Goal: Task Accomplishment & Management: Manage account settings

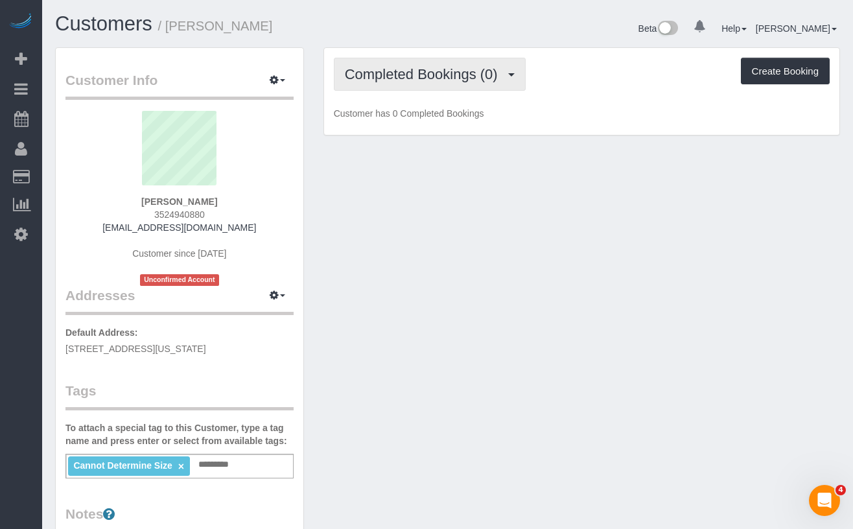
click at [415, 71] on span "Completed Bookings (0)" at bounding box center [424, 74] width 159 height 16
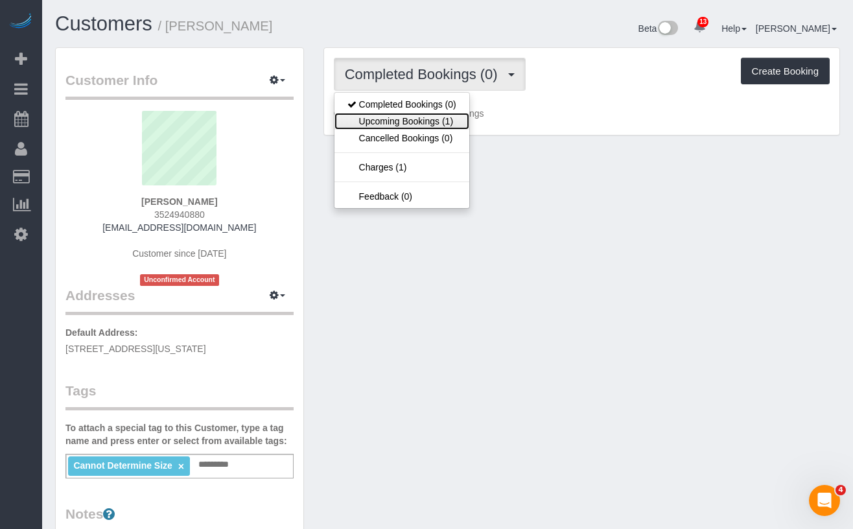
click at [413, 117] on link "Upcoming Bookings (1)" at bounding box center [401, 121] width 135 height 17
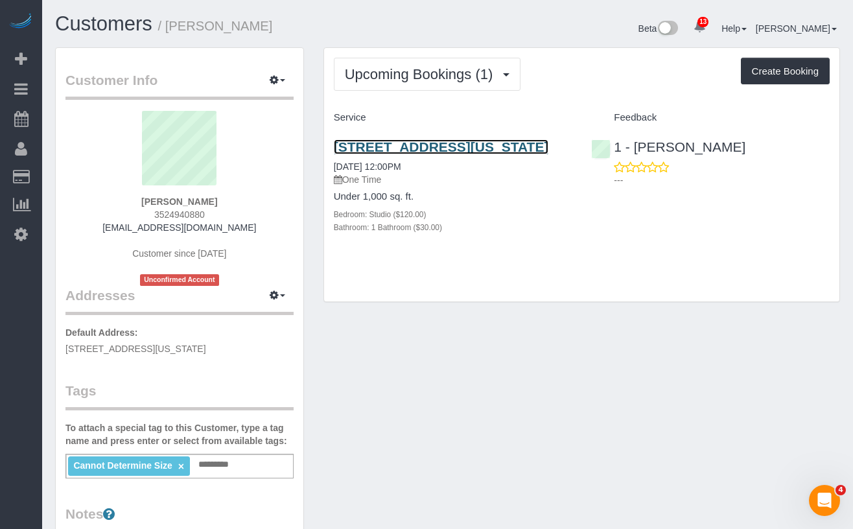
click at [364, 153] on link "295 Park Ave S, Apt. 20, New York, NY 10010" at bounding box center [441, 146] width 215 height 15
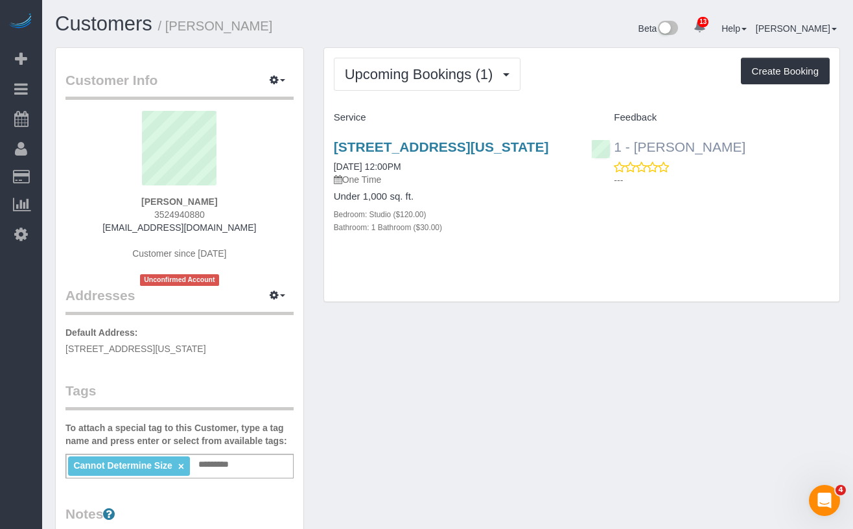
drag, startPoint x: 758, startPoint y: 150, endPoint x: 637, endPoint y: 150, distance: 120.5
click at [637, 150] on div "1 - Veronica Romero ---" at bounding box center [710, 160] width 258 height 64
copy link "Veronica Romero"
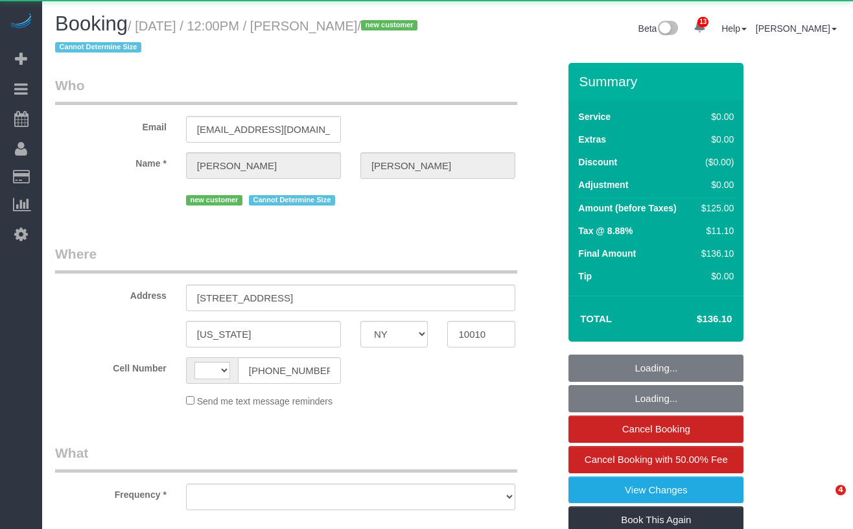
select select "NY"
select select "string:[GEOGRAPHIC_DATA]"
select select "object:892"
select select "number:58"
select select "number:72"
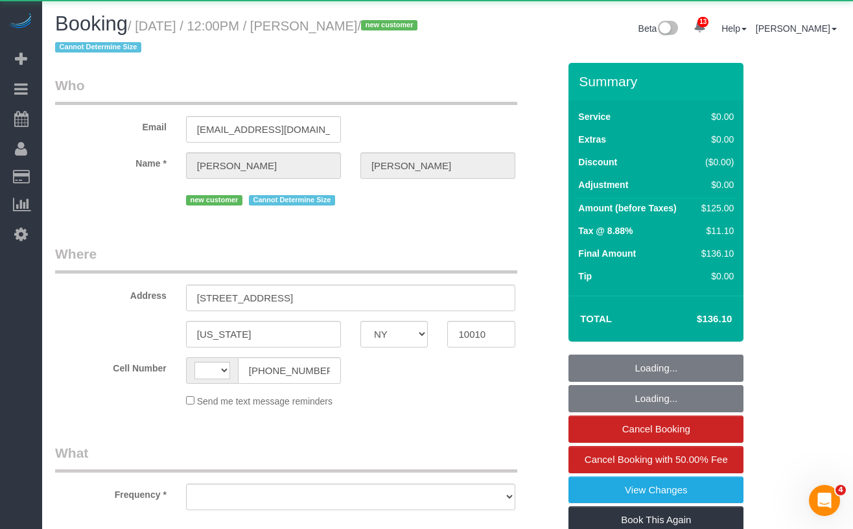
select select "number:15"
select select "number:5"
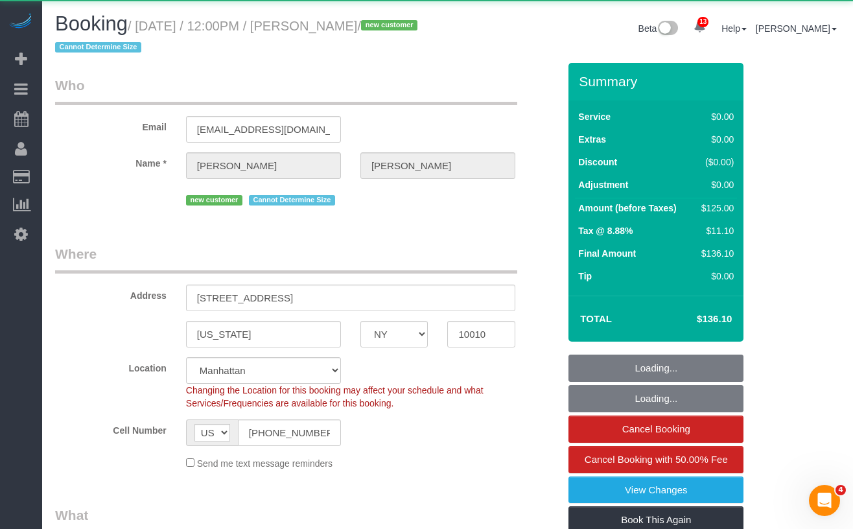
select select "object:999"
select select "string:stripe-pm_1S3dvy4VGloSiKo7qg53GmC9"
select select "spot1"
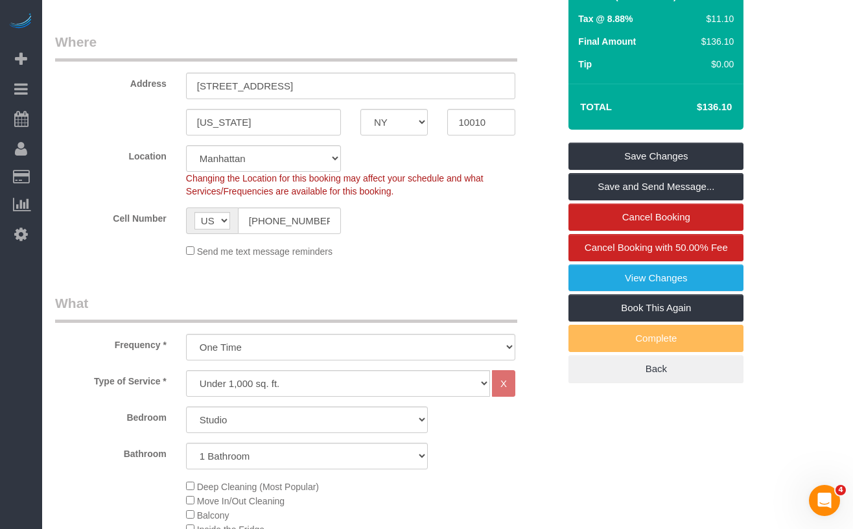
scroll to position [177, 0]
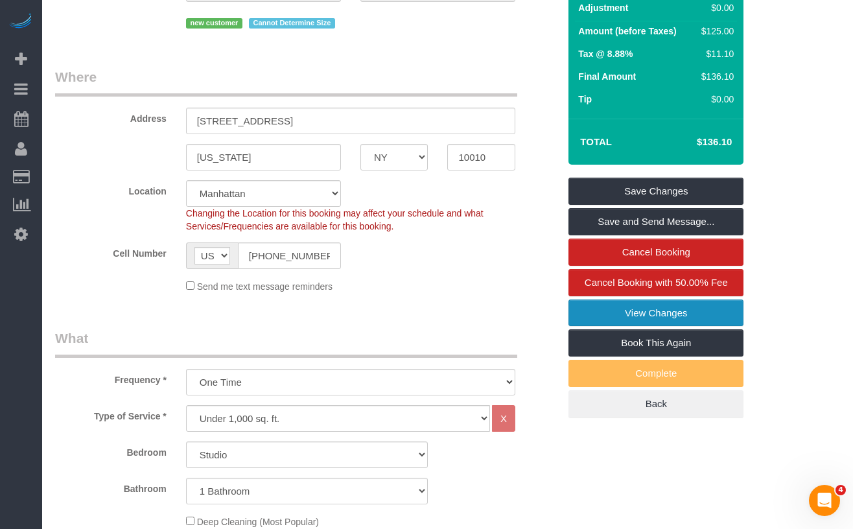
click at [589, 312] on link "View Changes" at bounding box center [655, 312] width 175 height 27
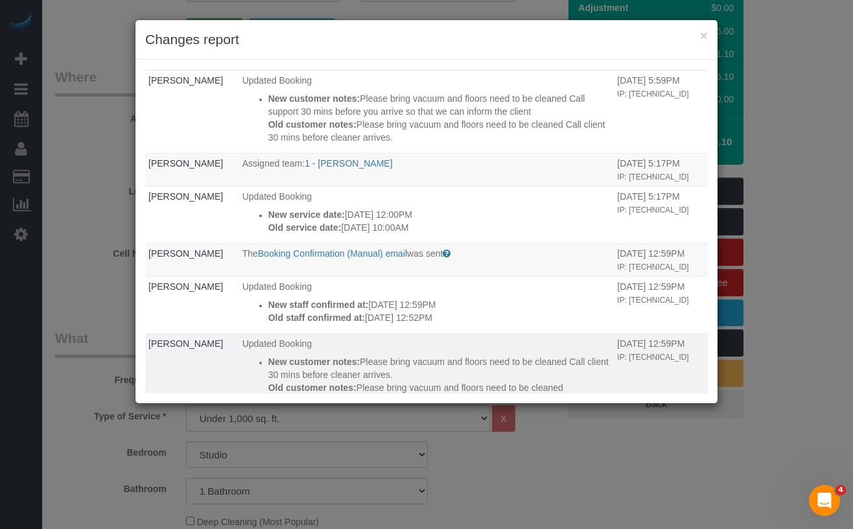
scroll to position [0, 0]
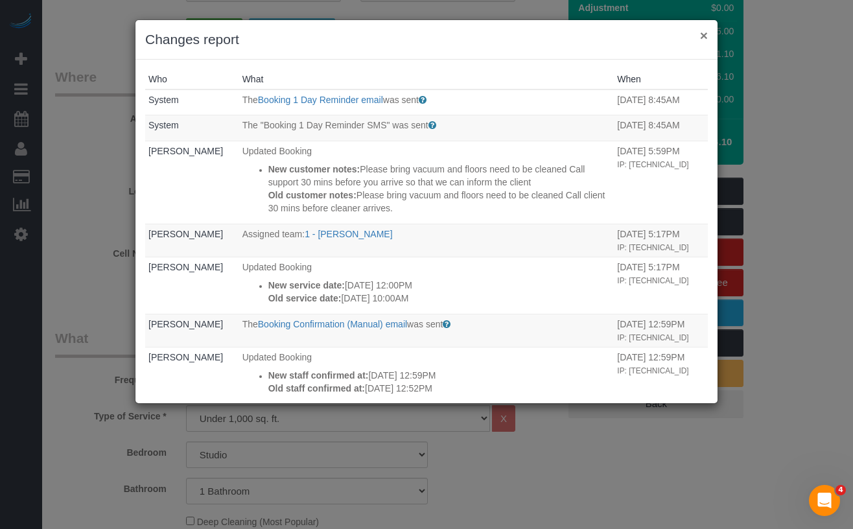
click at [704, 39] on button "×" at bounding box center [704, 36] width 8 height 14
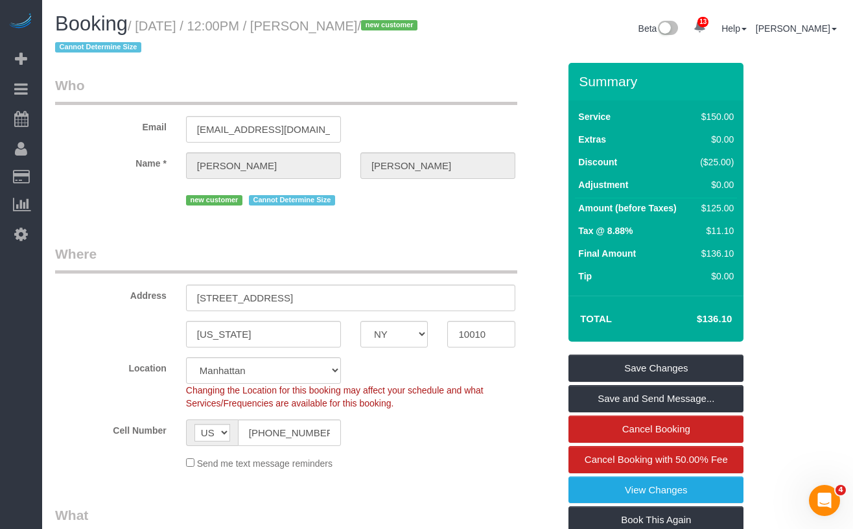
click at [399, 26] on span "/ new customer Cannot Determine Size" at bounding box center [238, 37] width 366 height 36
drag, startPoint x: 397, startPoint y: 26, endPoint x: 149, endPoint y: 29, distance: 248.2
click at [149, 29] on small "/ September 06, 2025 / 12:00PM / Neil Patel / new customer Cannot Determine Size" at bounding box center [238, 37] width 366 height 36
copy small "September 06, 2025 / 12:00PM / Neil Patel"
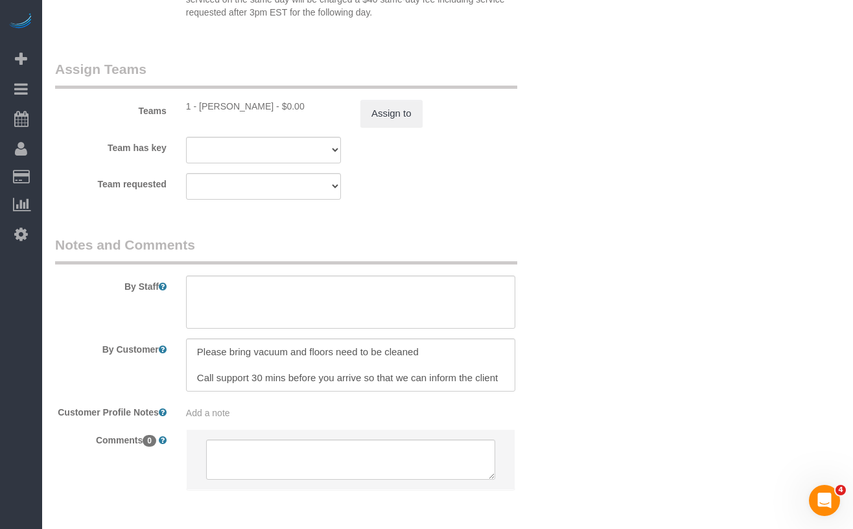
scroll to position [1756, 0]
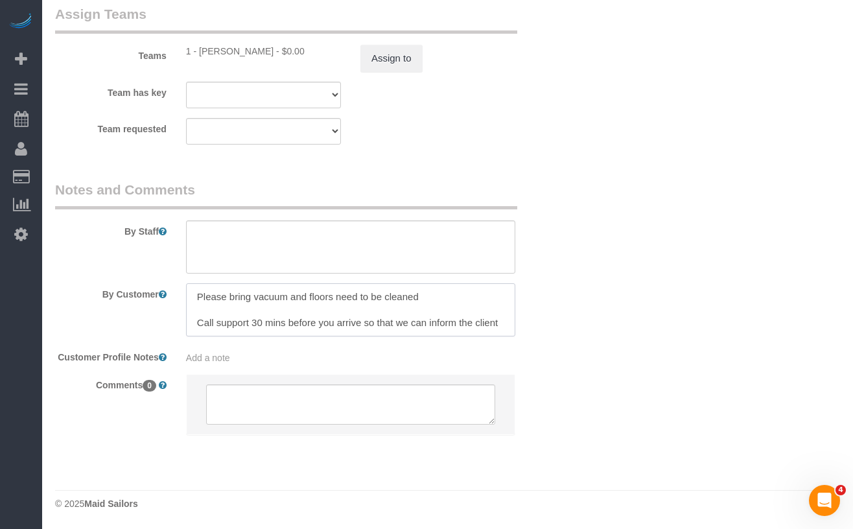
click at [504, 315] on textarea at bounding box center [350, 309] width 329 height 53
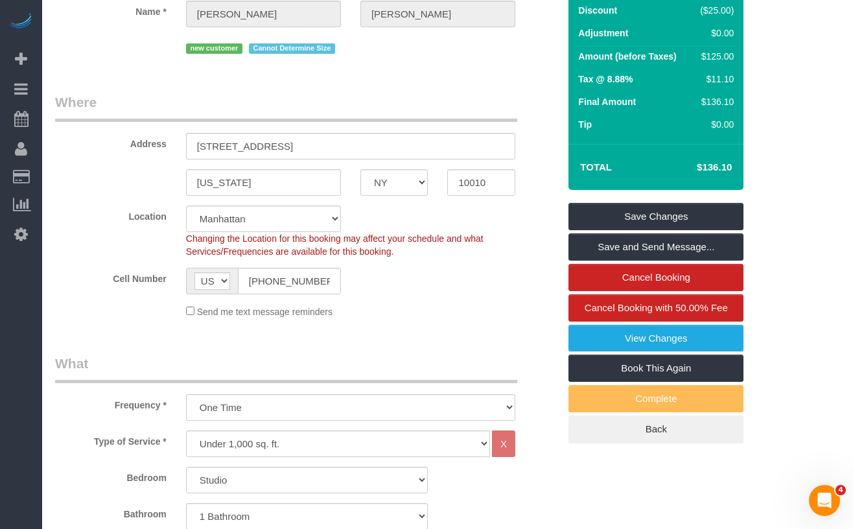
scroll to position [160, 0]
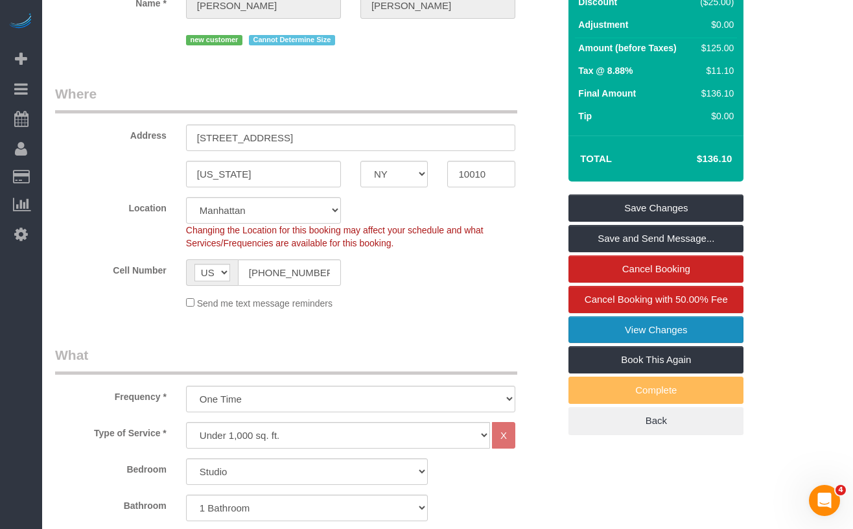
click at [644, 332] on link "View Changes" at bounding box center [655, 329] width 175 height 27
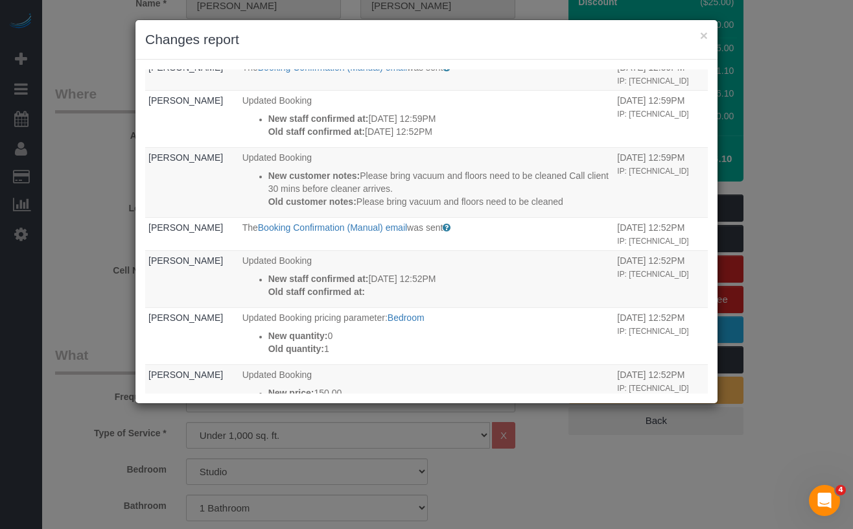
scroll to position [258, 0]
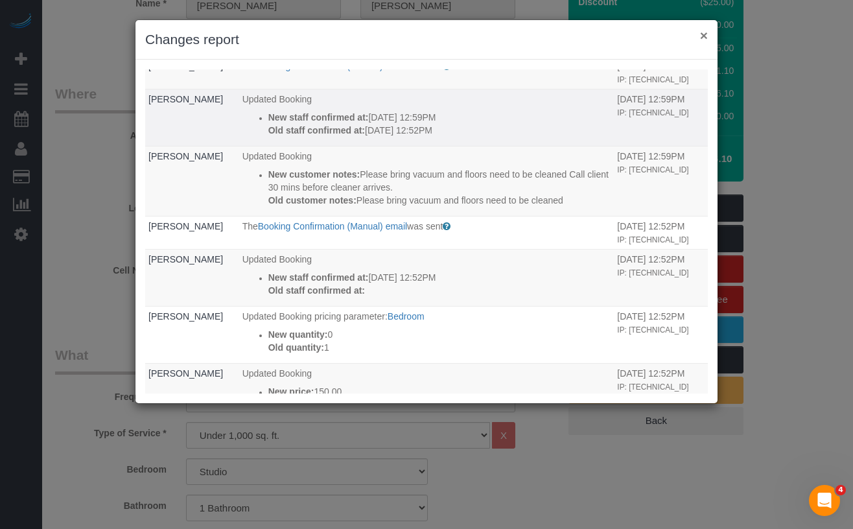
drag, startPoint x: 703, startPoint y: 38, endPoint x: 579, endPoint y: 110, distance: 144.0
click at [703, 38] on button "×" at bounding box center [704, 36] width 8 height 14
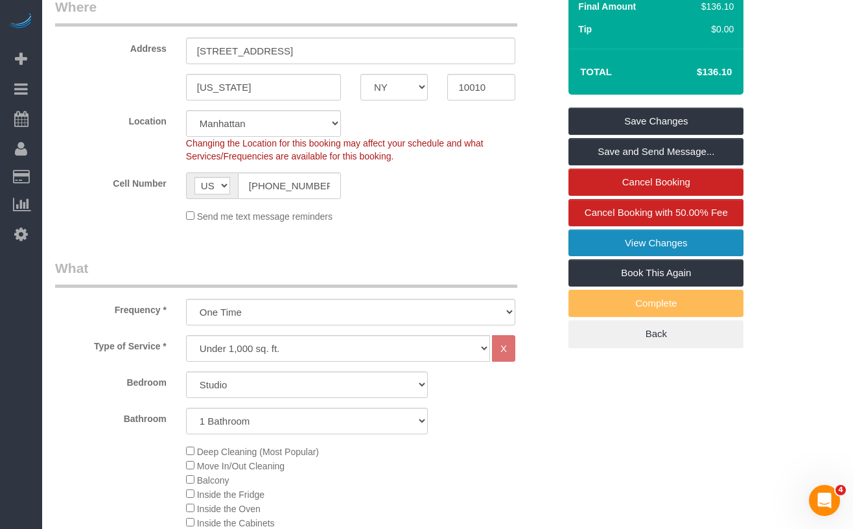
scroll to position [0, 0]
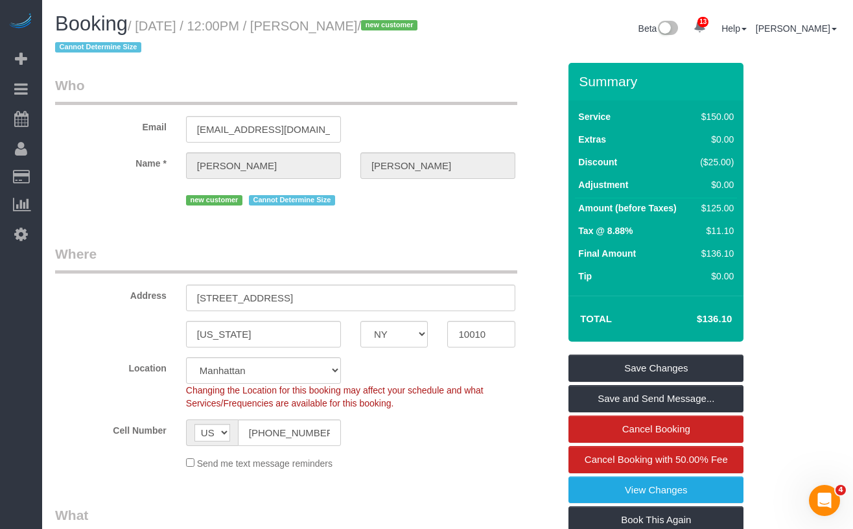
drag, startPoint x: 395, startPoint y: 25, endPoint x: 147, endPoint y: 27, distance: 248.2
click at [147, 27] on small "/ September 06, 2025 / 12:00PM / Neil Patel / new customer Cannot Determine Size" at bounding box center [238, 37] width 366 height 36
copy small "September 06, 2025 / 12:00PM / Neil Patel"
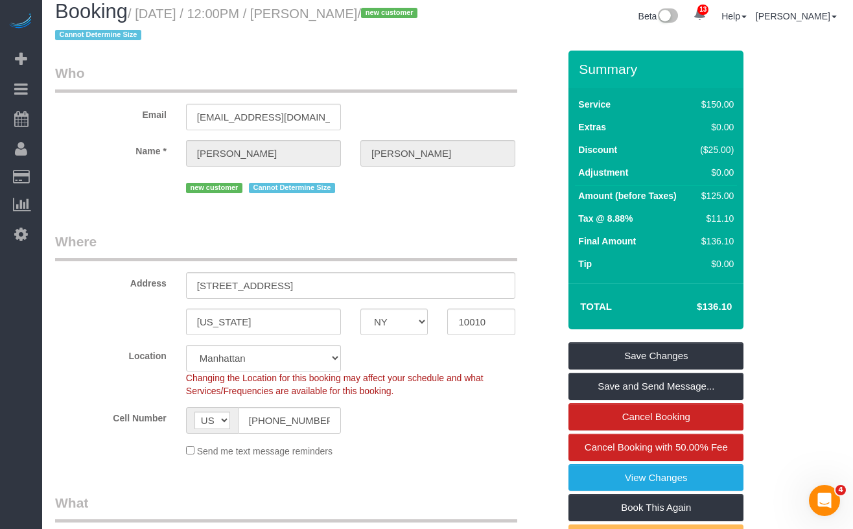
scroll to position [14, 0]
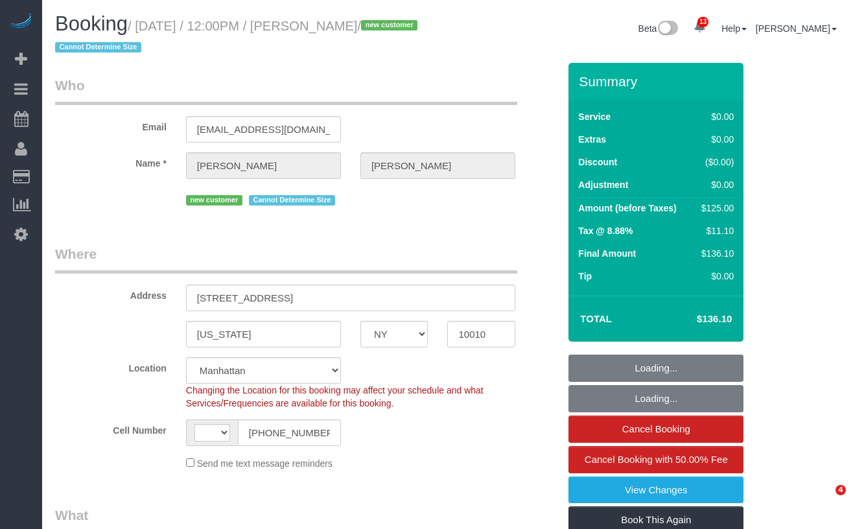
select select "NY"
select select "string:stripe-pm_1S3dvy4VGloSiKo7qg53GmC9"
select select "object:854"
select select "string:[GEOGRAPHIC_DATA]"
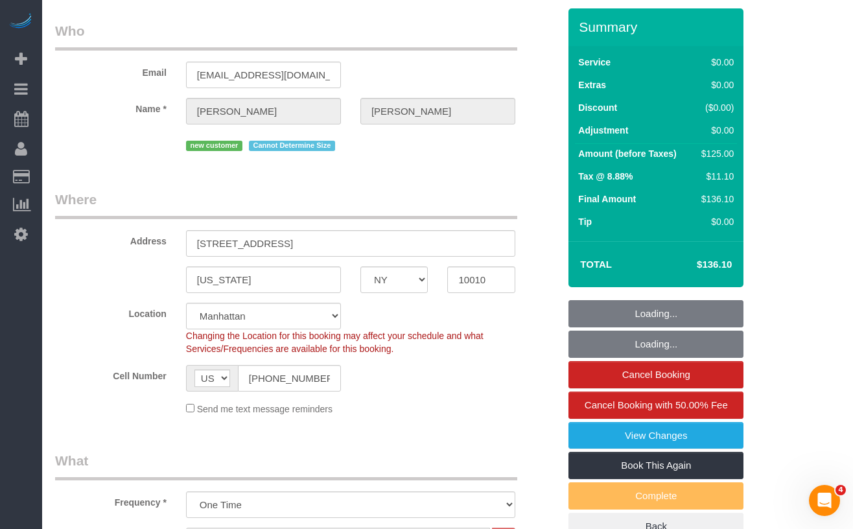
select select "spot1"
select select "number:58"
select select "number:72"
select select "number:15"
select select "number:5"
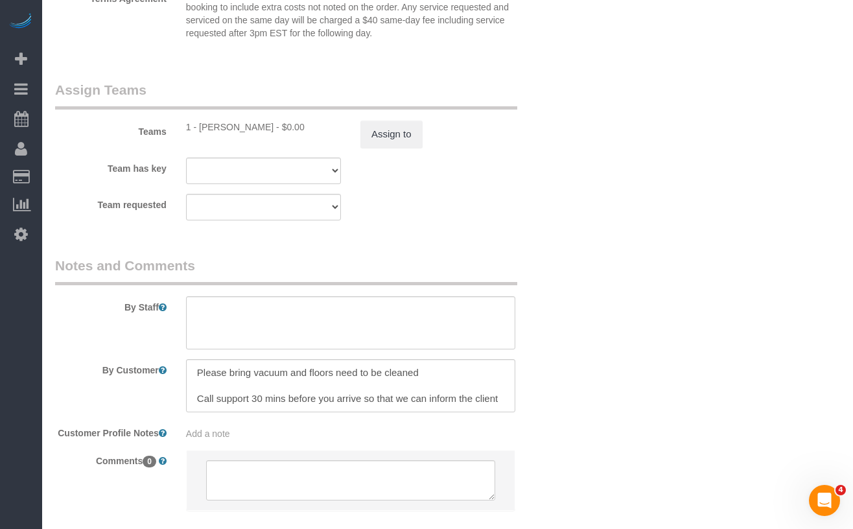
scroll to position [1647, 0]
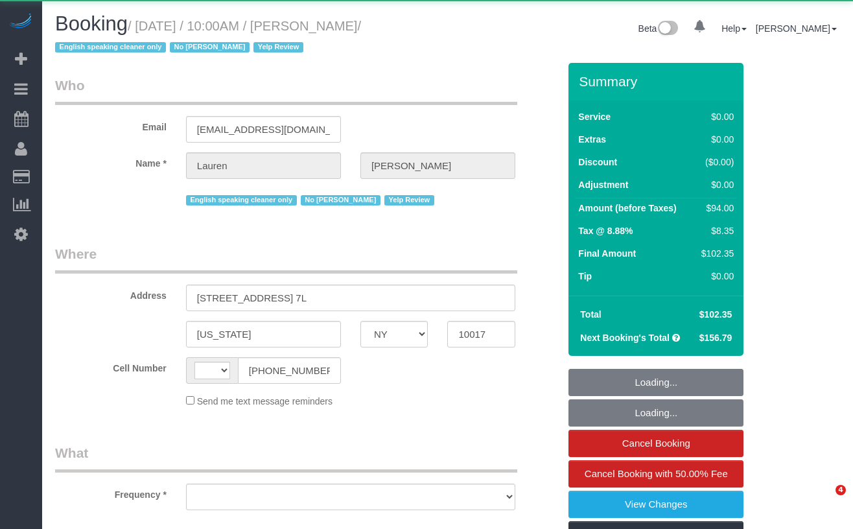
select select "NY"
select select "string:[GEOGRAPHIC_DATA]"
select select "object:755"
select select "string:stripe-pm_1QfnL04VGloSiKo7LBi9krK3"
select select "1"
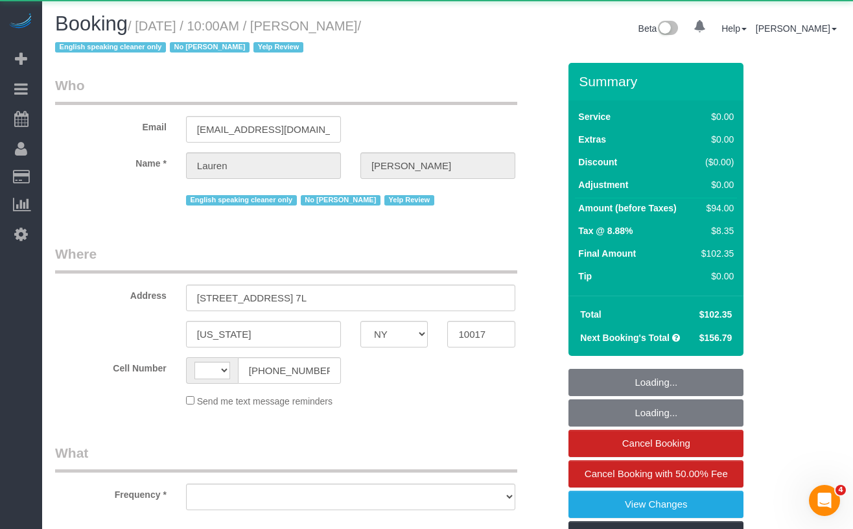
select select "number:59"
select select "number:79"
select select "number:15"
select select "number:5"
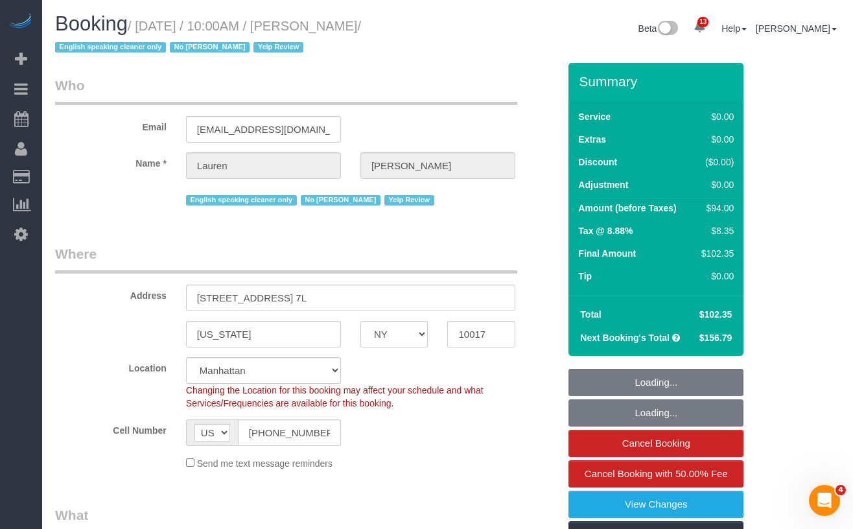
select select "object:1010"
select select "spot1"
select select "1"
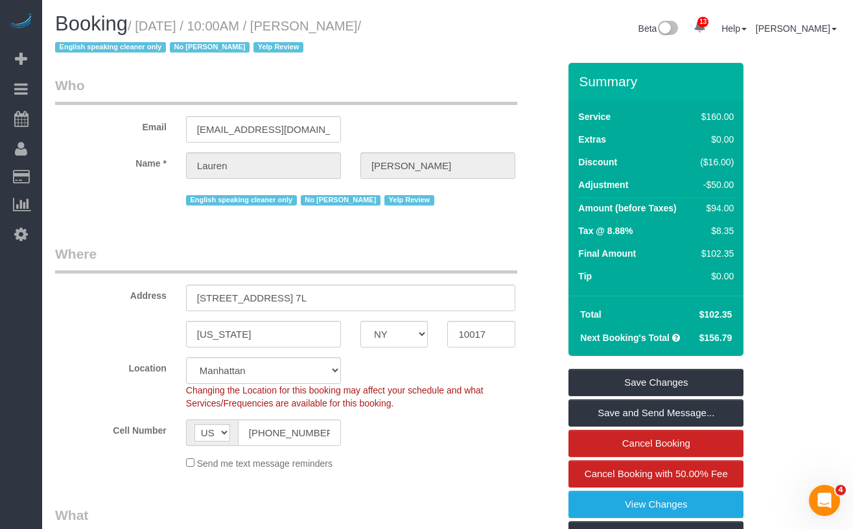
drag, startPoint x: 426, startPoint y: 28, endPoint x: 322, endPoint y: 54, distance: 107.7
click at [144, 29] on small "/ September 06, 2025 / 10:00AM / Lauren Meyers / English speaking cleaner only …" at bounding box center [208, 37] width 306 height 36
copy small "September 06, 2025 / 10:00AM / Lauren Meyers"
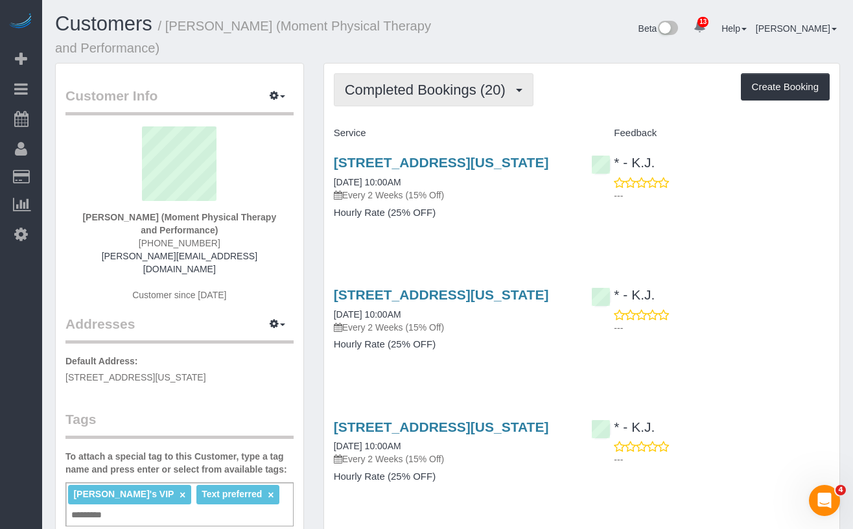
click at [418, 92] on span "Completed Bookings (20)" at bounding box center [428, 90] width 167 height 16
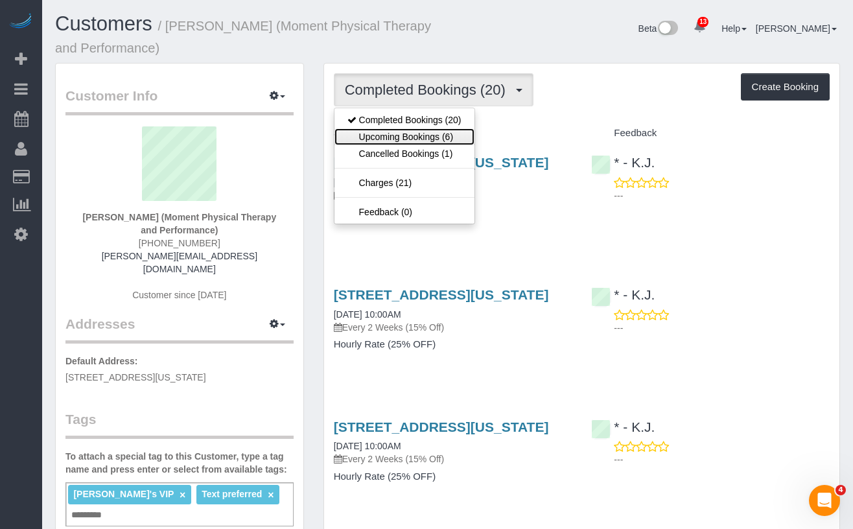
click at [396, 134] on link "Upcoming Bookings (6)" at bounding box center [404, 136] width 140 height 17
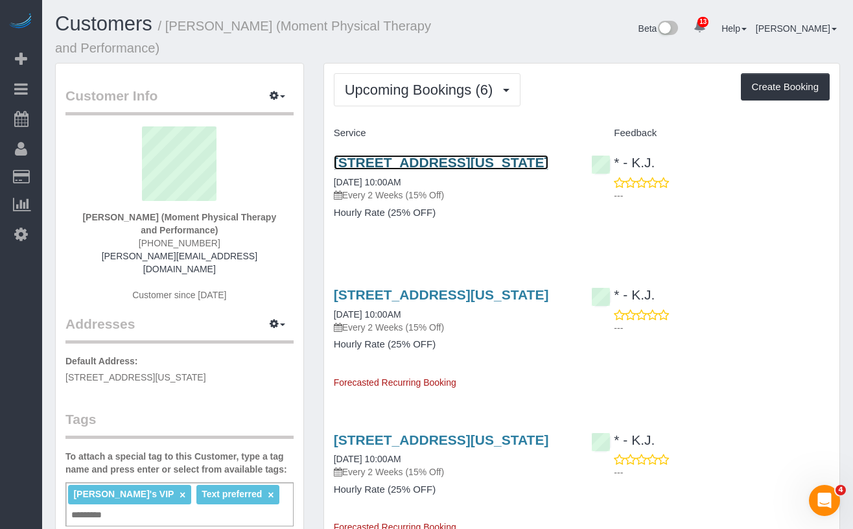
click at [402, 165] on link "2 West 45th Street, Suite 201, New York, NY 10038" at bounding box center [441, 162] width 215 height 15
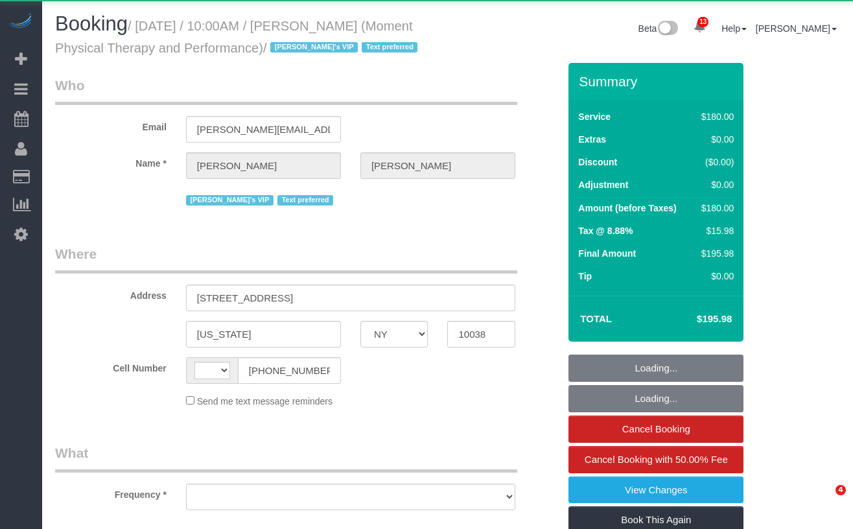
select select "NY"
select select "string:[GEOGRAPHIC_DATA]"
select select "180"
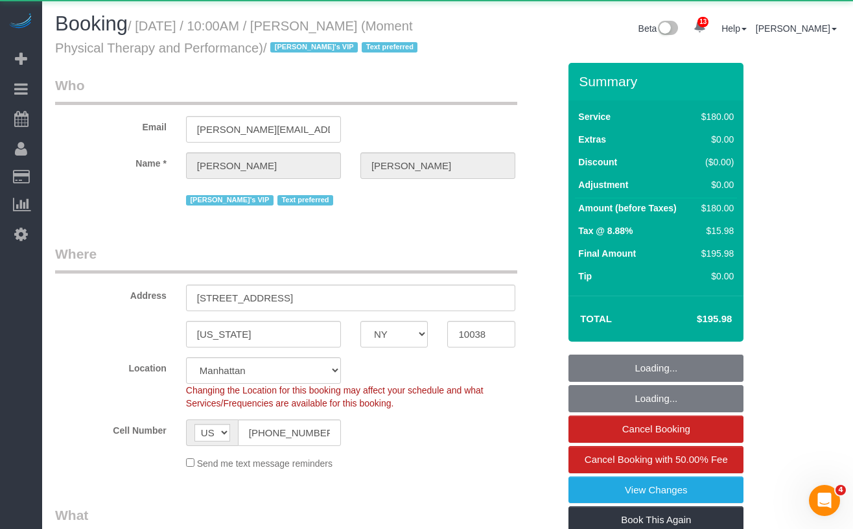
select select "object:894"
select select "string:stripe-pm_1QKSUH4VGloSiKo7sEzekfxu"
select select "spot1"
select select "number:56"
select select "number:79"
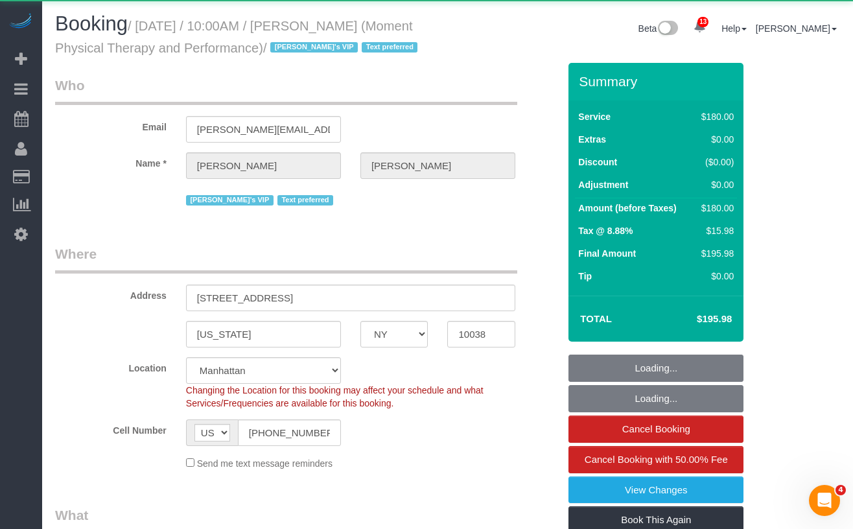
select select "number:15"
select select "number:7"
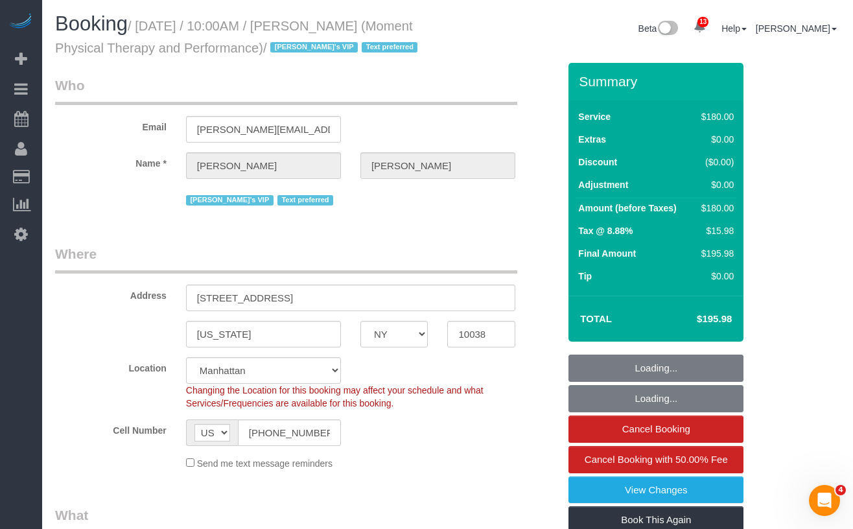
select select "object:1048"
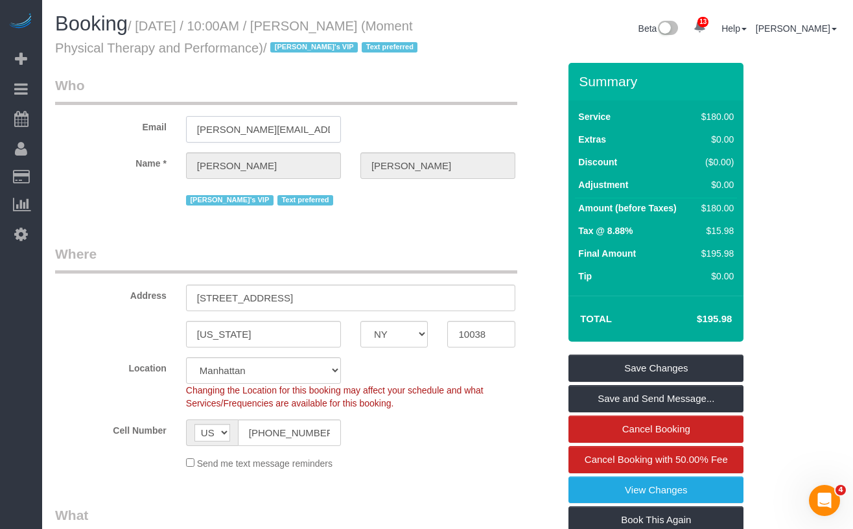
click at [260, 143] on input "andy@momentptp.com" at bounding box center [263, 129] width 155 height 27
click at [259, 143] on input "andy@momentptp.com" at bounding box center [263, 129] width 155 height 27
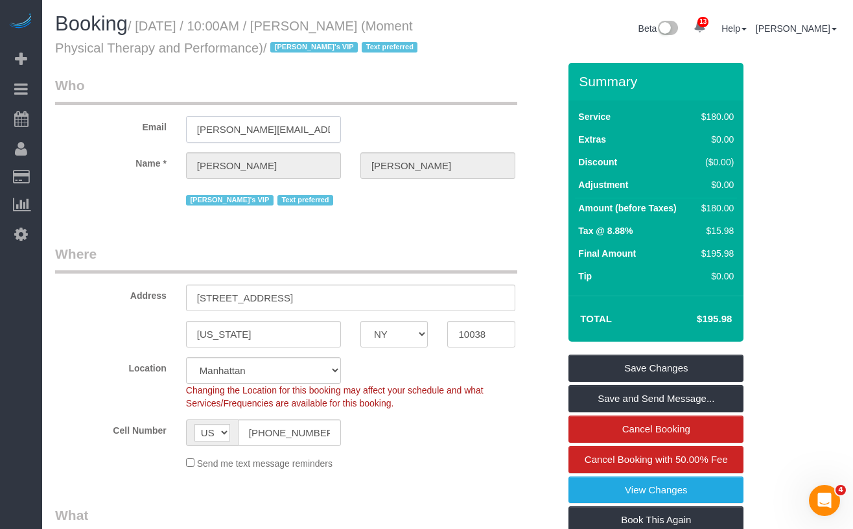
click at [259, 143] on input "andy@momentptp.com" at bounding box center [263, 129] width 155 height 27
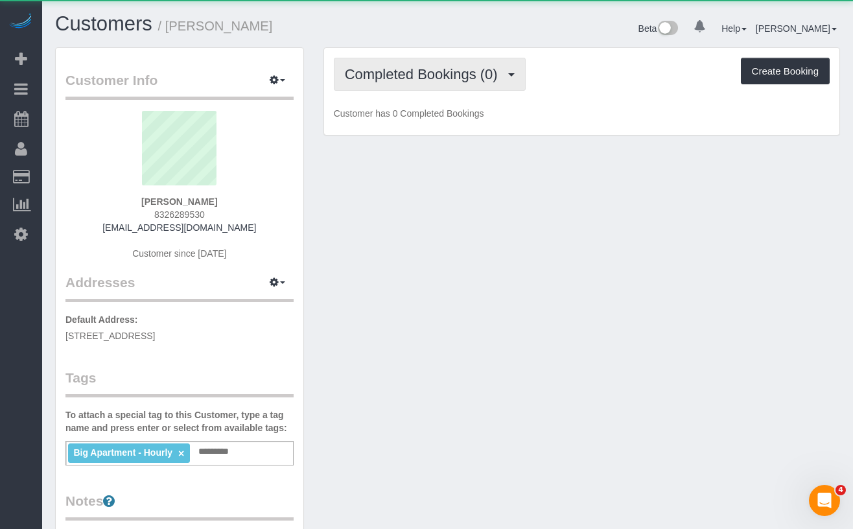
click at [391, 89] on button "Completed Bookings (0)" at bounding box center [430, 74] width 192 height 33
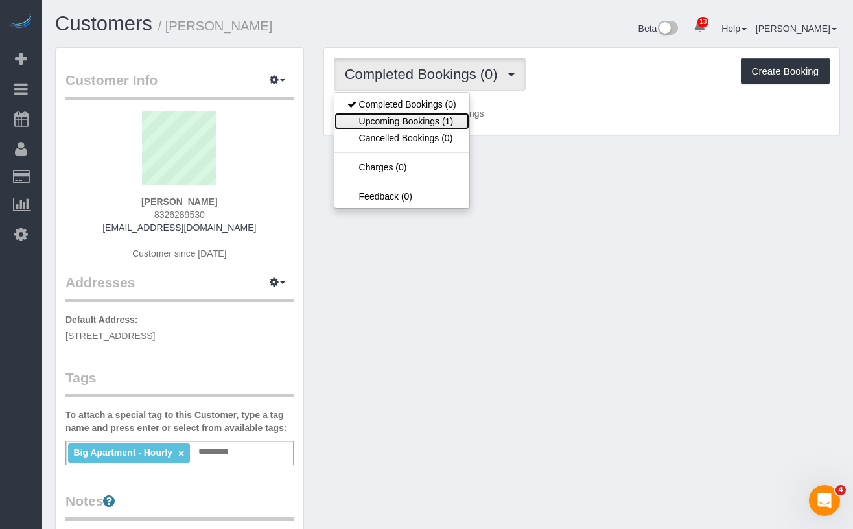
click at [406, 113] on link "Upcoming Bookings (1)" at bounding box center [401, 121] width 135 height 17
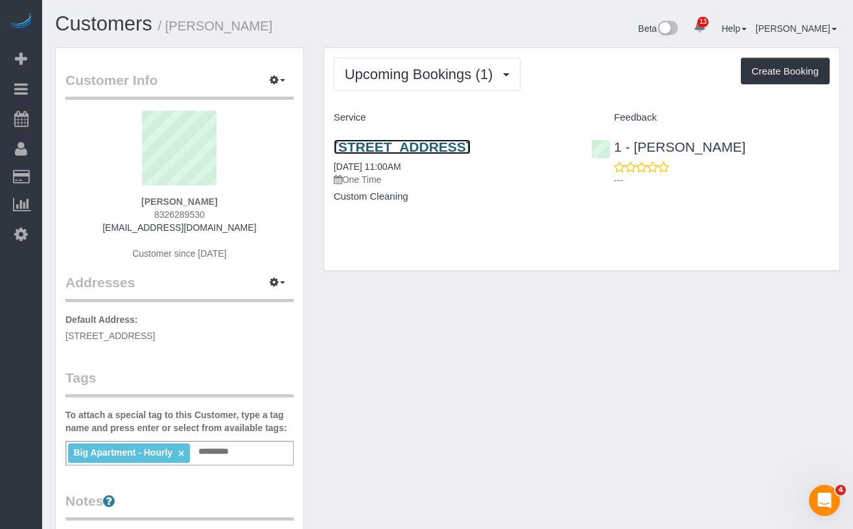
click at [436, 150] on link "253 Kosciuszko Street, Brooklyn, NY 11221" at bounding box center [402, 146] width 137 height 15
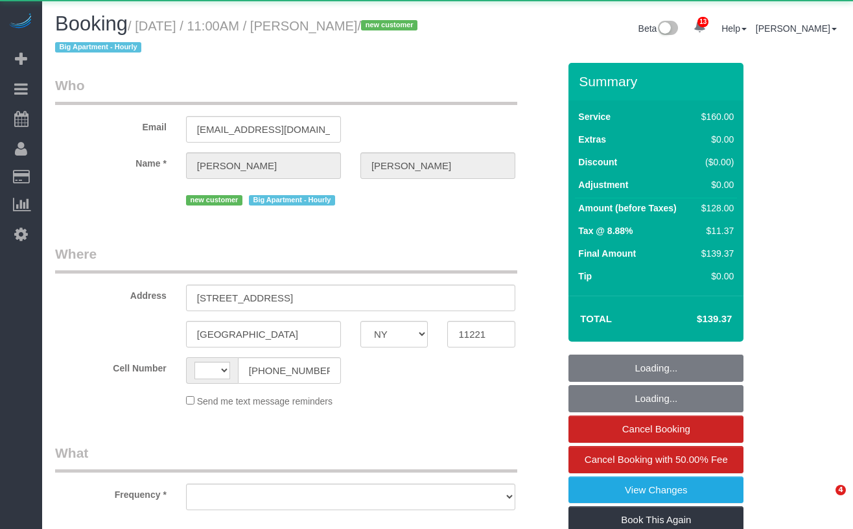
select select "NY"
select select "string:[GEOGRAPHIC_DATA]"
select select "object:745"
select select "spot1"
select select "number:58"
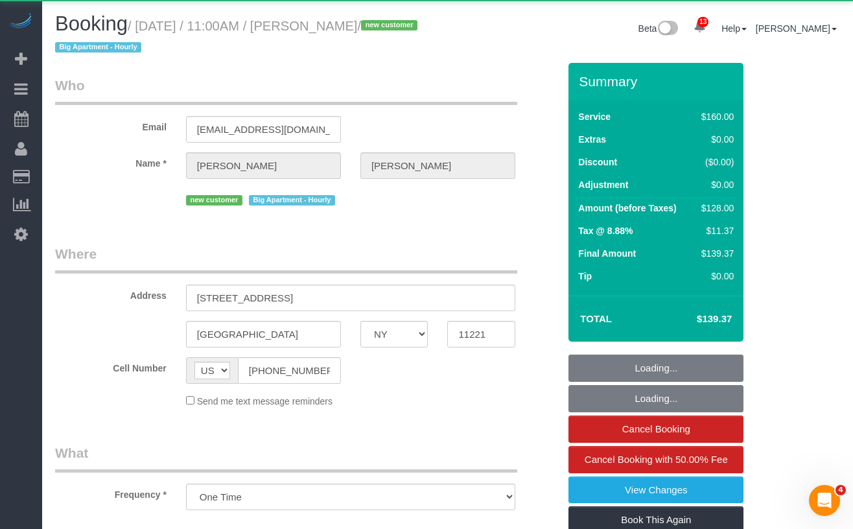
select select "number:71"
select select "number:15"
select select "number:5"
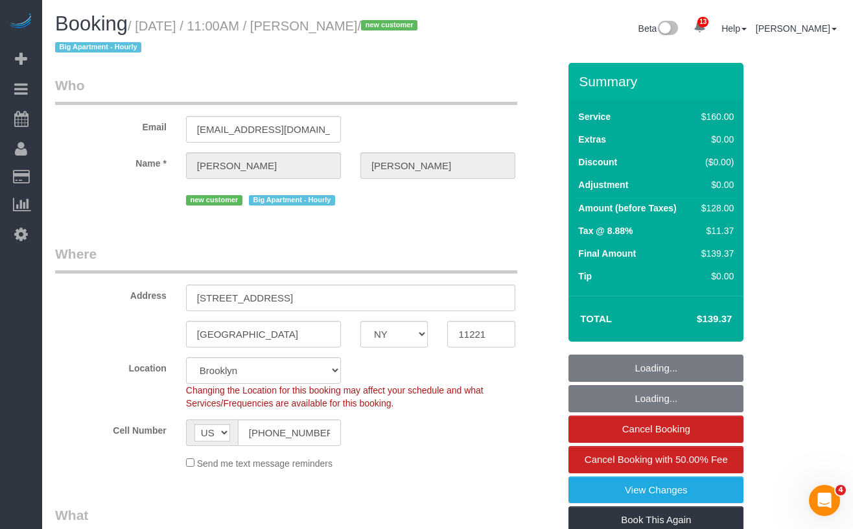
select select "object:1393"
select select "string:stripe-pm_1S350y4VGloSiKo78njPnk01"
select select "spot57"
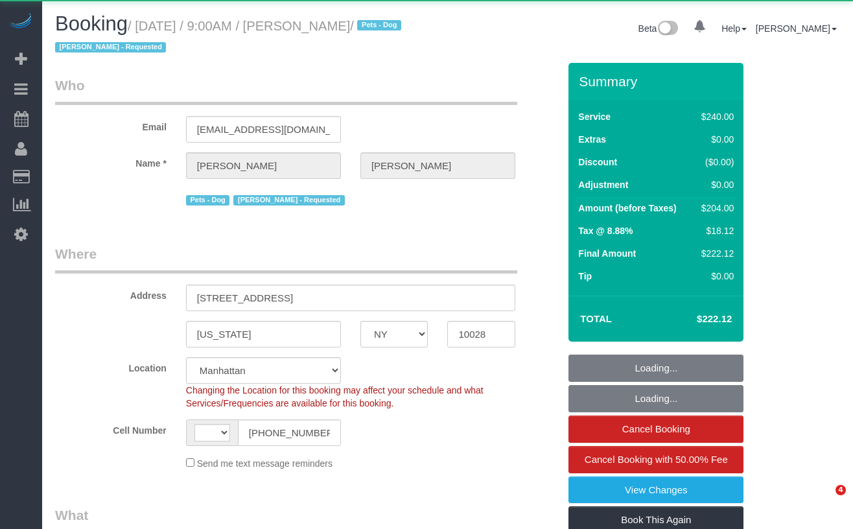
select select "NY"
select select "object:896"
select select "string:[GEOGRAPHIC_DATA]"
select select "string:stripe-pm_1PUCPU4VGloSiKo7w3vbn8ui"
select select "180"
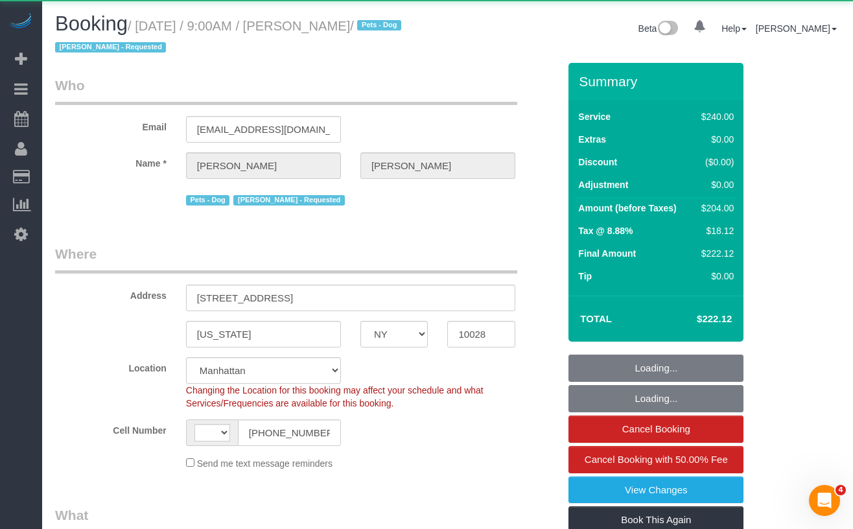
select select "number:89"
select select "number:90"
select select "number:13"
select select "number:6"
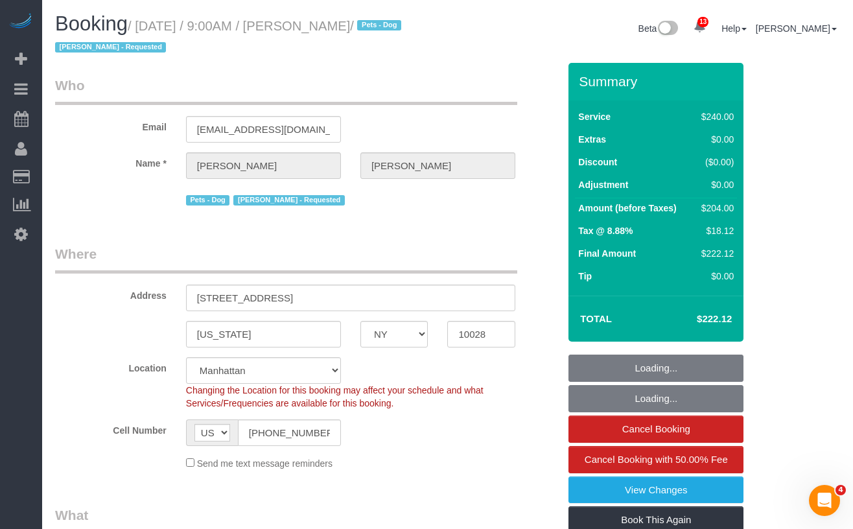
select select "spot1"
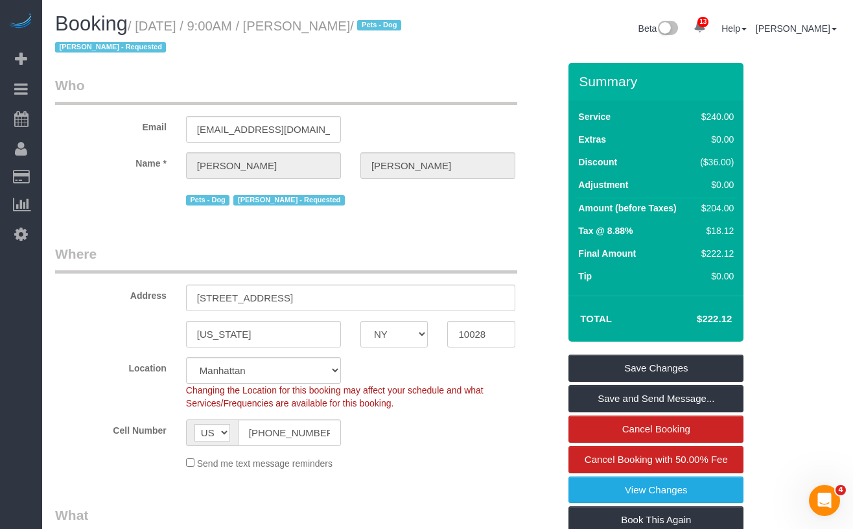
drag, startPoint x: 414, startPoint y: 26, endPoint x: 148, endPoint y: 29, distance: 265.7
click at [148, 29] on small "/ September 06, 2025 / 9:00AM / Andrew Henry / Pets - Dog Yennifer Garcia - Req…" at bounding box center [230, 37] width 350 height 36
copy small "September 06, 2025 / 9:00AM / Andrew Henry"
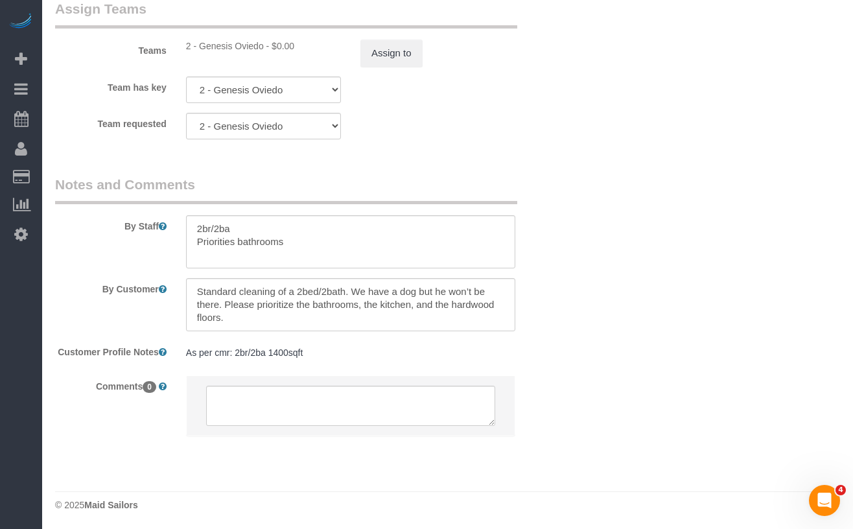
scroll to position [1491, 0]
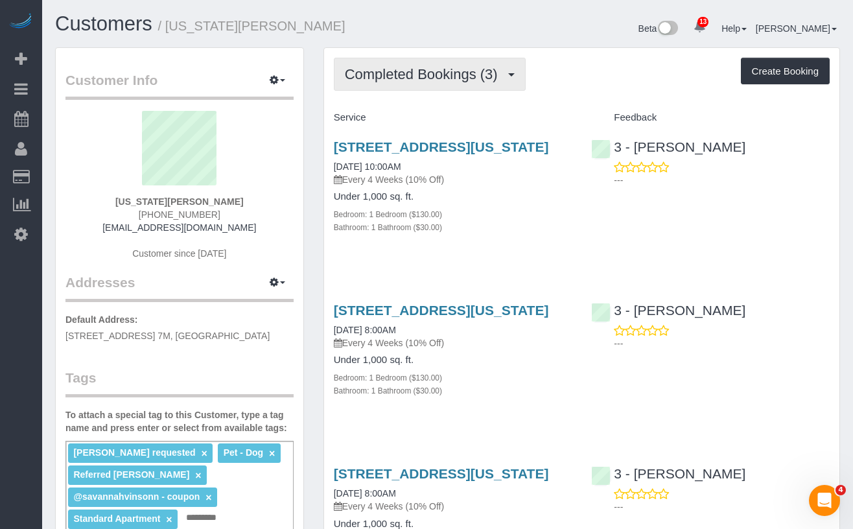
click at [461, 74] on span "Completed Bookings (3)" at bounding box center [424, 74] width 159 height 16
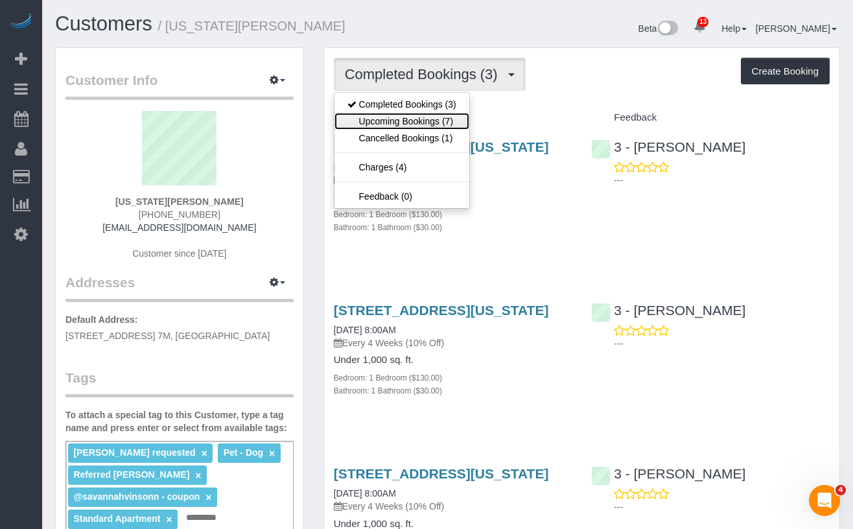
click at [425, 117] on link "Upcoming Bookings (7)" at bounding box center [401, 121] width 135 height 17
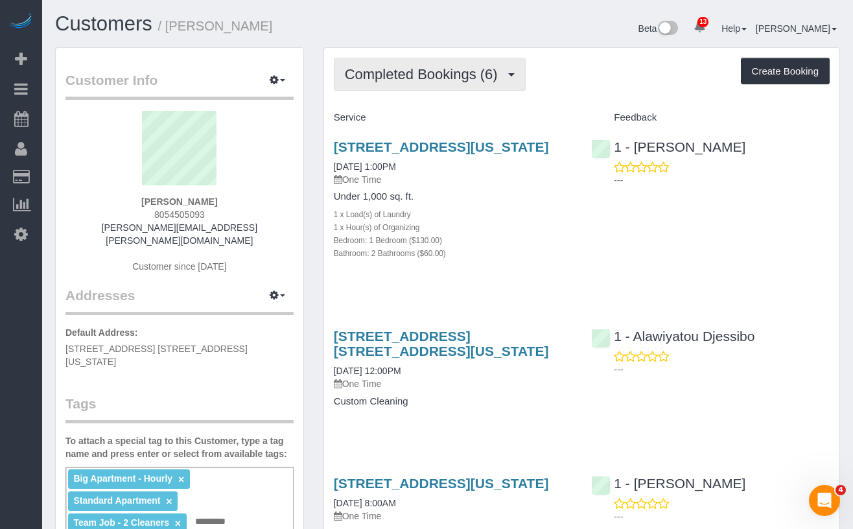
click at [423, 83] on button "Completed Bookings (6)" at bounding box center [430, 74] width 192 height 33
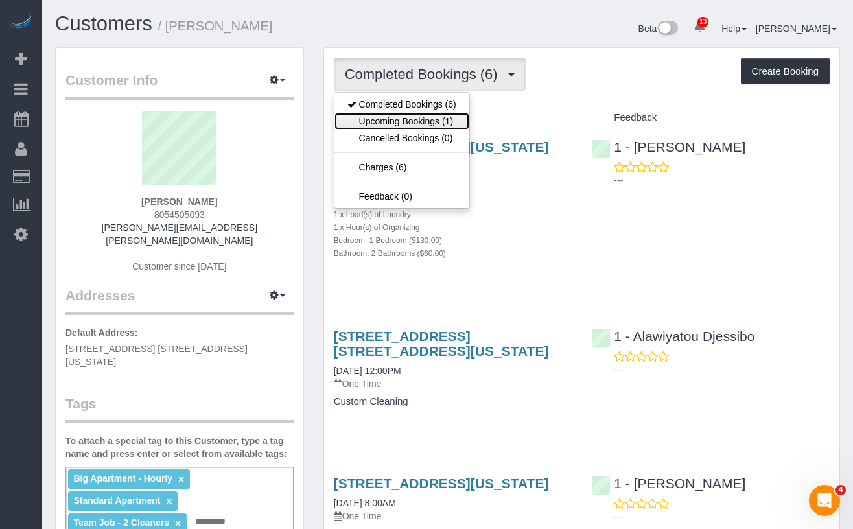
click at [408, 119] on link "Upcoming Bookings (1)" at bounding box center [401, 121] width 135 height 17
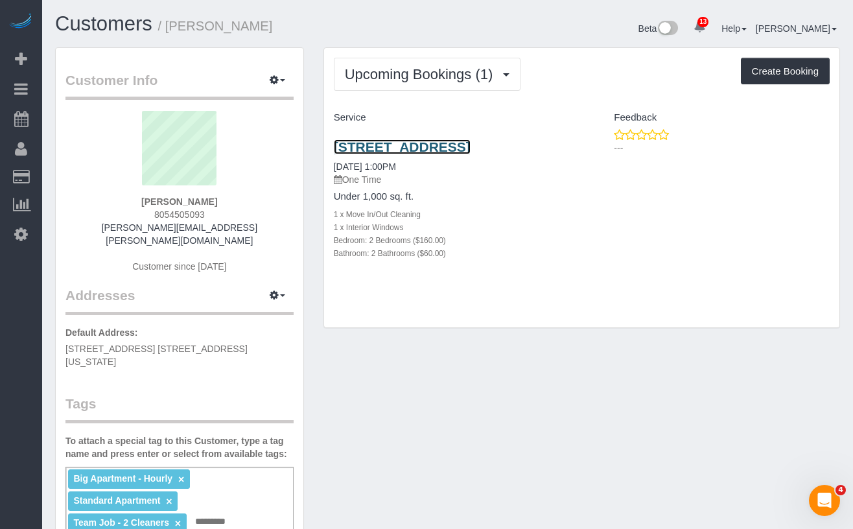
click at [393, 154] on link "6 Renaissance Court Apt 6b, Brooklyn, NY 11206" at bounding box center [402, 146] width 137 height 15
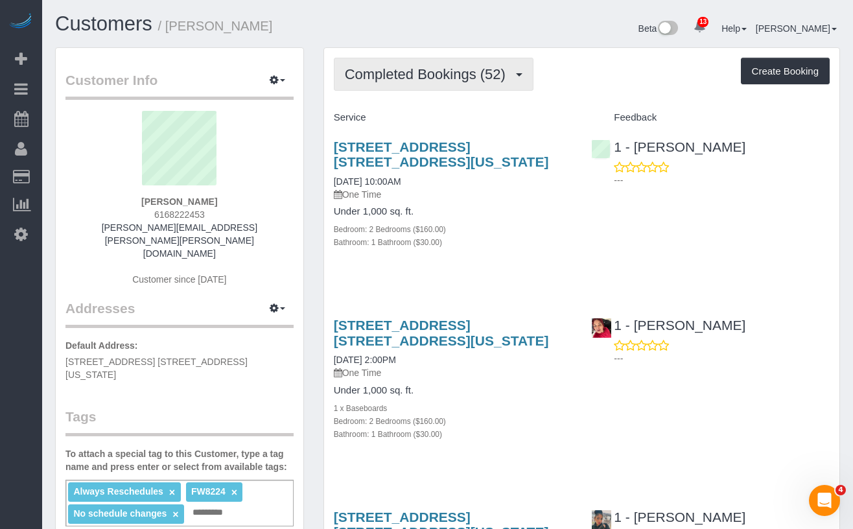
click at [389, 65] on button "Completed Bookings (52)" at bounding box center [434, 74] width 200 height 33
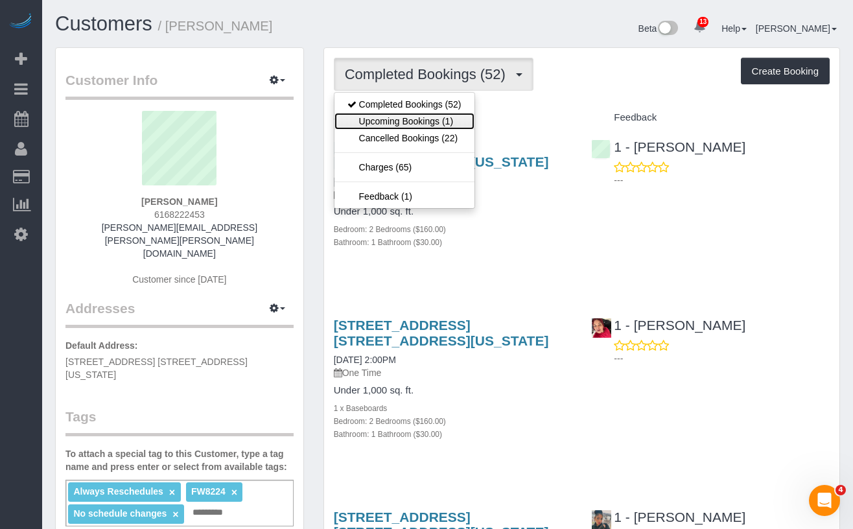
click at [390, 119] on link "Upcoming Bookings (1)" at bounding box center [404, 121] width 140 height 17
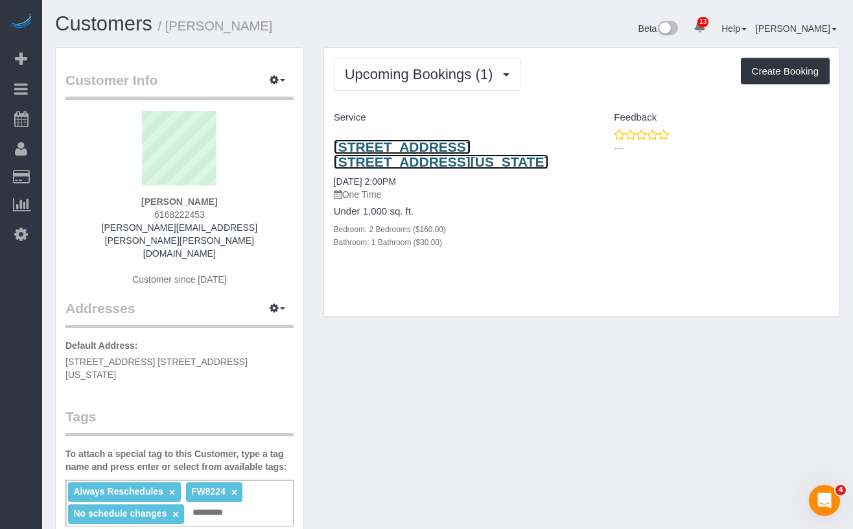
click at [385, 161] on link "1791 Lexington Ave, Apt. 1a, New York, NY 10029" at bounding box center [441, 154] width 215 height 30
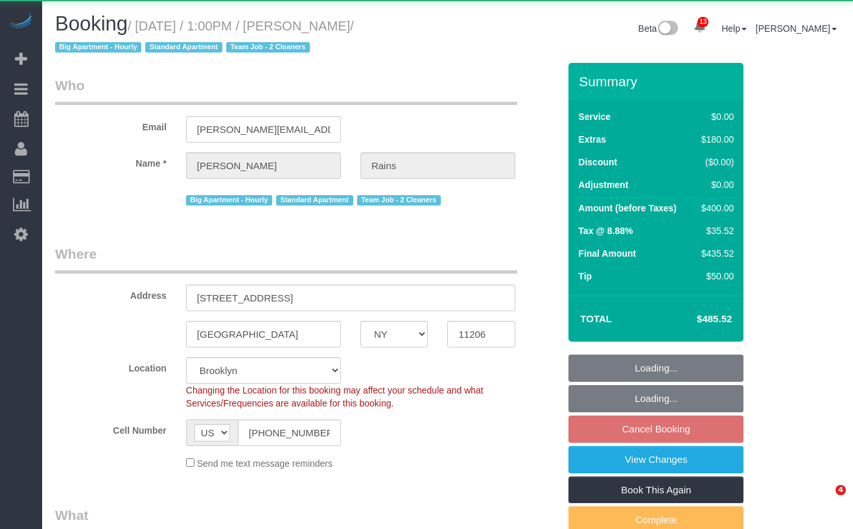
select select "NY"
select select "object:895"
select select "2"
select select "spot6"
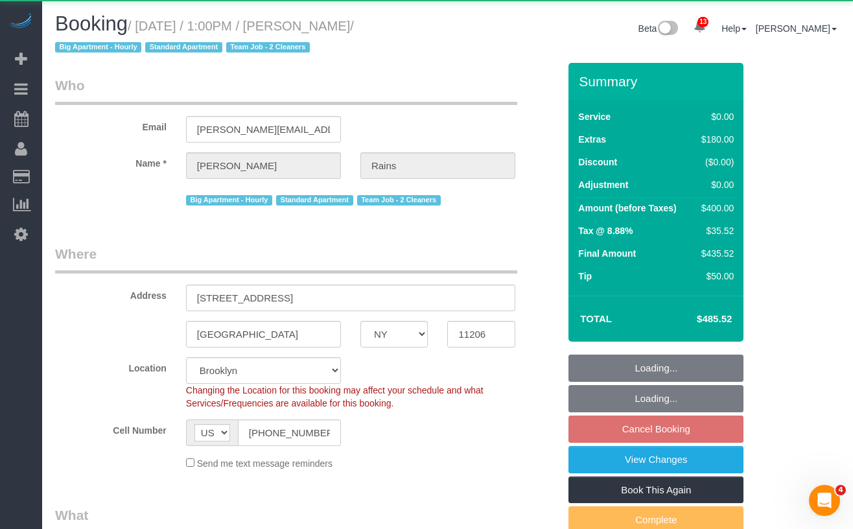
select select "number:89"
select select "number:90"
select select "number:15"
select select "number:5"
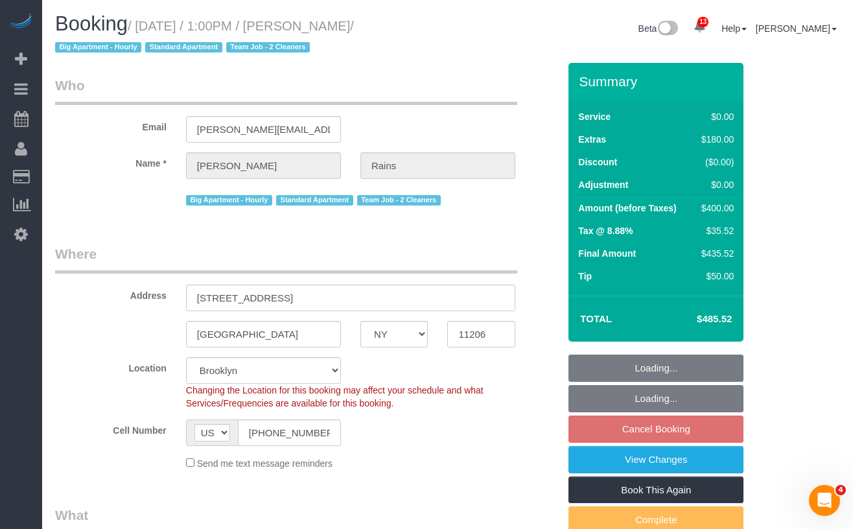
select select "string:stripe-pm_1IJlG64VGloSiKo7JZ7UBWVc"
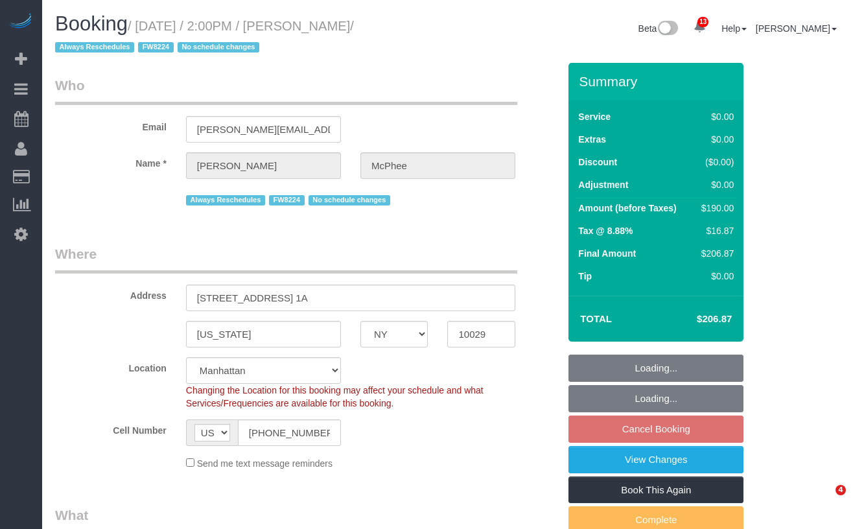
select select "NY"
select select "2"
select select "spot4"
select select "number:60"
select select "number:75"
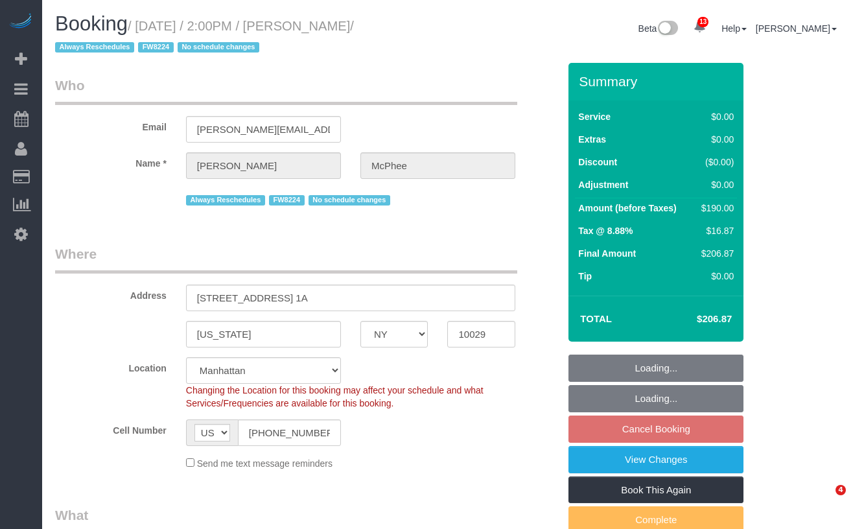
select select "number:15"
select select "number:5"
select select "object:1404"
select select "2"
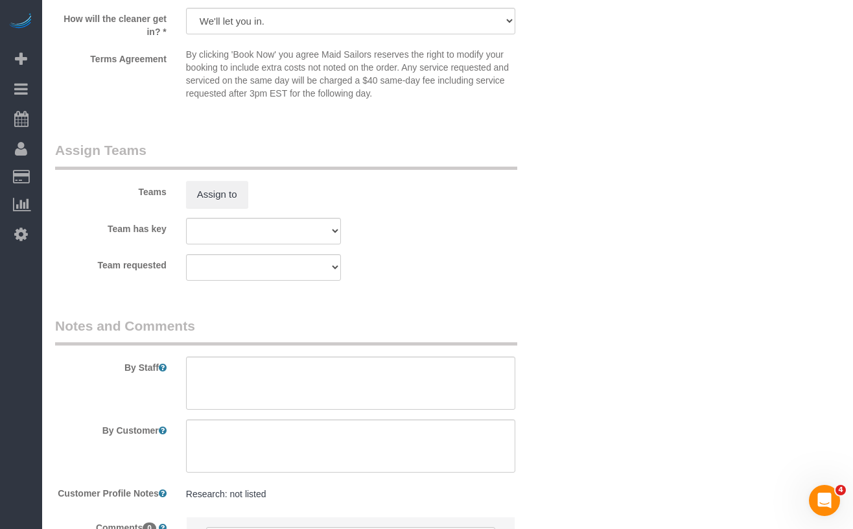
scroll to position [1610, 0]
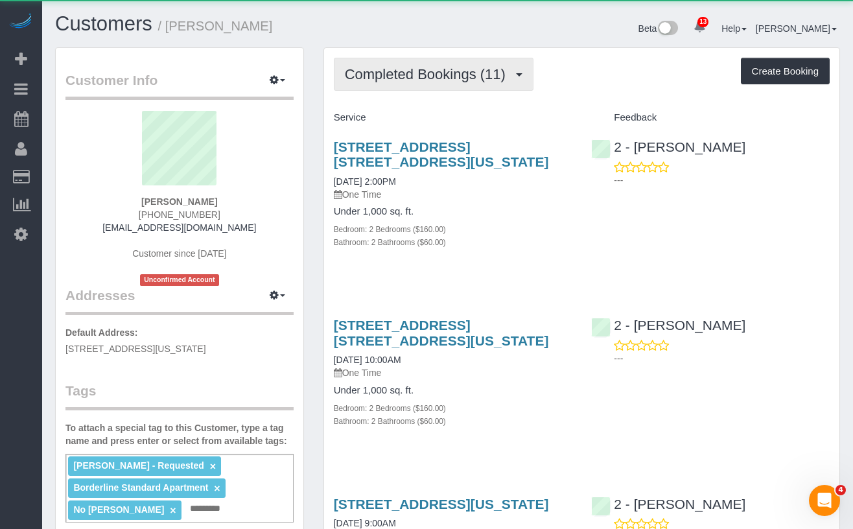
click at [439, 73] on span "Completed Bookings (11)" at bounding box center [428, 74] width 167 height 16
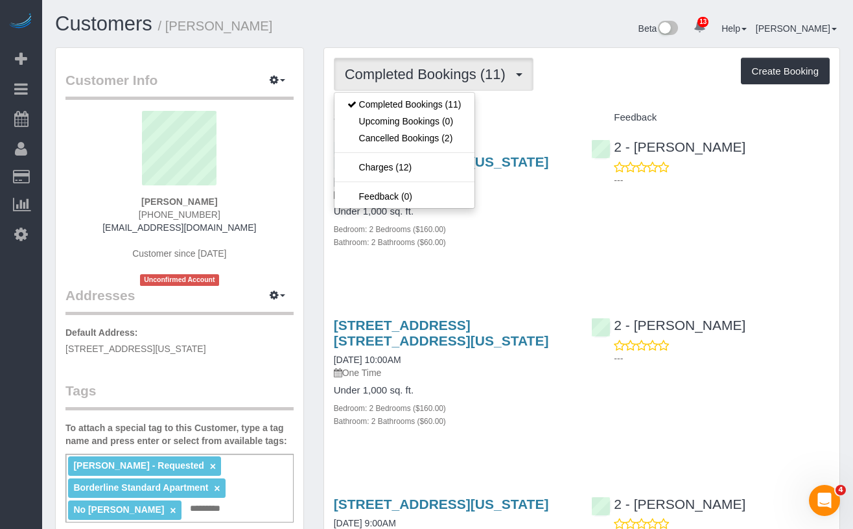
click at [544, 194] on p "One Time" at bounding box center [453, 194] width 238 height 13
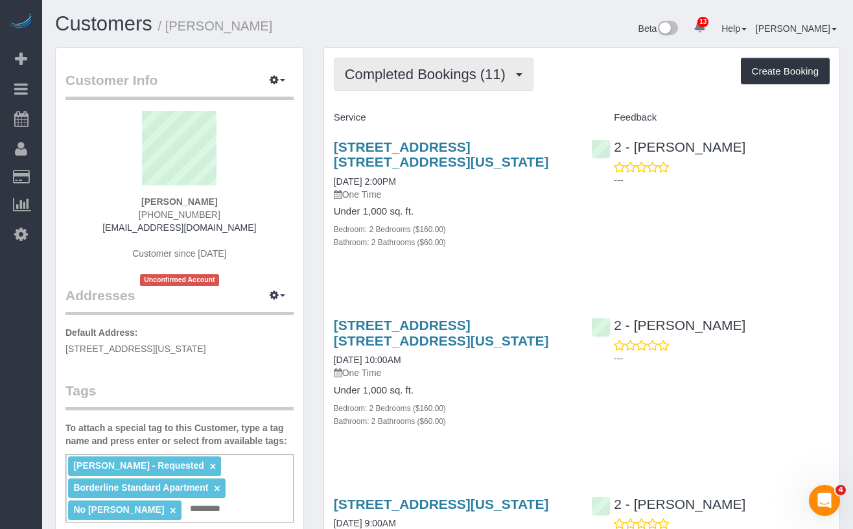
click at [464, 73] on span "Completed Bookings (11)" at bounding box center [428, 74] width 167 height 16
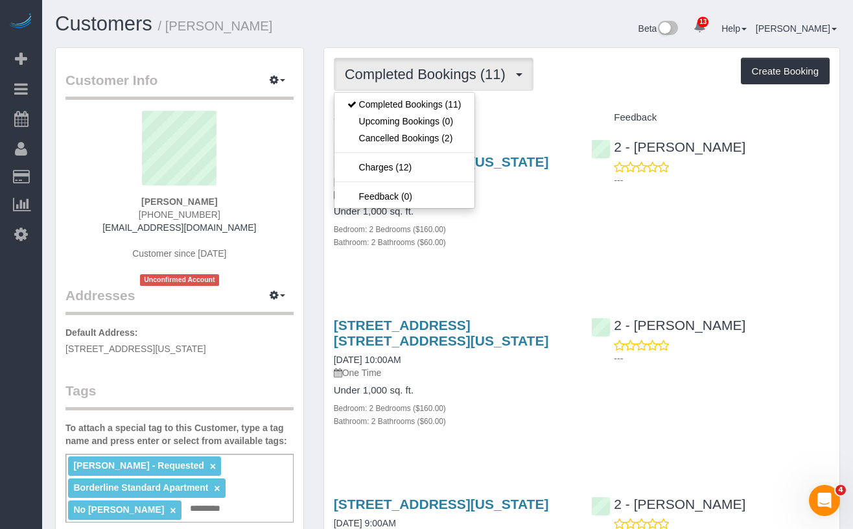
click at [544, 216] on h4 "Under 1,000 sq. ft." at bounding box center [453, 211] width 238 height 11
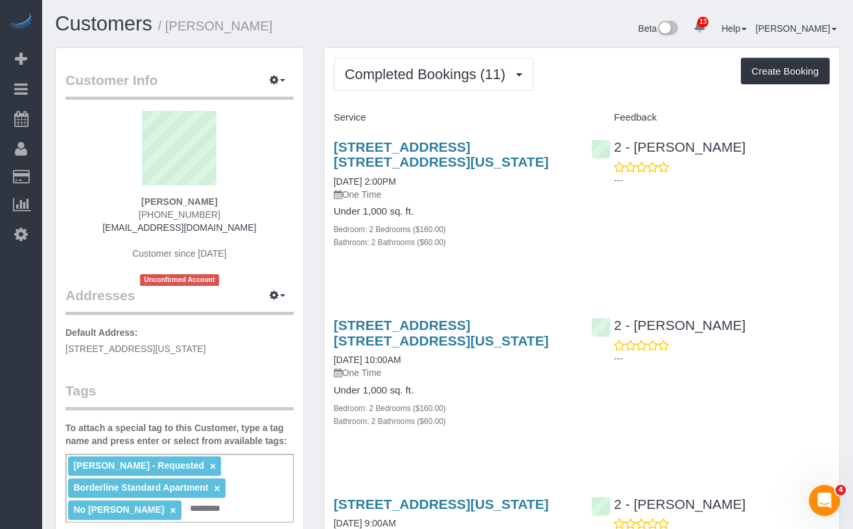
drag, startPoint x: 441, startPoint y: 161, endPoint x: 324, endPoint y: 146, distance: 117.7
click at [324, 146] on div "435 West 31st Street, Apt. 57p, New York, NY 10001 07/31/2025 2:00PM One Time U…" at bounding box center [453, 201] width 258 height 146
copy link "435 West 31st Street, Apt. 57p, New York, NY 10001"
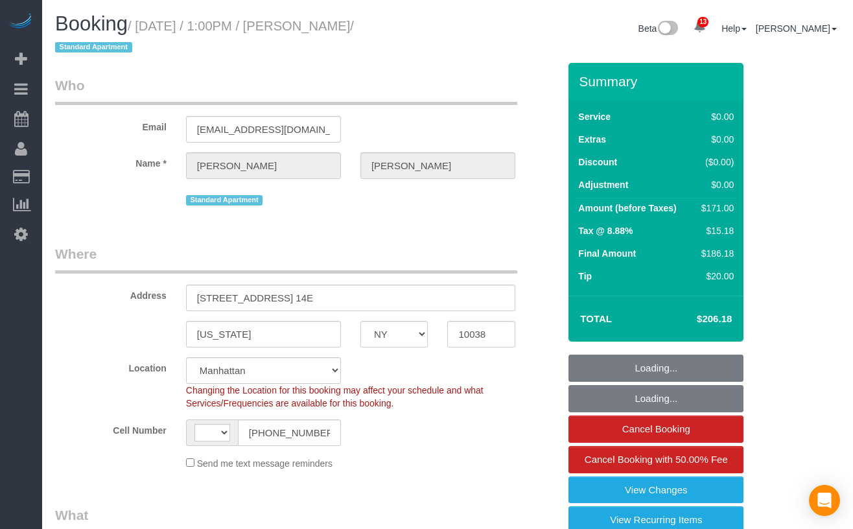
select select "NY"
select select "2"
select select "string:[GEOGRAPHIC_DATA]"
select select "spot1"
select select "number:89"
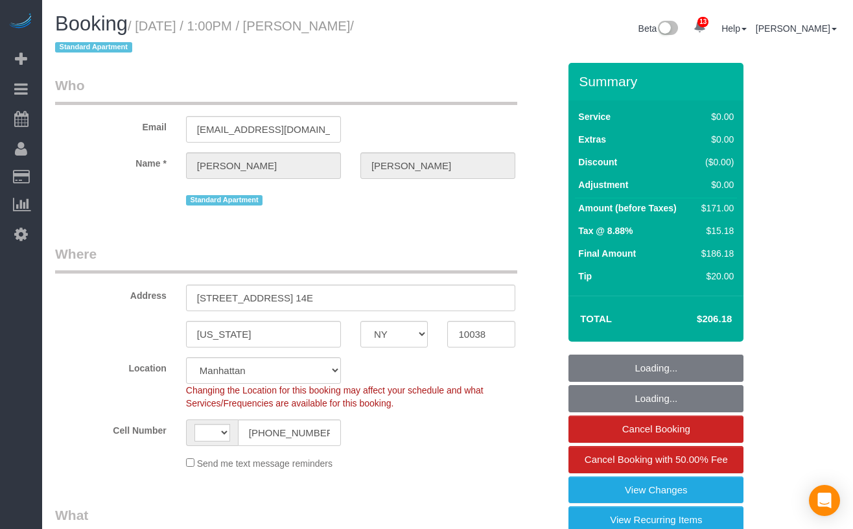
select select "number:90"
select select "number:15"
select select "number:5"
select select "string:stripe-pm_1RYbtS4VGloSiKo7EVXABfwk"
select select "object:1038"
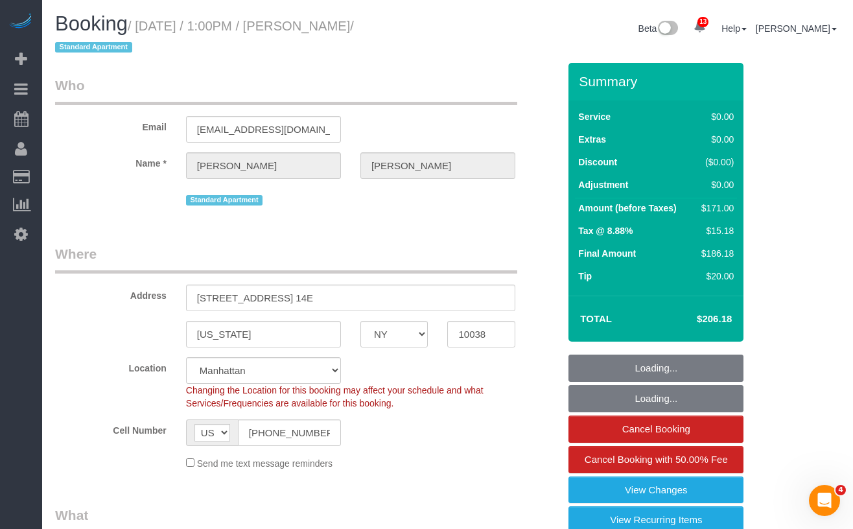
select select "2"
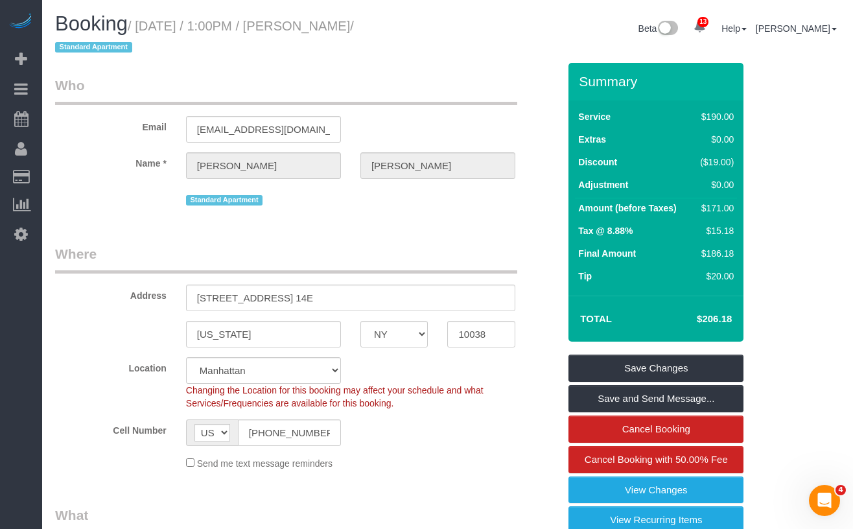
drag, startPoint x: 402, startPoint y: 29, endPoint x: 148, endPoint y: 32, distance: 253.4
click at [148, 32] on small "/ September 06, 2025 / 1:00PM / Ali Al Khayer / Standard Apartment" at bounding box center [204, 37] width 299 height 36
copy small "September 06, 2025 / 1:00PM / Ali Al Khayer"
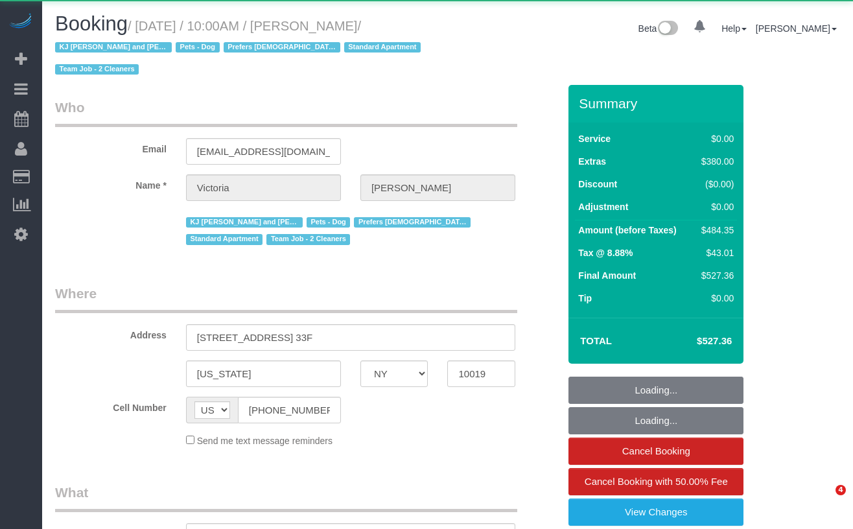
select select "NY"
select select "object:908"
select select "1"
select select "2"
select select "number:89"
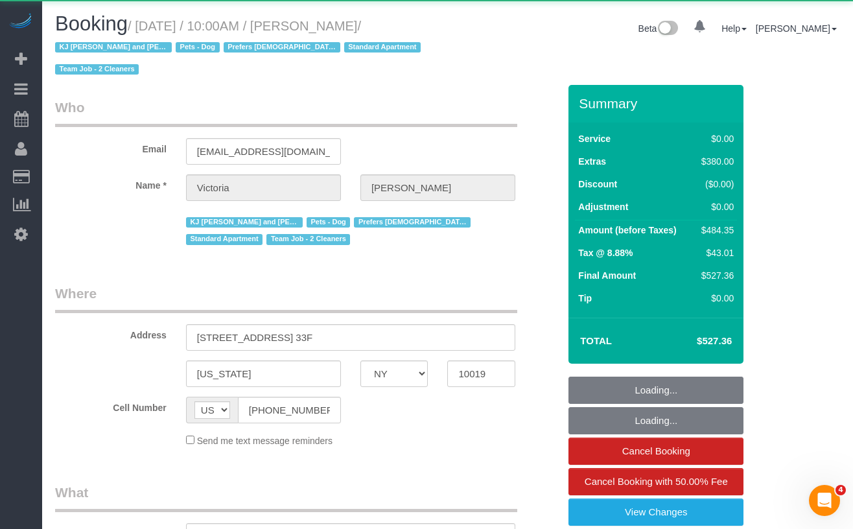
select select "number:90"
select select "number:15"
select select "number:5"
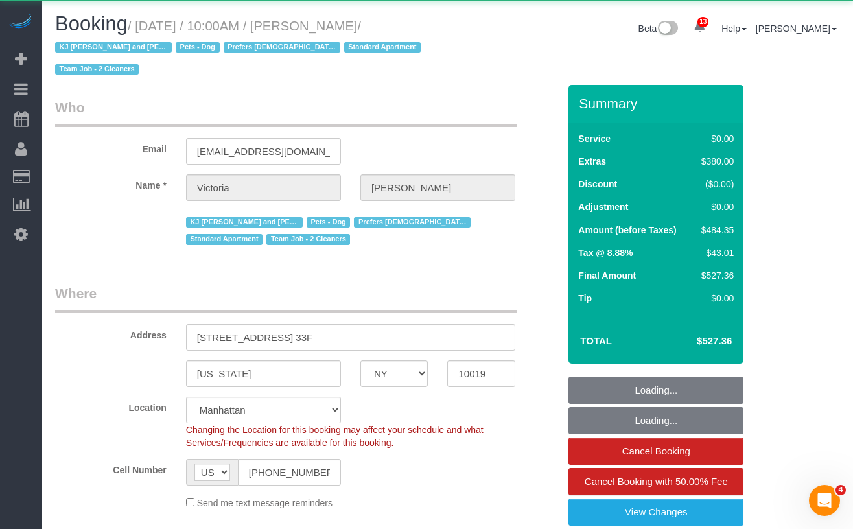
select select "object:1015"
select select "spot1"
select select "1"
select select "2"
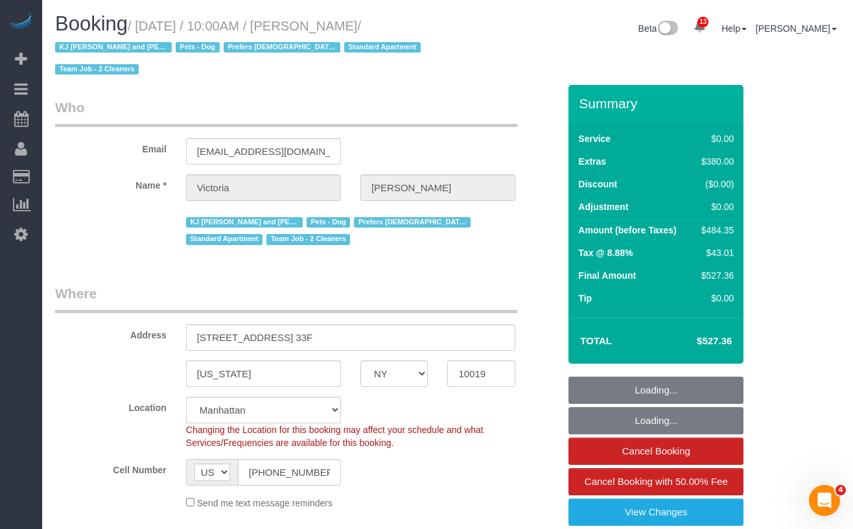
select select "string:stripe-pm_1PCWsp4VGloSiKo7f8WYEl3z"
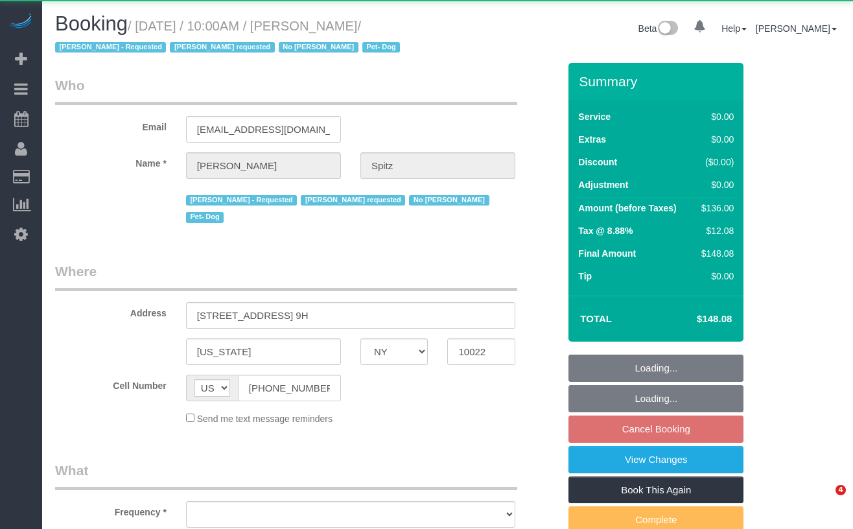
select select "NY"
select select "object:749"
select select "1"
select select "number:57"
select select "number:74"
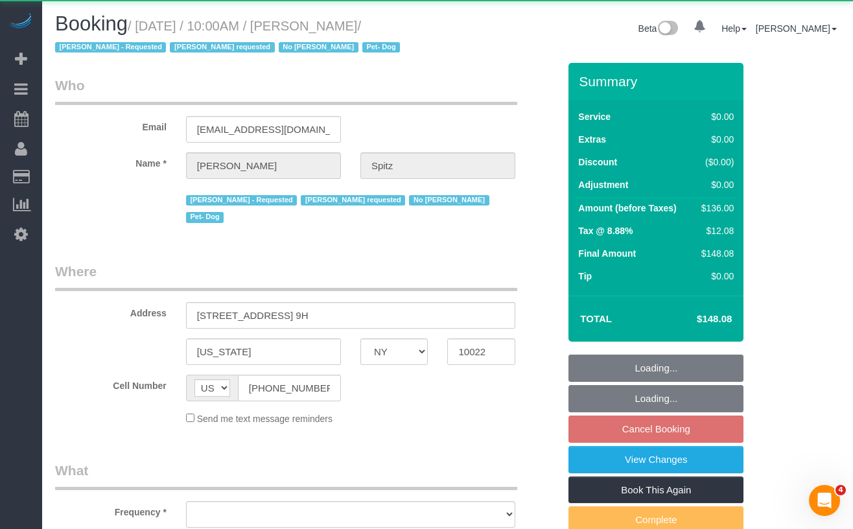
select select "number:13"
select select "number:5"
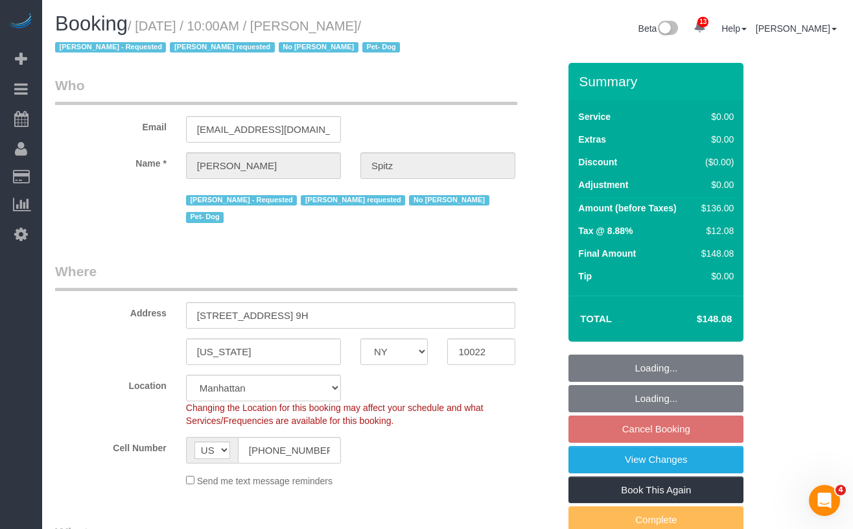
select select "object:1003"
select select "string:stripe-pm_1RpvFu4VGloSiKo7rcufCRjl"
select select "spot3"
select select "1"
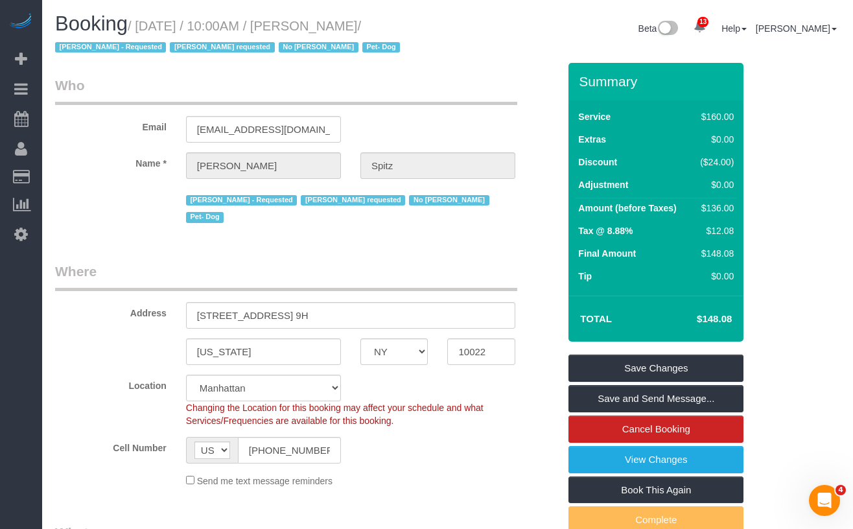
click at [146, 87] on legend "Who" at bounding box center [286, 90] width 462 height 29
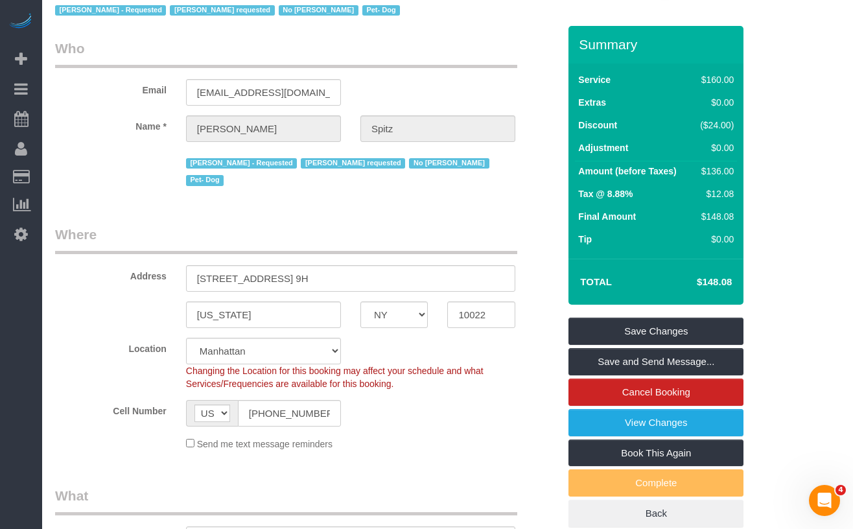
scroll to position [43, 0]
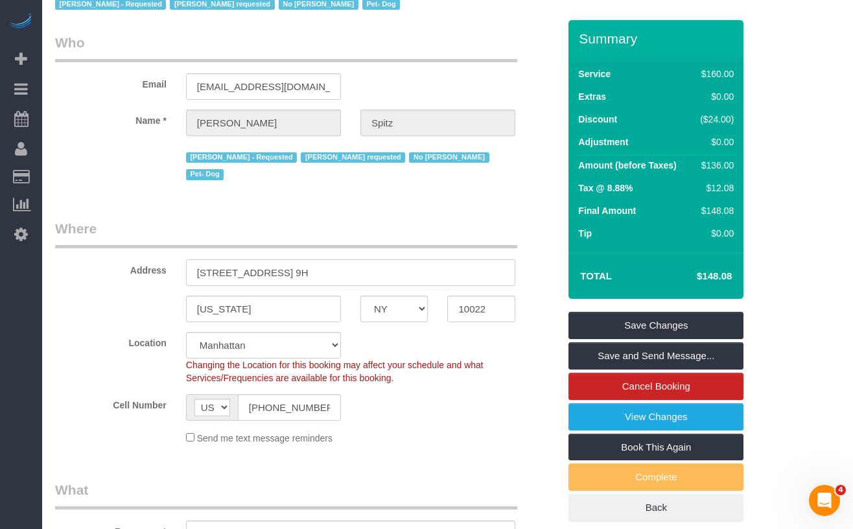
click at [335, 271] on input "320 East 58th Street, Apt. 9H" at bounding box center [350, 272] width 329 height 27
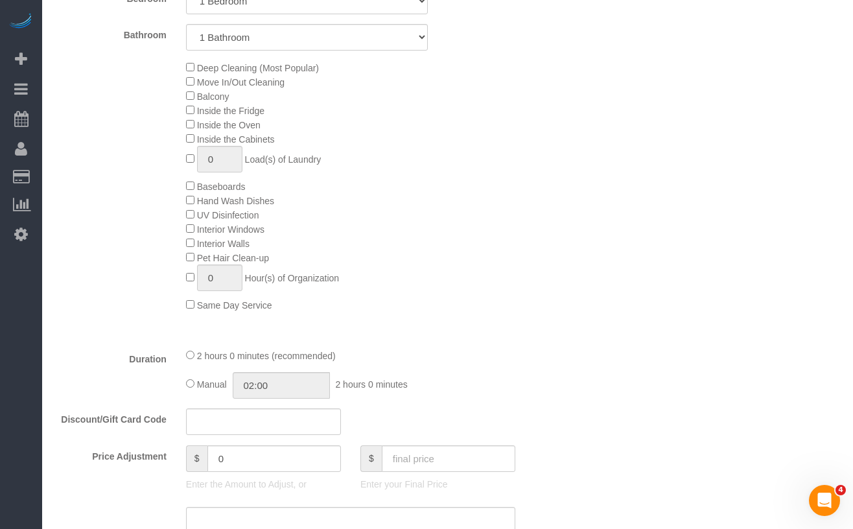
scroll to position [588, 0]
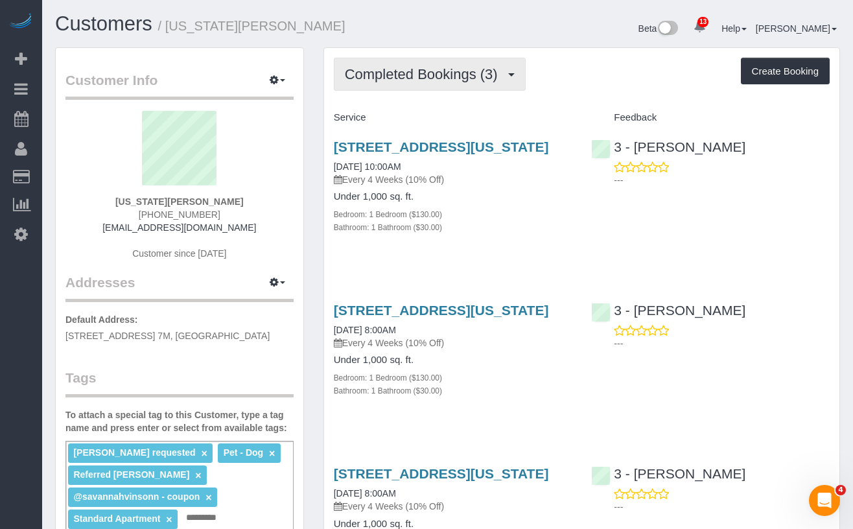
click at [412, 69] on span "Completed Bookings (3)" at bounding box center [424, 74] width 159 height 16
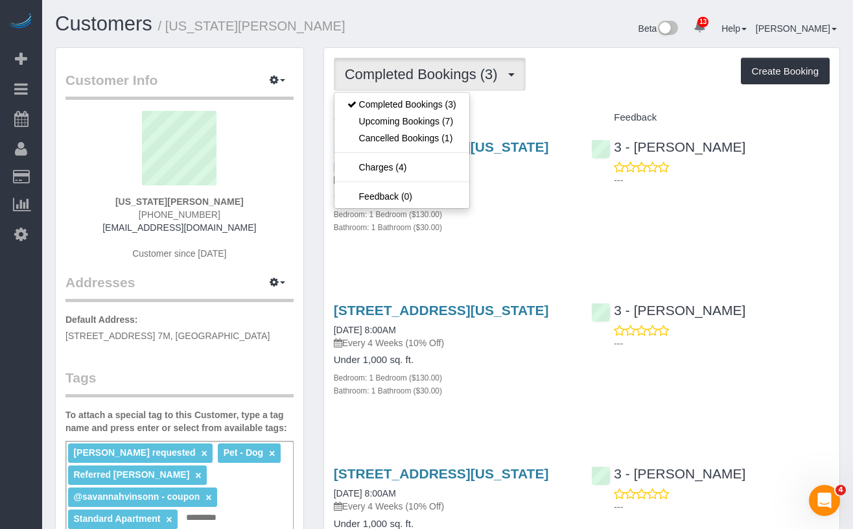
click at [504, 259] on div "1 Morningside Drive, Ph08, New York, NY 10025 06/06/2025 10:00AM Every 4 Weeks …" at bounding box center [453, 193] width 258 height 131
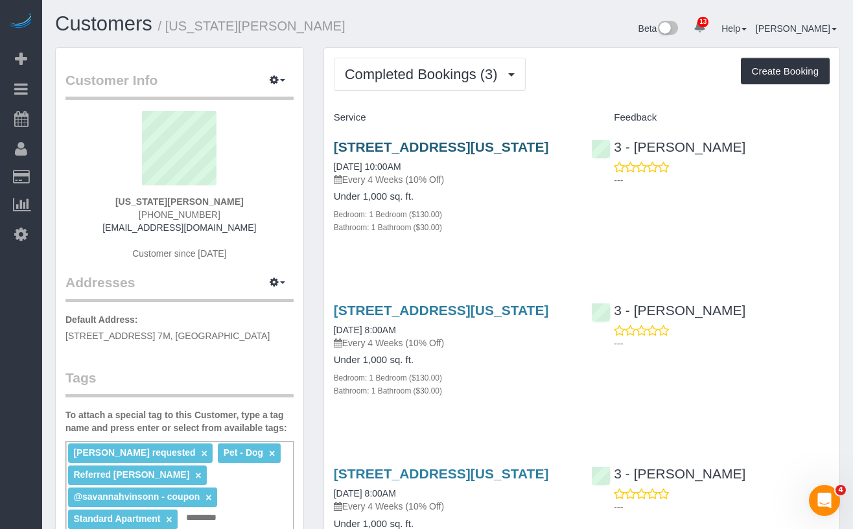
drag, startPoint x: 461, startPoint y: 164, endPoint x: 333, endPoint y: 150, distance: 128.4
click at [334, 150] on h3 "[STREET_ADDRESS][US_STATE]" at bounding box center [453, 146] width 238 height 15
copy link "[STREET_ADDRESS][US_STATE]"
click at [433, 76] on span "Completed Bookings (3)" at bounding box center [424, 74] width 159 height 16
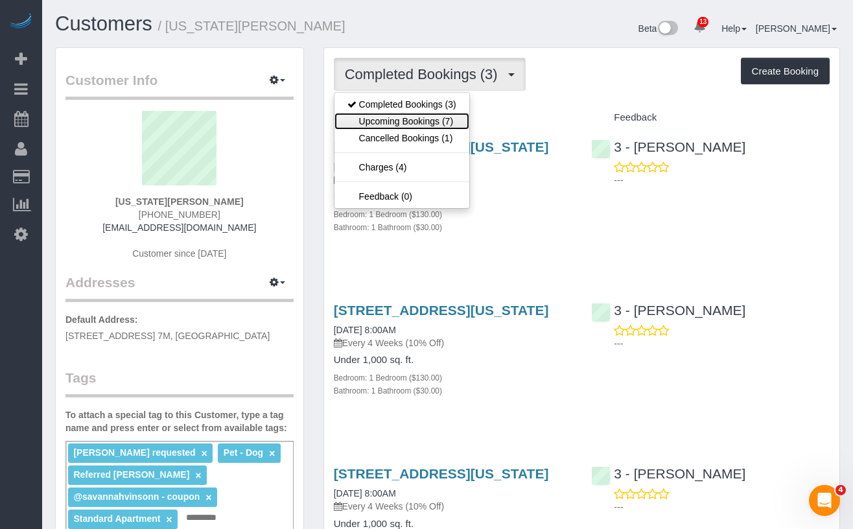
click at [437, 123] on link "Upcoming Bookings (7)" at bounding box center [401, 121] width 135 height 17
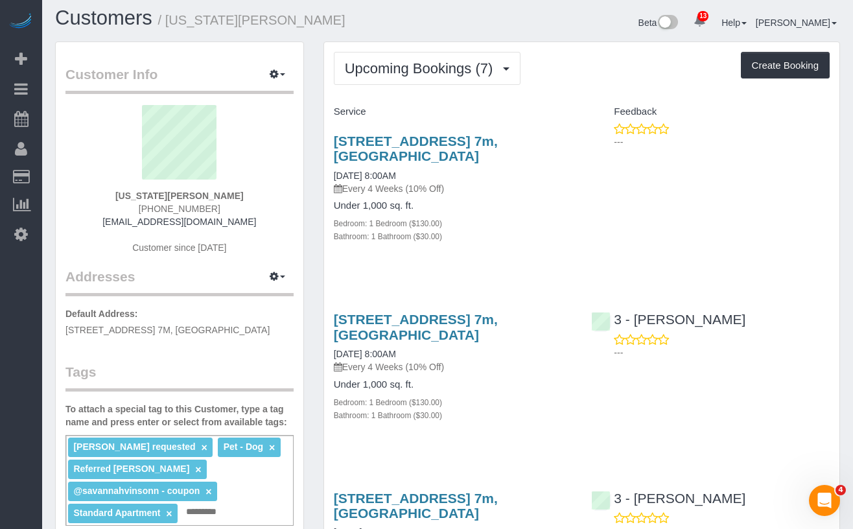
scroll to position [6, 0]
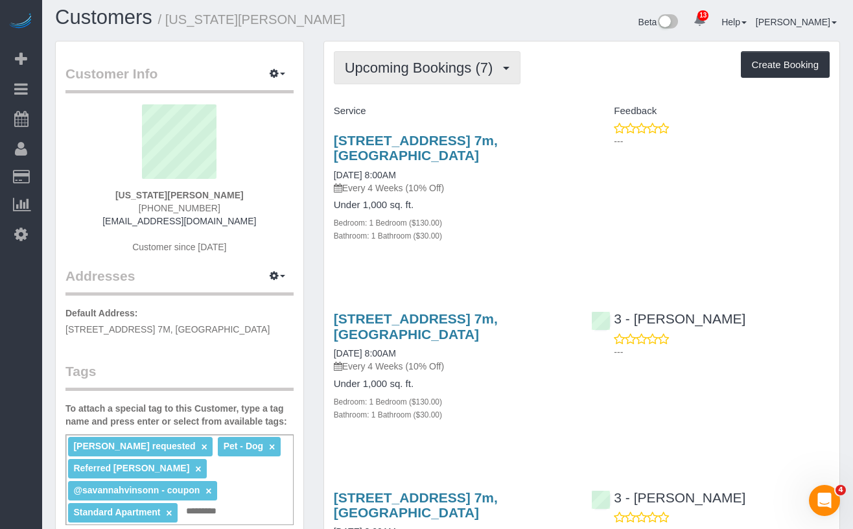
click at [415, 81] on button "Upcoming Bookings (7)" at bounding box center [427, 67] width 187 height 33
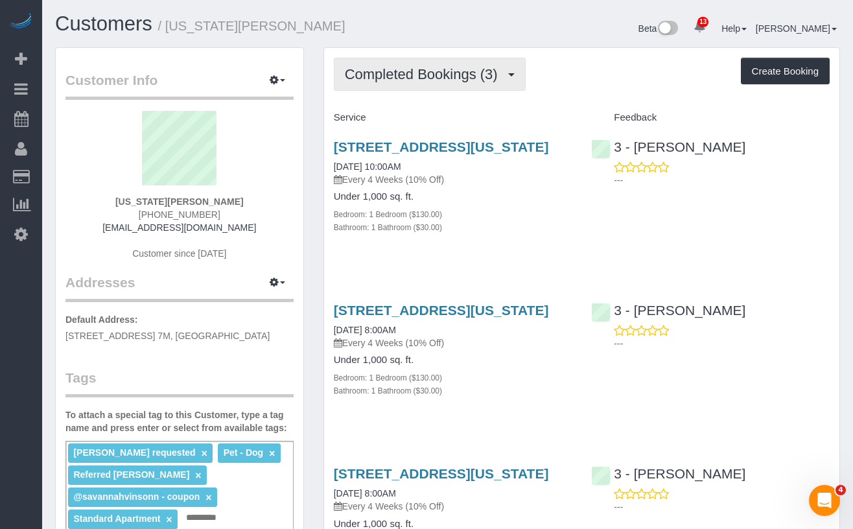
click at [458, 82] on span "Completed Bookings (3)" at bounding box center [424, 74] width 159 height 16
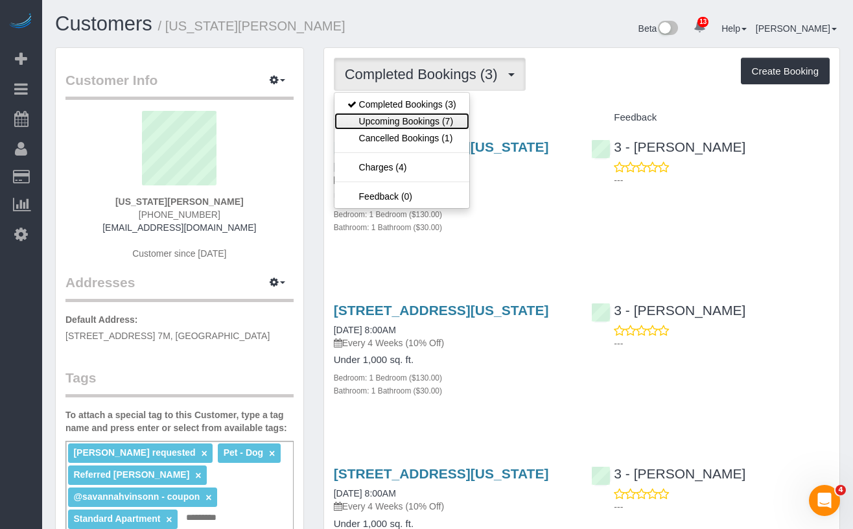
click at [406, 128] on link "Upcoming Bookings (7)" at bounding box center [401, 121] width 135 height 17
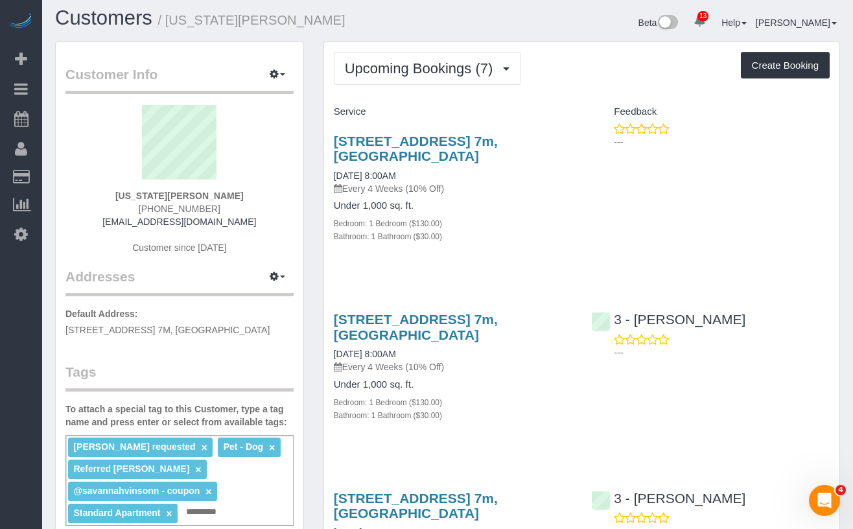
scroll to position [7, 0]
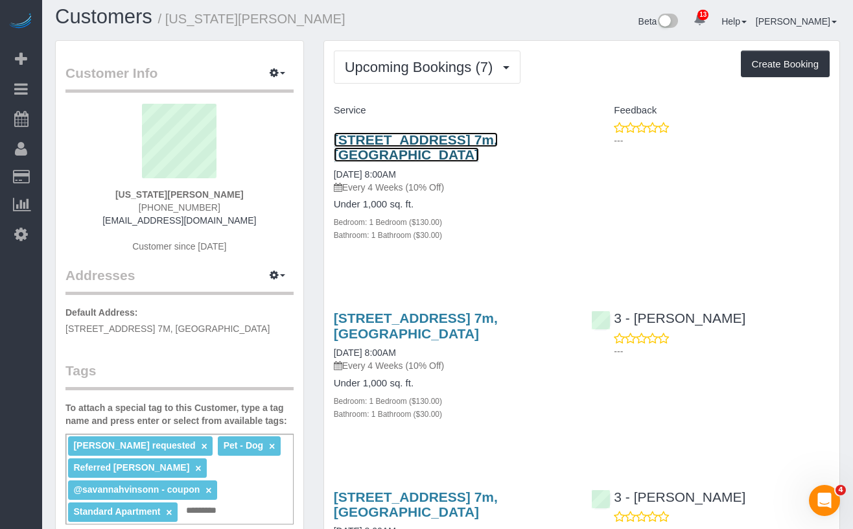
click at [370, 152] on link "[STREET_ADDRESS] 7m, [GEOGRAPHIC_DATA]" at bounding box center [416, 147] width 164 height 30
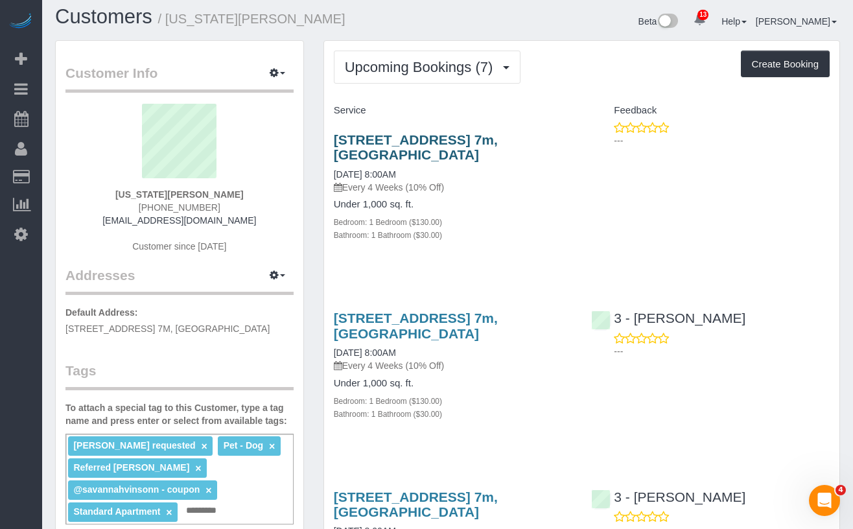
drag, startPoint x: 395, startPoint y: 155, endPoint x: 336, endPoint y: 145, distance: 60.4
click at [336, 145] on h3 "[STREET_ADDRESS] 7m, [GEOGRAPHIC_DATA]" at bounding box center [453, 147] width 238 height 30
copy link "655 Union Street, Apt. 7m, Brooklyn, NY 11215"
drag, startPoint x: 437, startPoint y: 148, endPoint x: 440, endPoint y: 141, distance: 8.4
click at [437, 148] on h3 "655 Union Street, Apt. 7m, Brooklyn, NY 11215" at bounding box center [453, 147] width 238 height 30
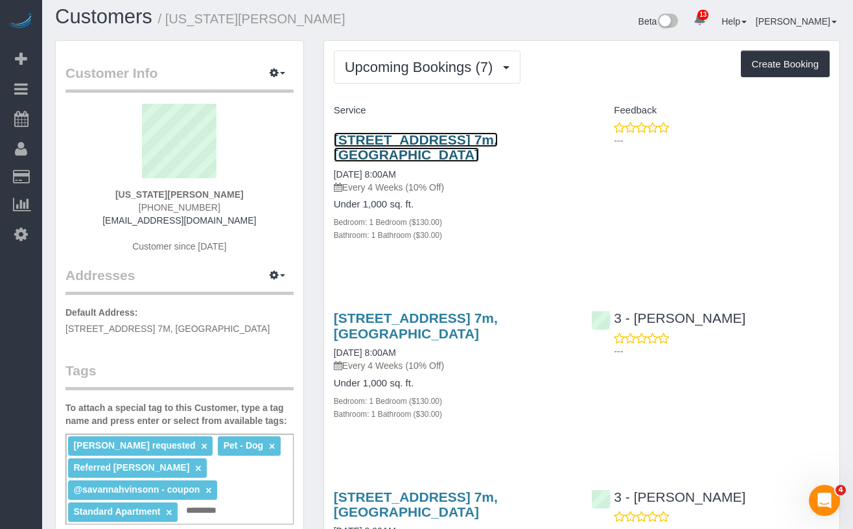
click at [441, 140] on link "655 Union Street, Apt. 7m, Brooklyn, NY 11215" at bounding box center [416, 147] width 164 height 30
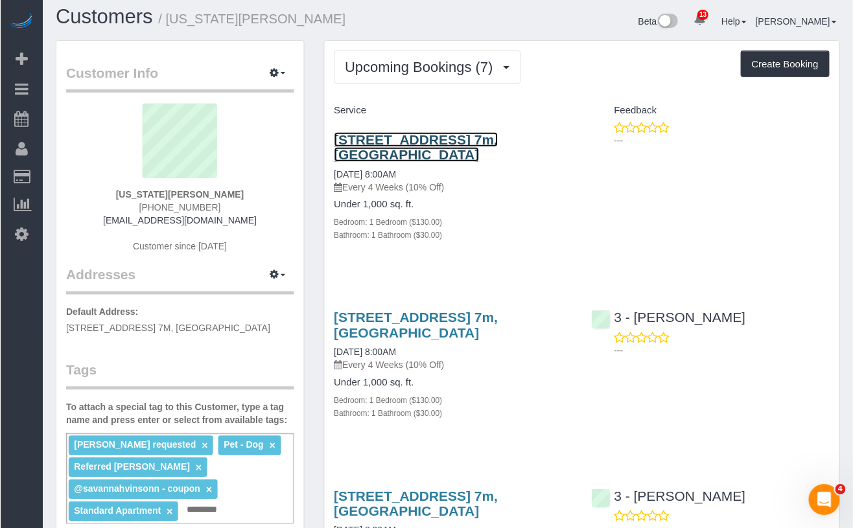
scroll to position [8, 0]
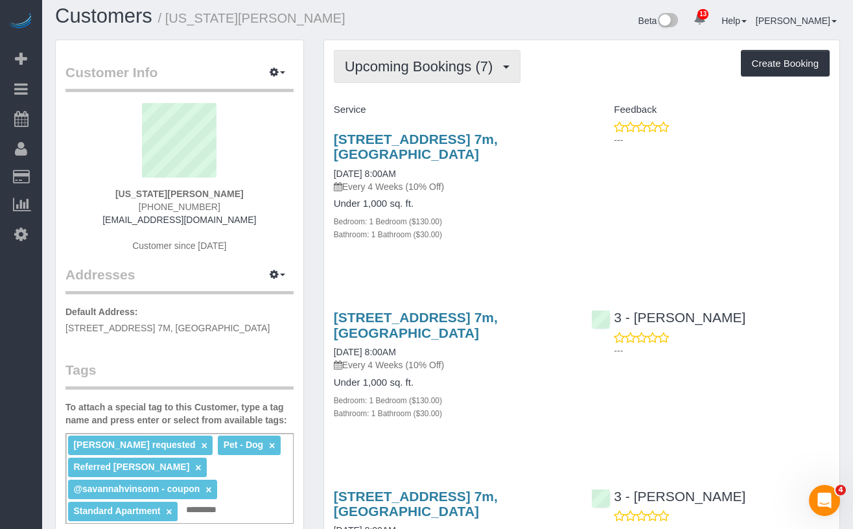
click at [379, 64] on span "Upcoming Bookings (7)" at bounding box center [422, 66] width 155 height 16
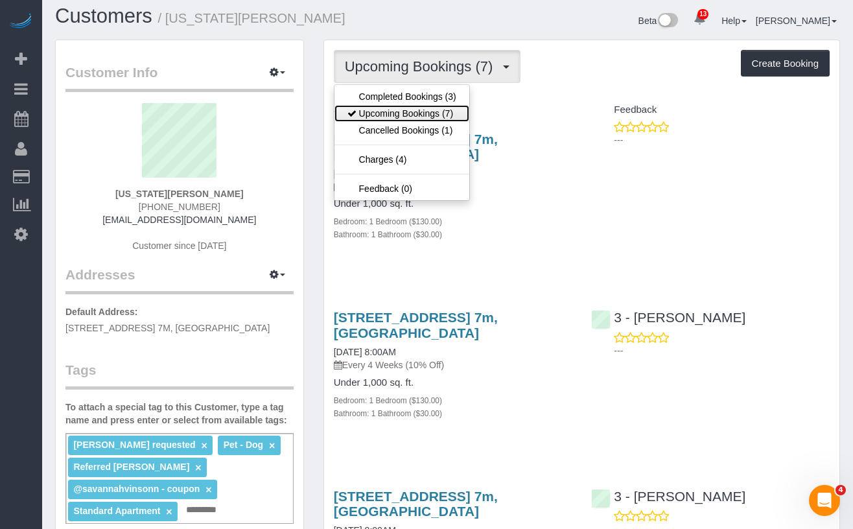
click at [404, 118] on link "Upcoming Bookings (7)" at bounding box center [401, 113] width 135 height 17
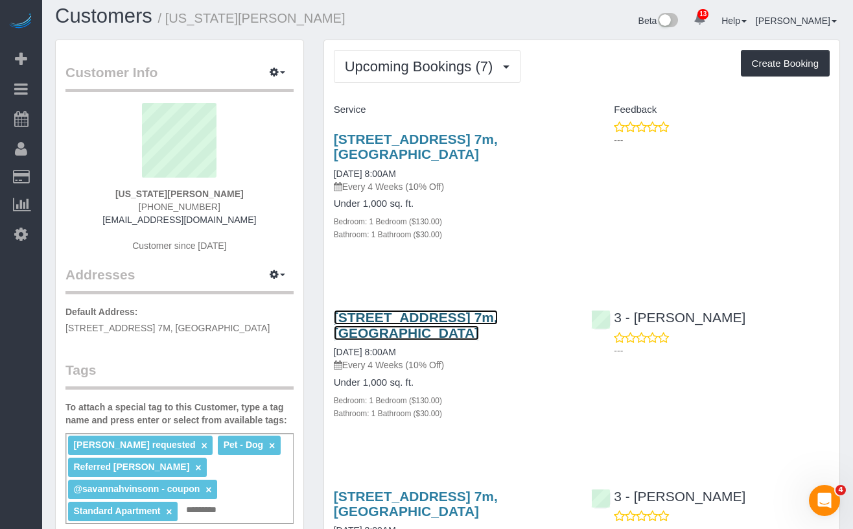
click at [370, 318] on link "655 Union Street, Apt. 7m, Brooklyn, NY 11215" at bounding box center [416, 325] width 164 height 30
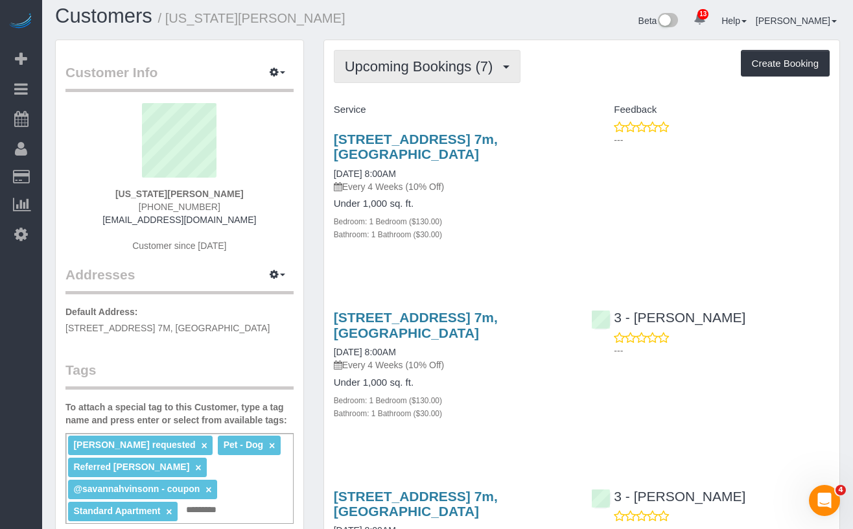
click at [387, 69] on span "Upcoming Bookings (7)" at bounding box center [422, 66] width 155 height 16
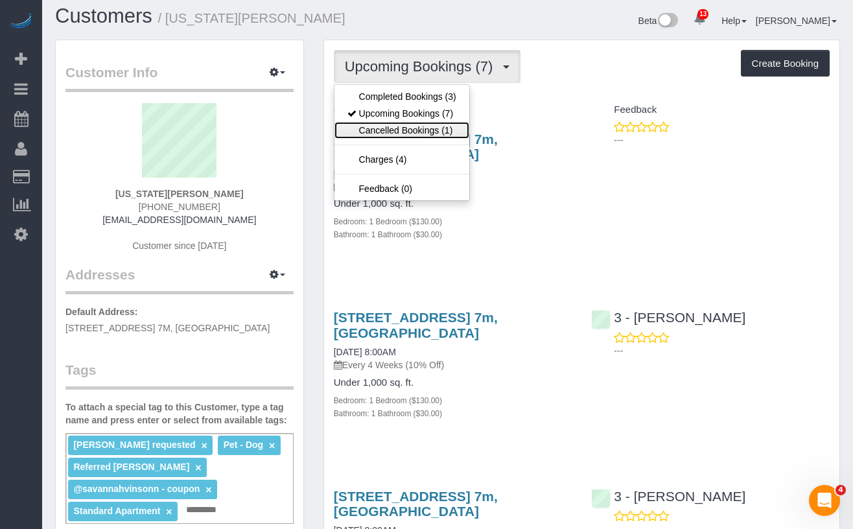
click at [415, 134] on link "Cancelled Bookings (1)" at bounding box center [401, 130] width 135 height 17
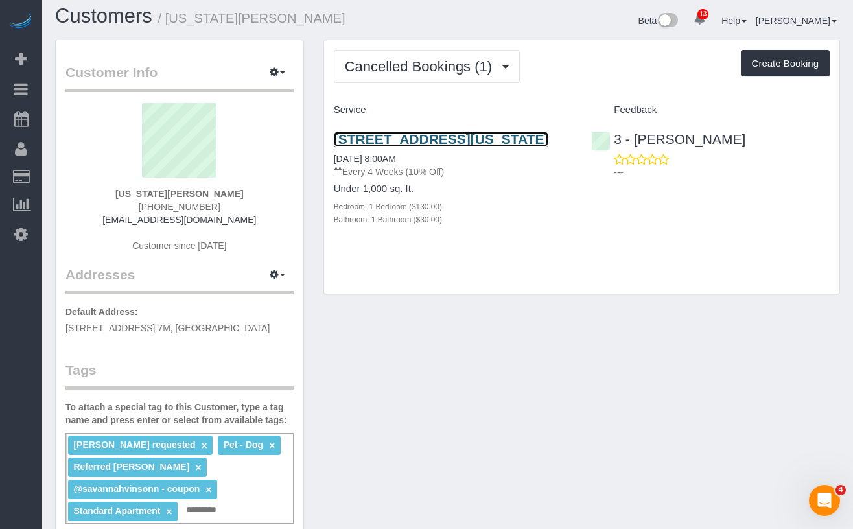
click at [371, 146] on link "1 Morningside Drive, Ph08, New York, NY 10025" at bounding box center [441, 139] width 215 height 15
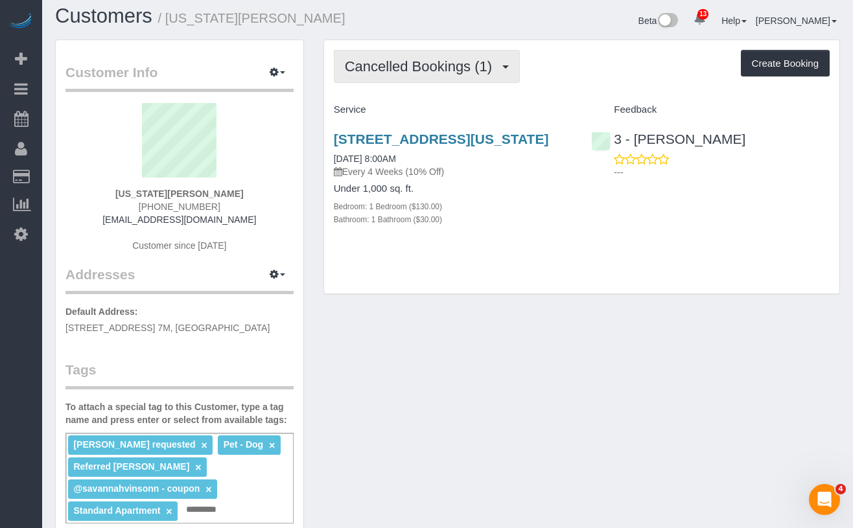
click at [388, 66] on span "Cancelled Bookings (1)" at bounding box center [422, 66] width 154 height 16
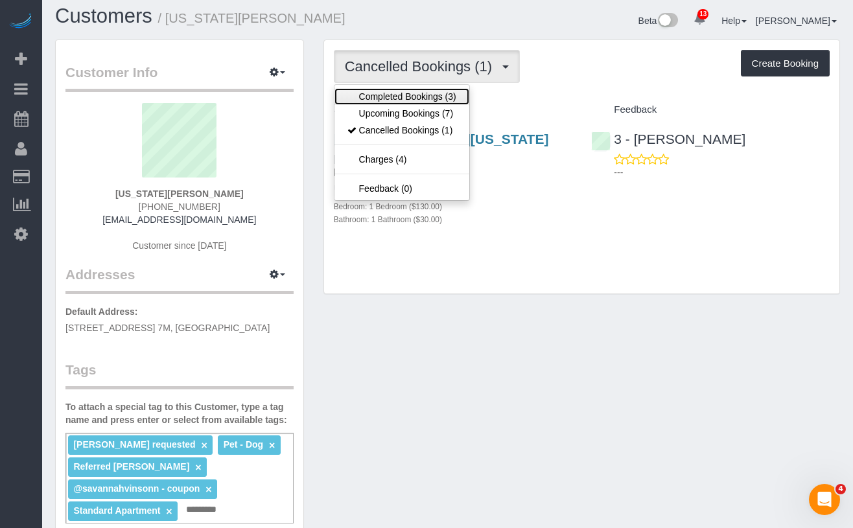
click at [396, 100] on link "Completed Bookings (3)" at bounding box center [401, 96] width 135 height 17
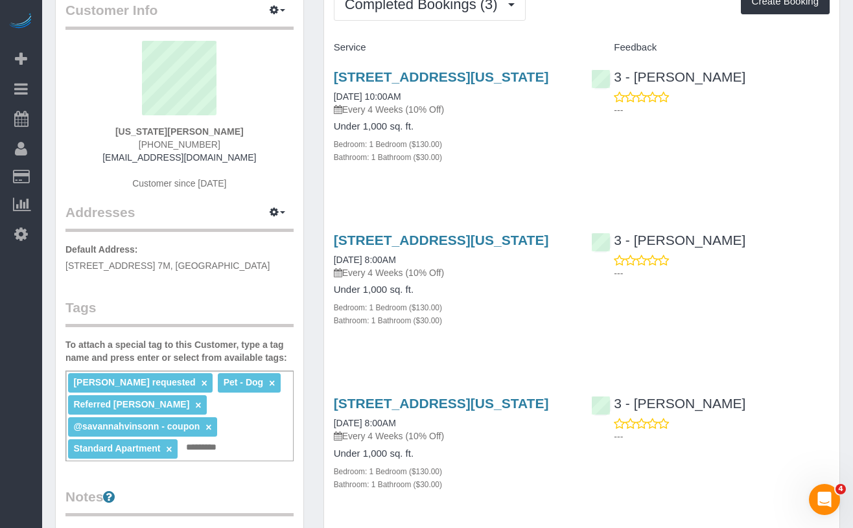
scroll to position [0, 0]
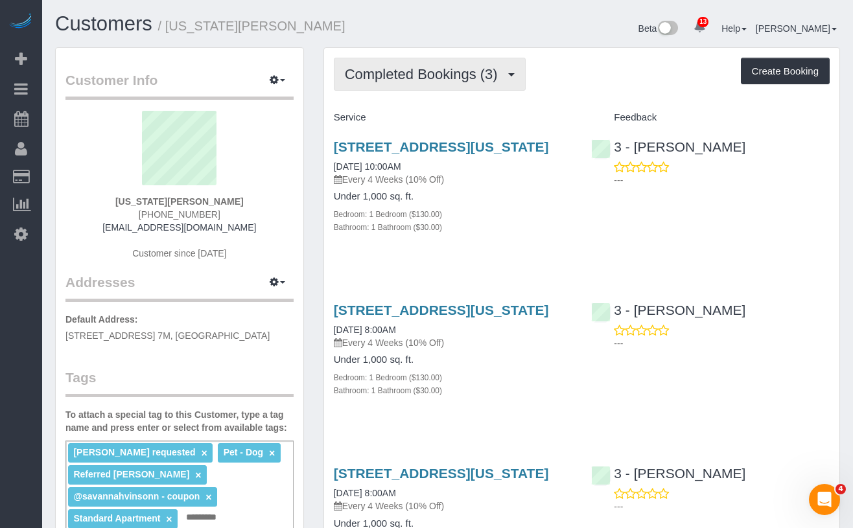
click at [396, 73] on span "Completed Bookings (3)" at bounding box center [424, 74] width 159 height 16
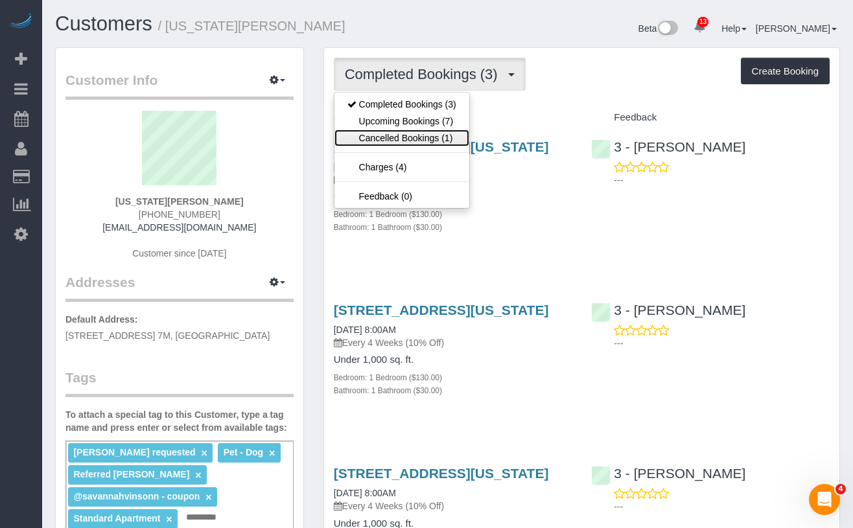
click at [397, 140] on link "Cancelled Bookings (1)" at bounding box center [401, 138] width 135 height 17
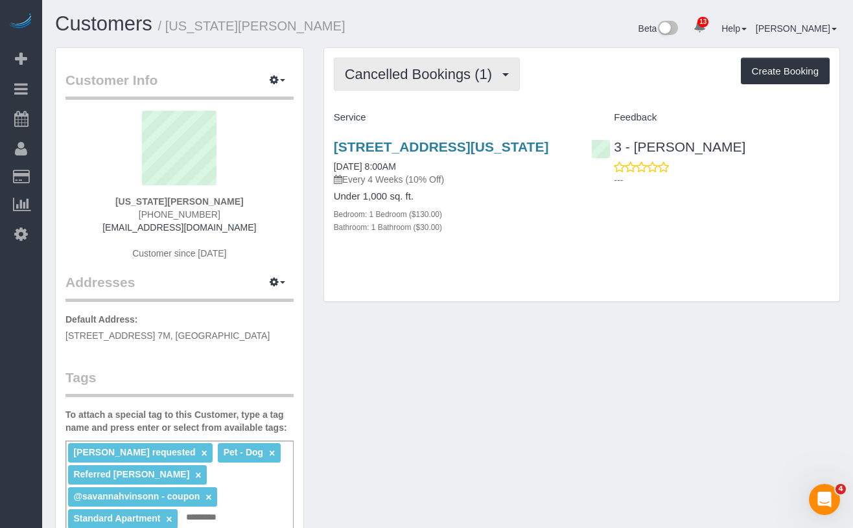
click at [400, 80] on span "Cancelled Bookings (1)" at bounding box center [422, 74] width 154 height 16
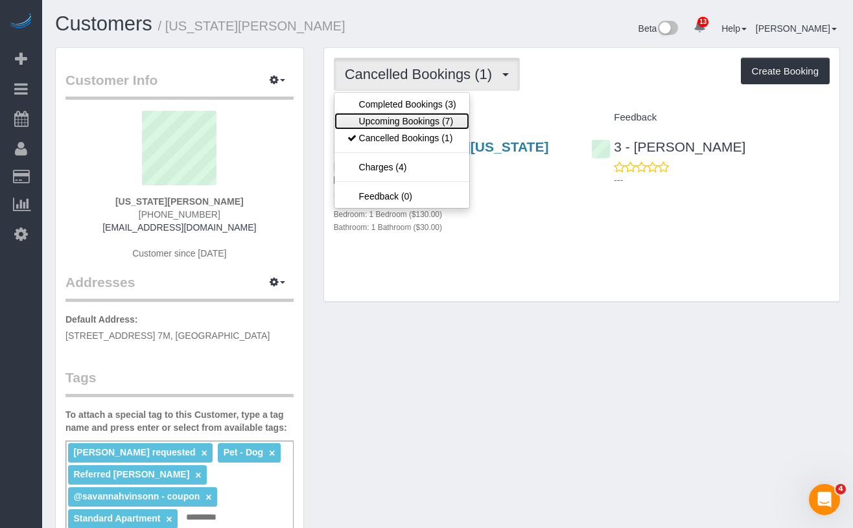
click at [399, 122] on link "Upcoming Bookings (7)" at bounding box center [401, 121] width 135 height 17
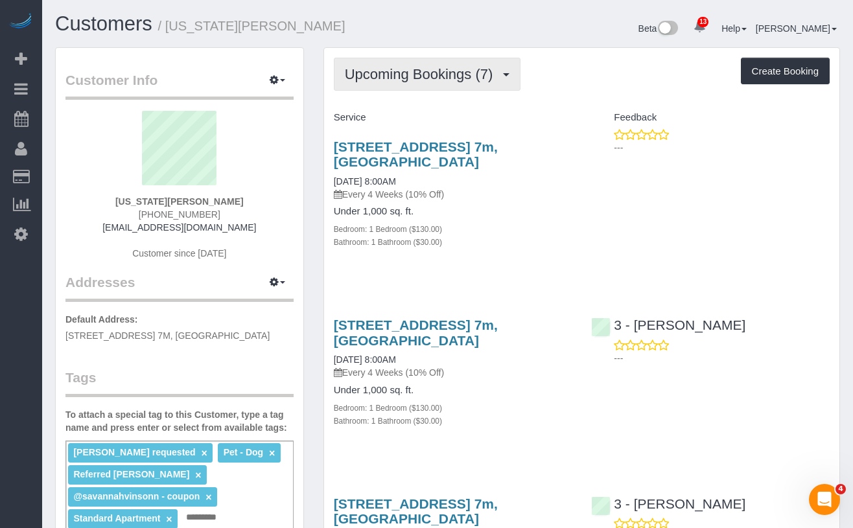
click at [362, 69] on span "Upcoming Bookings (7)" at bounding box center [422, 74] width 155 height 16
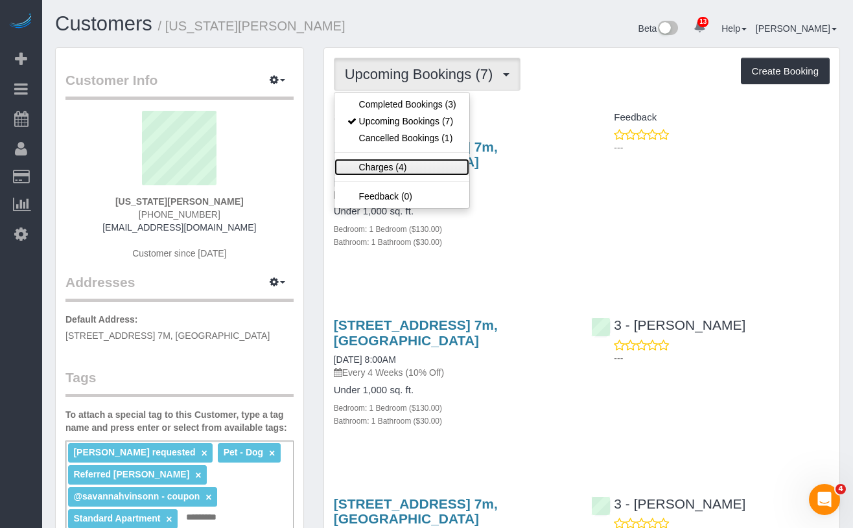
click at [395, 172] on link "Charges (4)" at bounding box center [401, 167] width 135 height 17
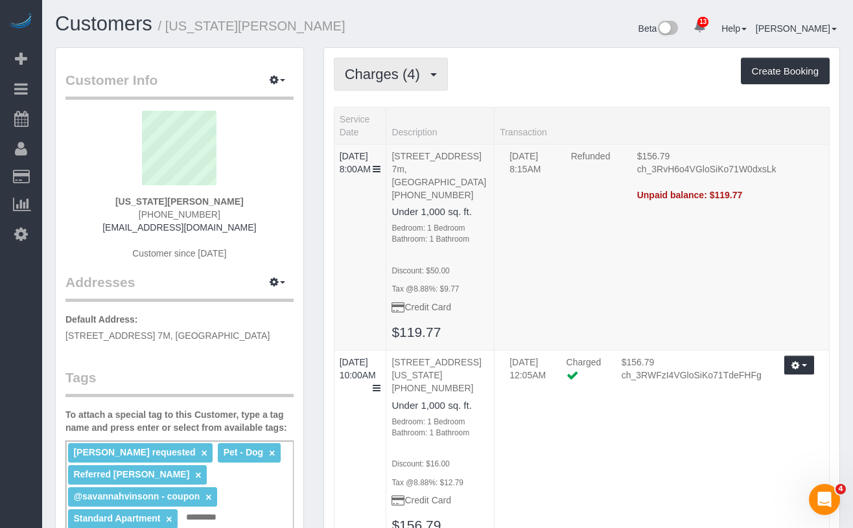
click at [382, 80] on span "Charges (4)" at bounding box center [386, 74] width 82 height 16
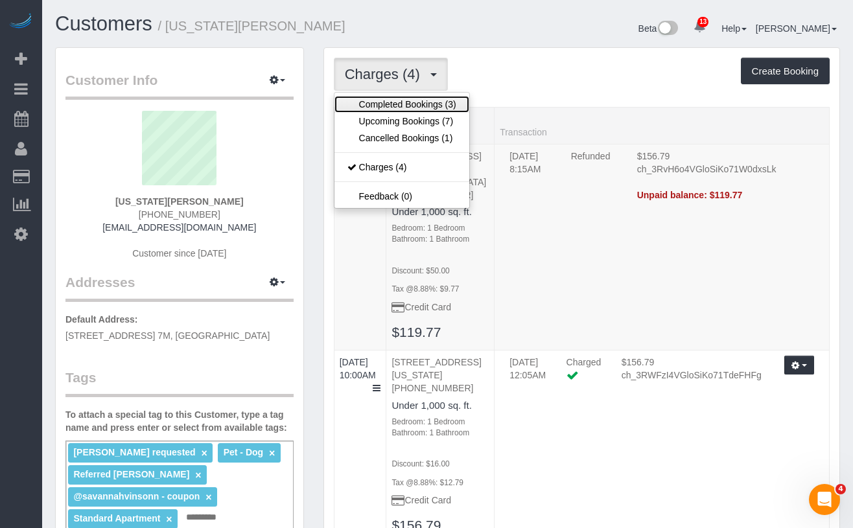
click at [393, 104] on link "Completed Bookings (3)" at bounding box center [401, 104] width 135 height 17
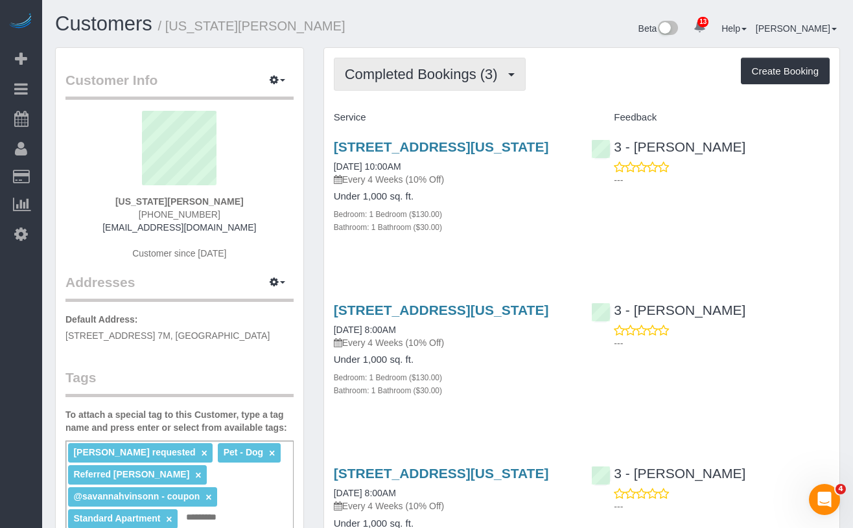
click at [402, 78] on span "Completed Bookings (3)" at bounding box center [424, 74] width 159 height 16
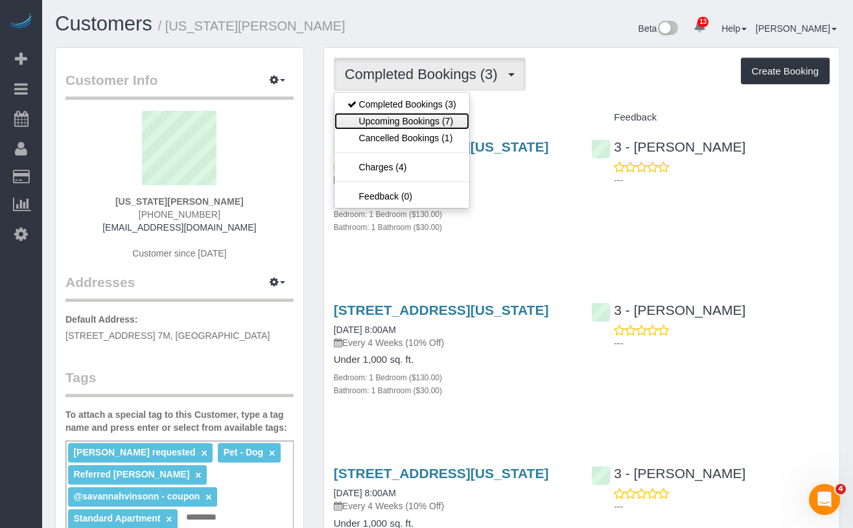
click at [416, 116] on link "Upcoming Bookings (7)" at bounding box center [401, 121] width 135 height 17
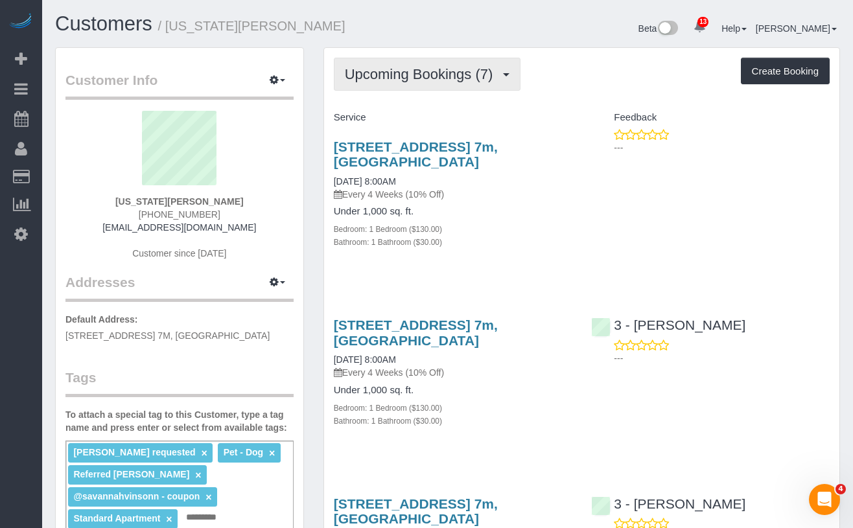
click at [389, 75] on span "Upcoming Bookings (7)" at bounding box center [422, 74] width 155 height 16
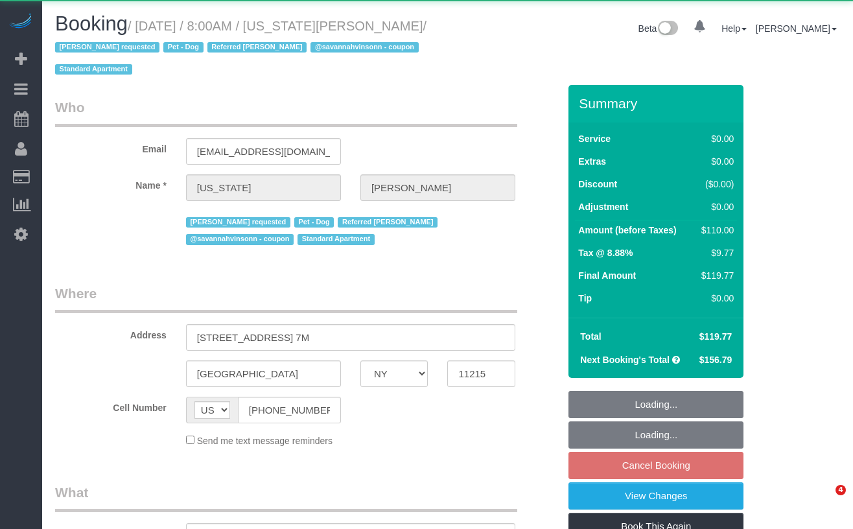
select select "NY"
select select "object:855"
select select "spot1"
select select "number:62"
select select "number:77"
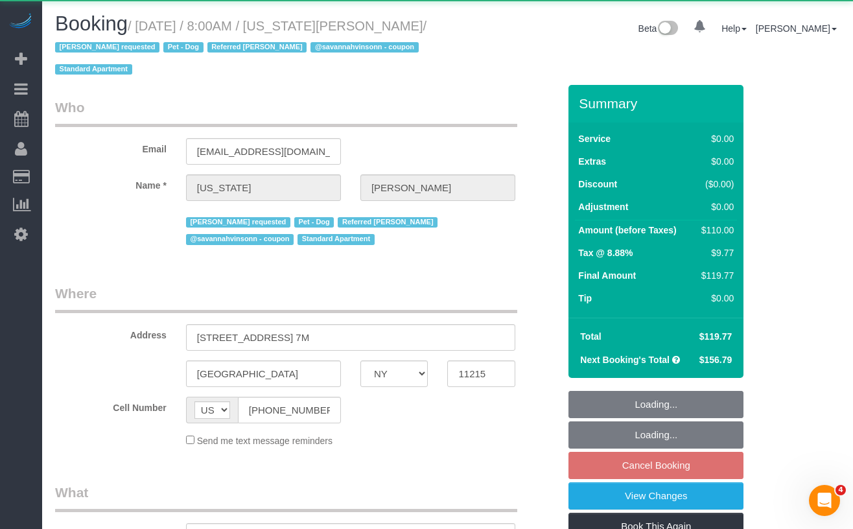
select select "number:13"
select select "number:5"
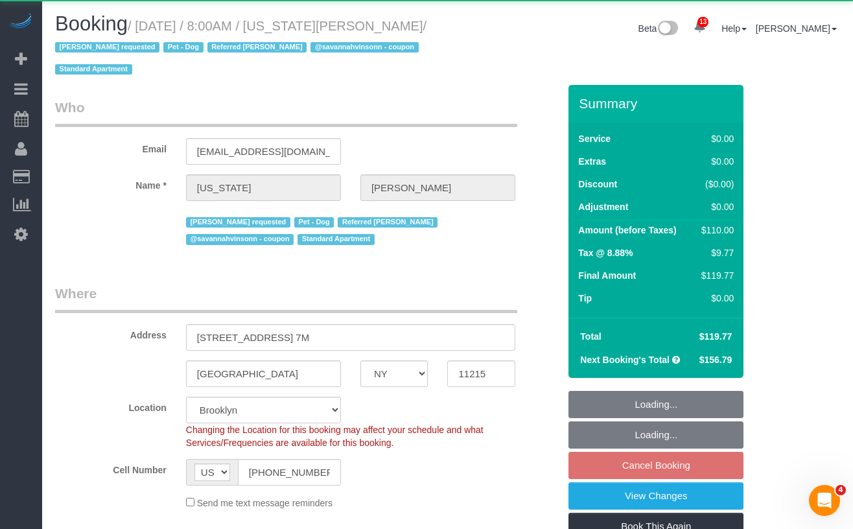
select select "object:1409"
select select "string:stripe-pm_1R8R544VGloSiKo771RbQQGf"
select select "1"
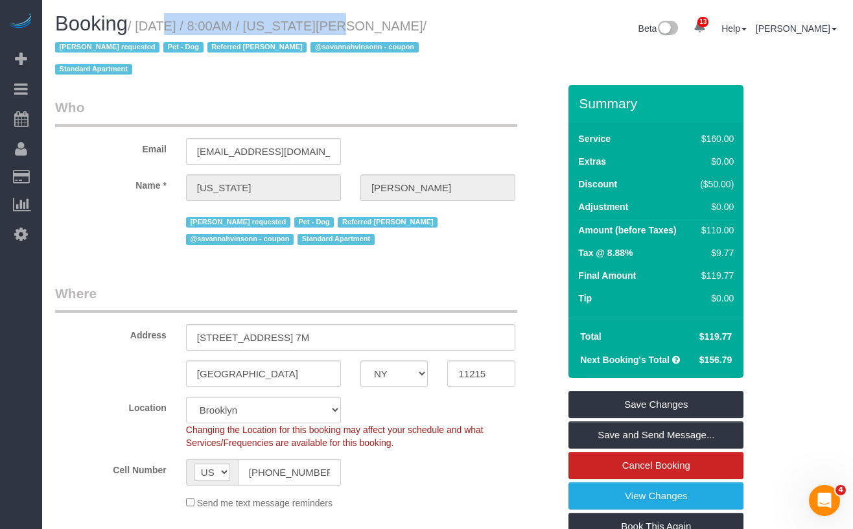
drag, startPoint x: 148, startPoint y: 29, endPoint x: 326, endPoint y: 27, distance: 178.2
click at [326, 27] on small "/ [DATE] / 8:00AM / [US_STATE][PERSON_NAME] / [PERSON_NAME] requested Pet - Dog…" at bounding box center [240, 48] width 371 height 58
copy small "[DATE] / 8:00AM"
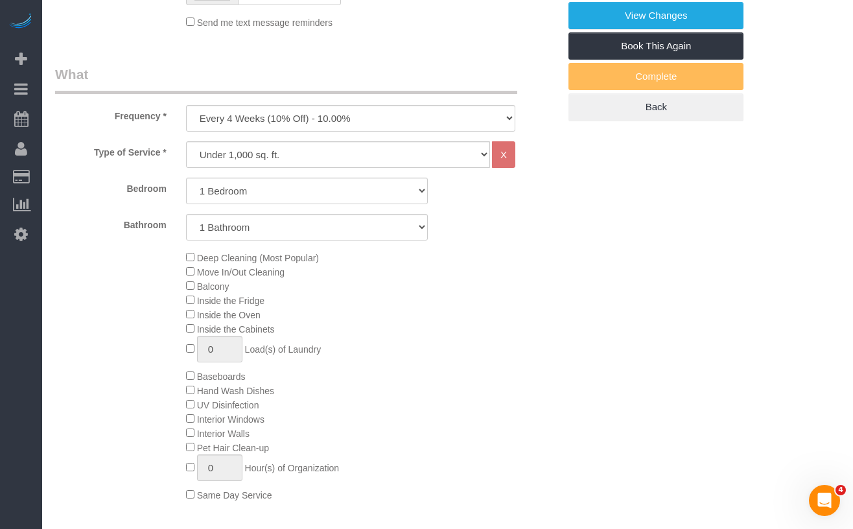
scroll to position [481, 0]
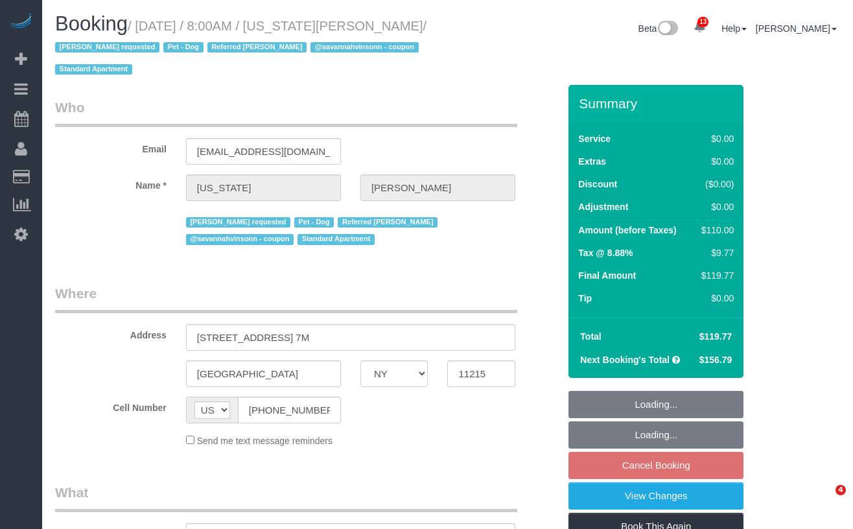
select select "NY"
select select "object:1000"
select select "1"
select select "spot1"
select select "number:62"
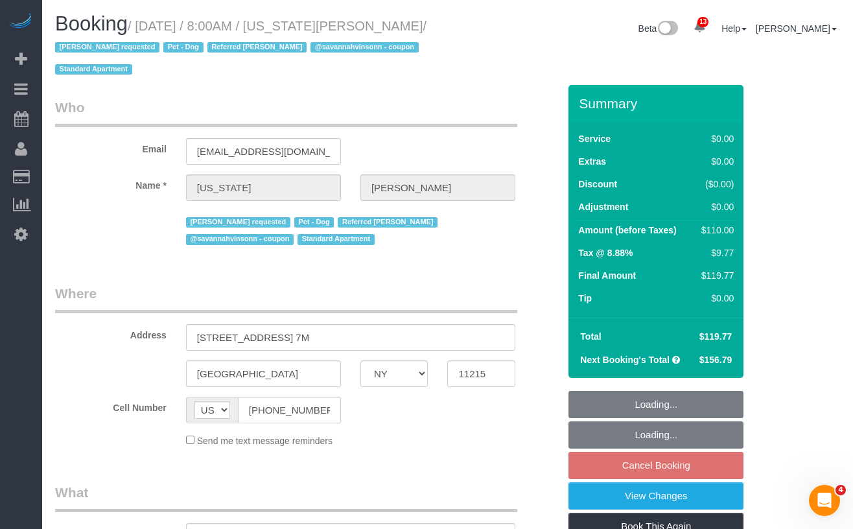
select select "number:77"
select select "number:13"
select select "number:5"
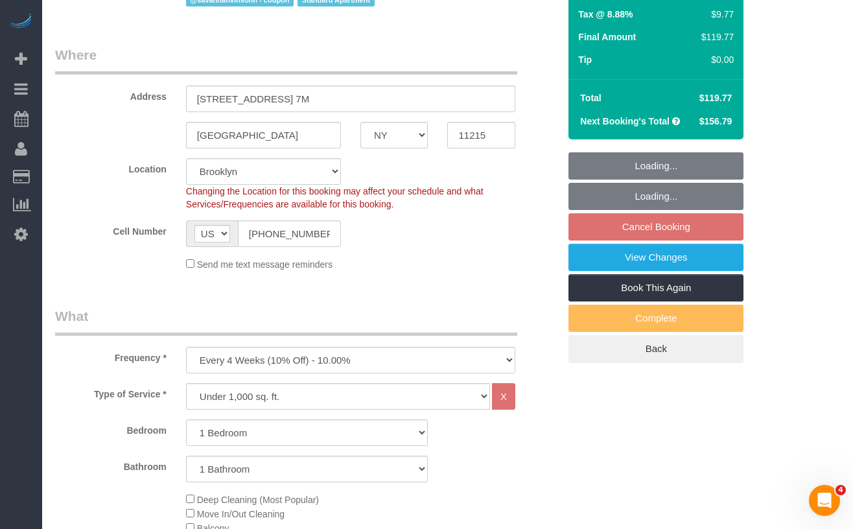
select select "string:stripe-pm_1R8R544VGloSiKo771RbQQGf"
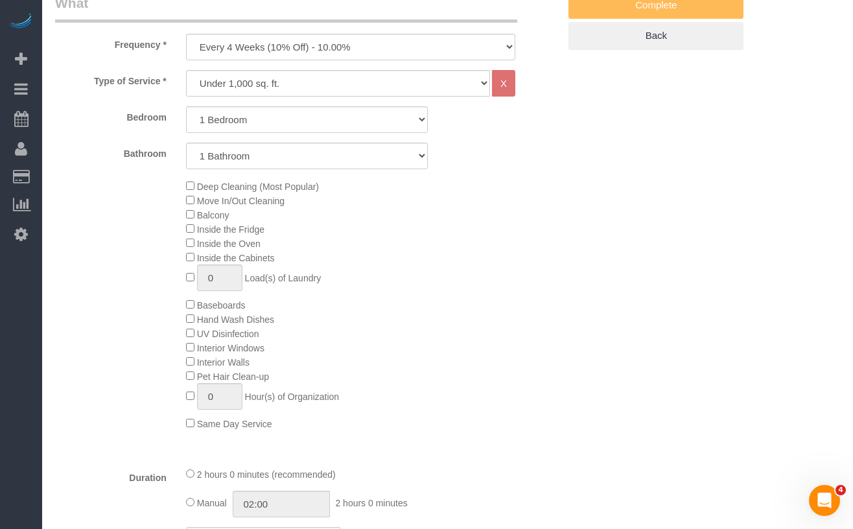
select select "object:1012"
select select "1"
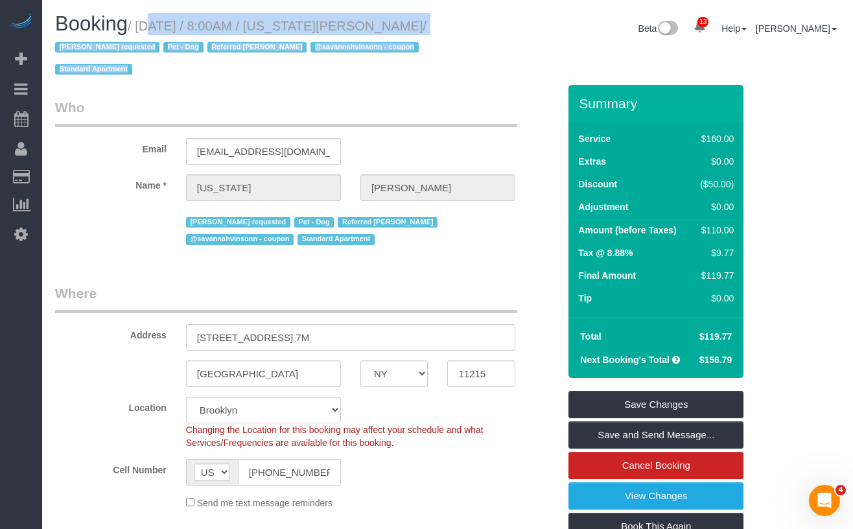
drag, startPoint x: 458, startPoint y: 24, endPoint x: 137, endPoint y: 30, distance: 321.5
click at [137, 30] on div "Booking / September 19, 2025 / 8:00AM / Virginia Newsome / Diana Gonzalez reque…" at bounding box center [447, 49] width 804 height 72
click at [145, 29] on small "/ September 19, 2025 / 8:00AM / Virginia Newsome / Diana Gonzalez requested Pet…" at bounding box center [240, 48] width 371 height 58
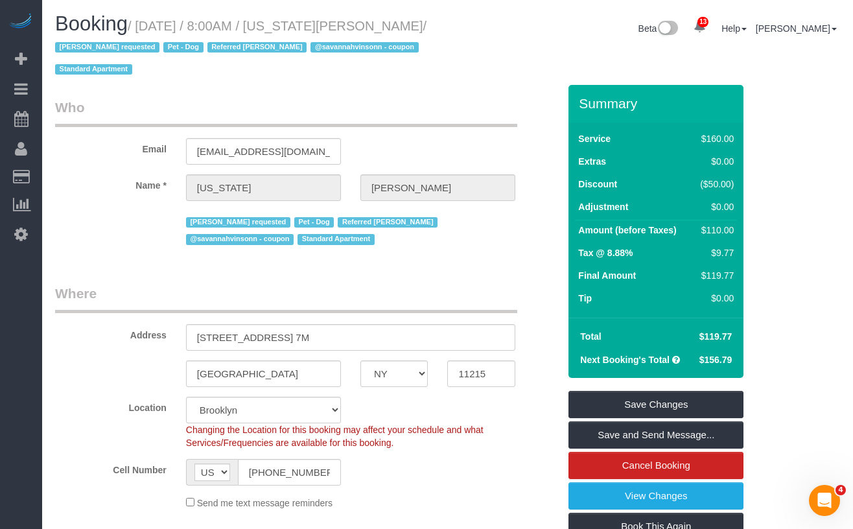
drag, startPoint x: 144, startPoint y: 29, endPoint x: 454, endPoint y: 27, distance: 309.8
click at [454, 27] on div "Booking / September 19, 2025 / 8:00AM / Virginia Newsome / Diana Gonzalez reque…" at bounding box center [447, 49] width 804 height 72
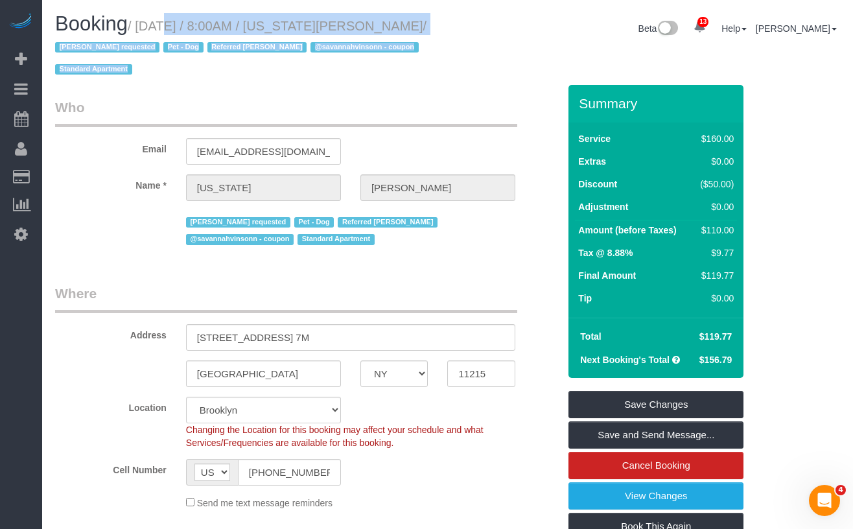
drag, startPoint x: 376, startPoint y: 25, endPoint x: 149, endPoint y: 31, distance: 226.9
click at [145, 32] on div "Booking / September 19, 2025 / 8:00AM / Virginia Newsome / Diana Gonzalez reque…" at bounding box center [447, 49] width 804 height 72
click at [149, 31] on small "/ September 19, 2025 / 8:00AM / Virginia Newsome / Diana Gonzalez requested Pet…" at bounding box center [240, 48] width 371 height 58
drag, startPoint x: 148, startPoint y: 31, endPoint x: 424, endPoint y: 30, distance: 276.7
click at [455, 32] on div "Booking / September 19, 2025 / 8:00AM / Virginia Newsome / Diana Gonzalez reque…" at bounding box center [447, 49] width 804 height 72
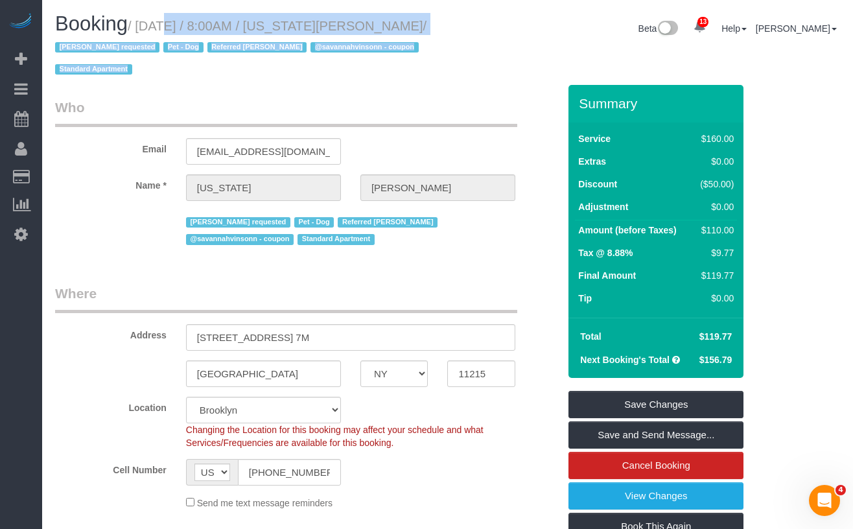
copy div "September 19, 2025 / 8:00AM / Virginia Newsome / Diana Gonzalez requested Pet -…"
click at [183, 36] on h1 "Booking / September 19, 2025 / 8:00AM / Virginia Newsome / Diana Gonzalez reque…" at bounding box center [246, 46] width 383 height 66
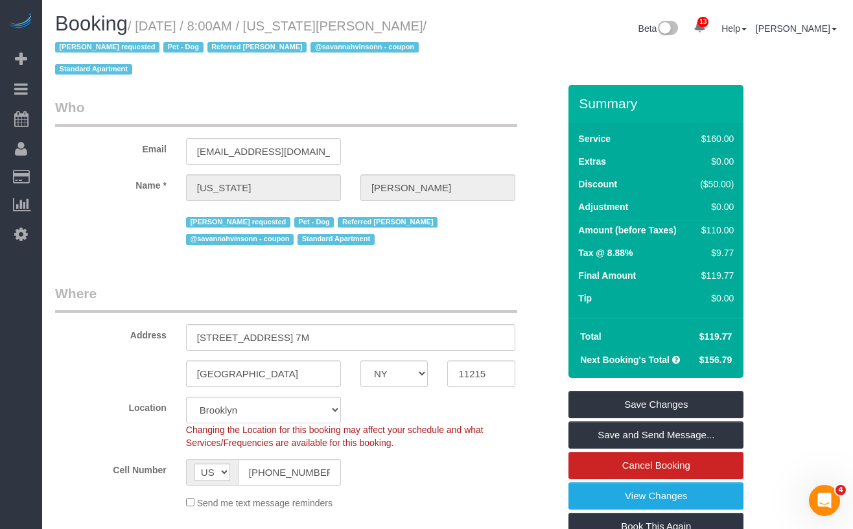
drag, startPoint x: 155, startPoint y: 30, endPoint x: 423, endPoint y: 27, distance: 268.3
click at [438, 27] on div "Booking / September 19, 2025 / 8:00AM / Virginia Newsome / Diana Gonzalez reque…" at bounding box center [246, 49] width 402 height 72
copy small "September 19, 2025 / 8:00AM / Virginia Newsome"
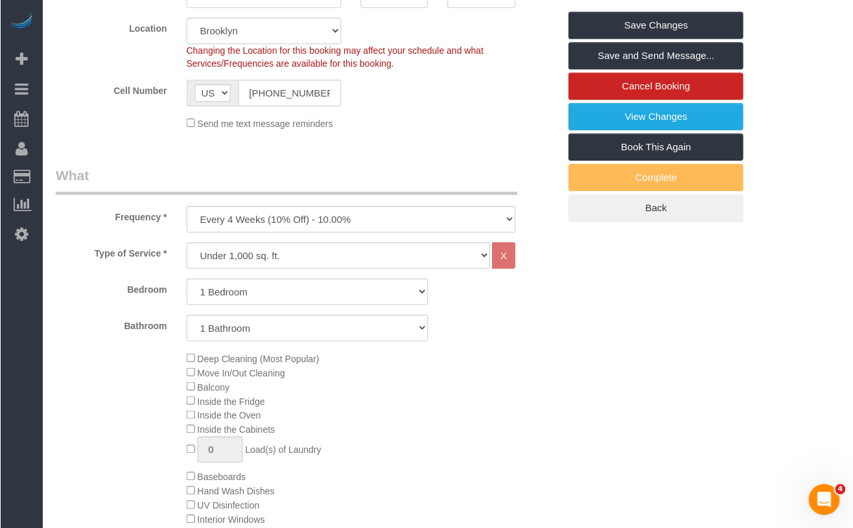
scroll to position [369, 0]
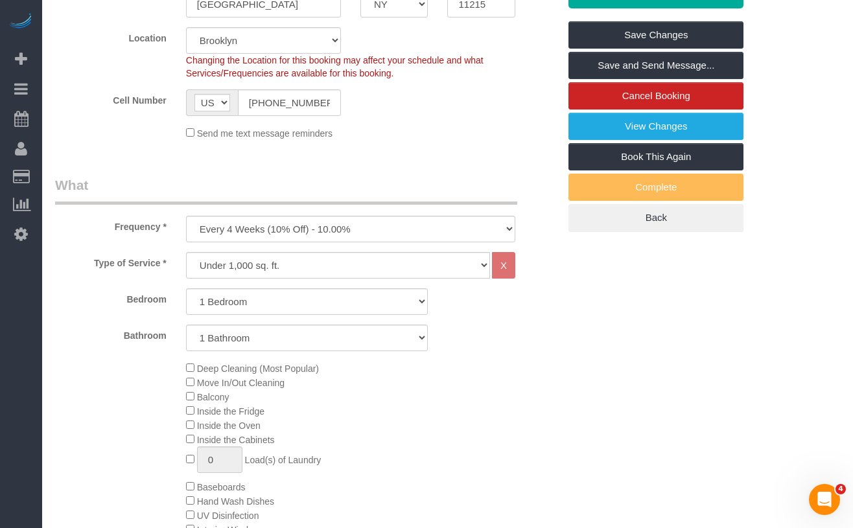
click at [463, 141] on fieldset "Where Address 655 Union Street, Apt. 7M Brooklyn AK AL AR AZ CA CO CT DC DE FL …" at bounding box center [307, 31] width 504 height 235
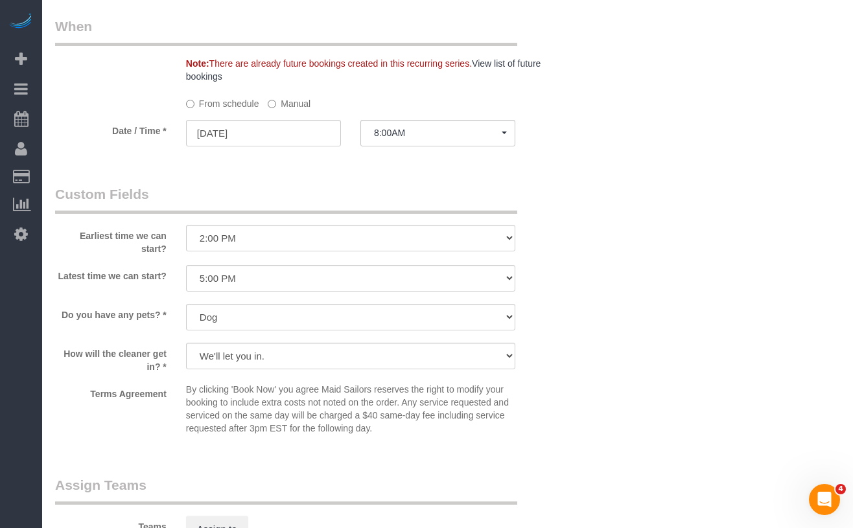
scroll to position [1345, 0]
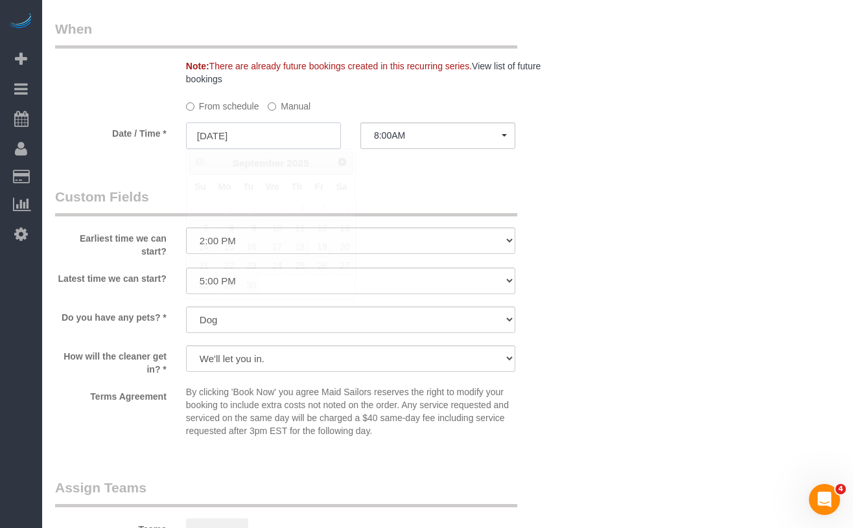
click at [224, 137] on input "09/19/2025" at bounding box center [263, 135] width 155 height 27
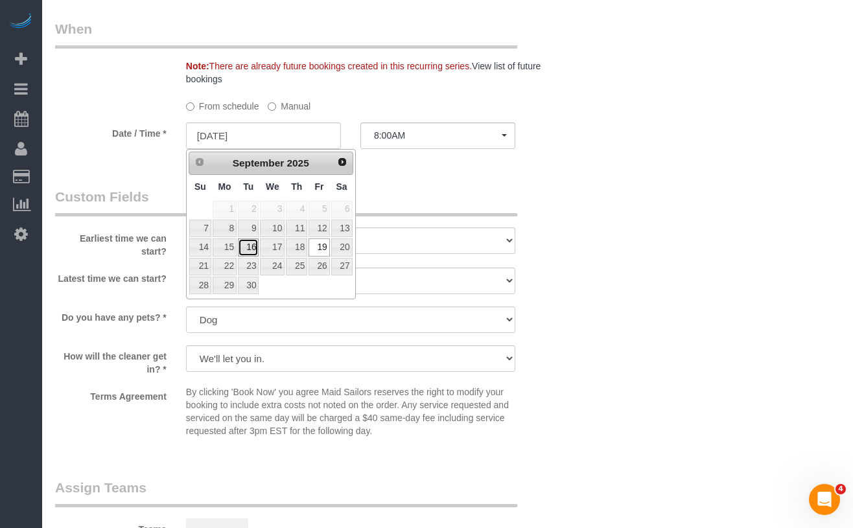
click at [249, 245] on link "16" at bounding box center [248, 246] width 21 height 17
type input "[DATE]"
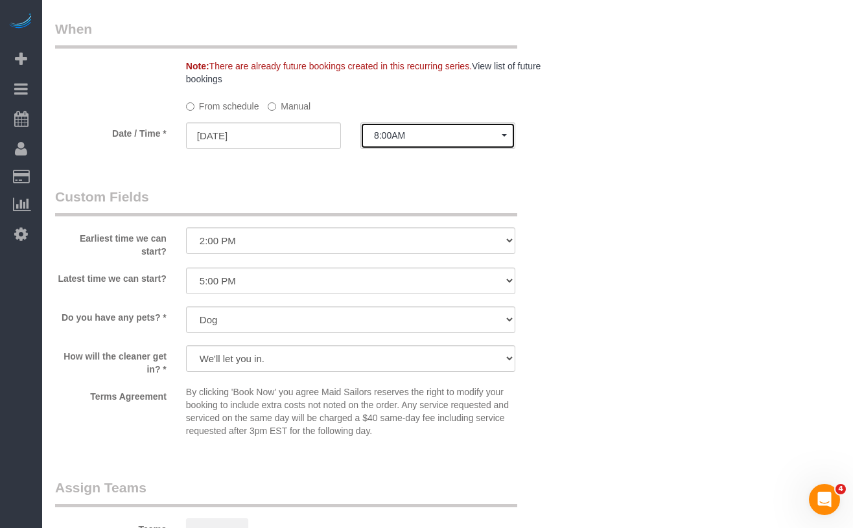
click at [441, 133] on span "8:00AM" at bounding box center [438, 135] width 128 height 10
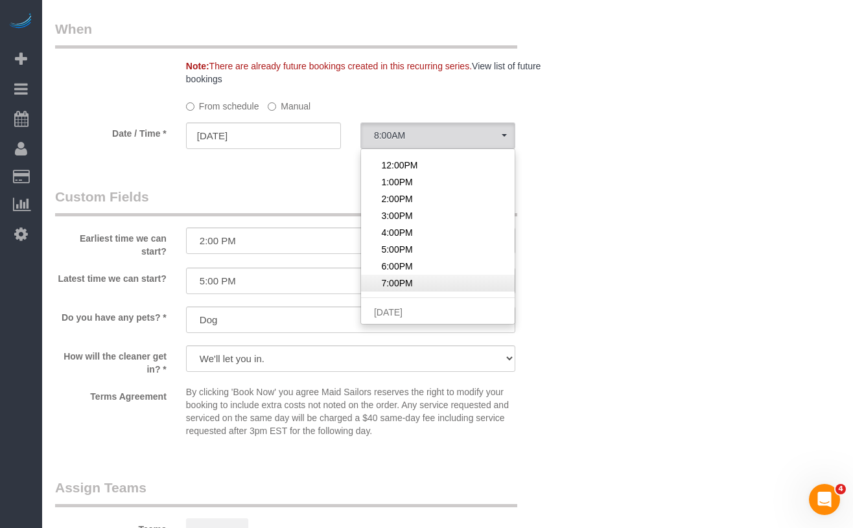
scroll to position [100, 0]
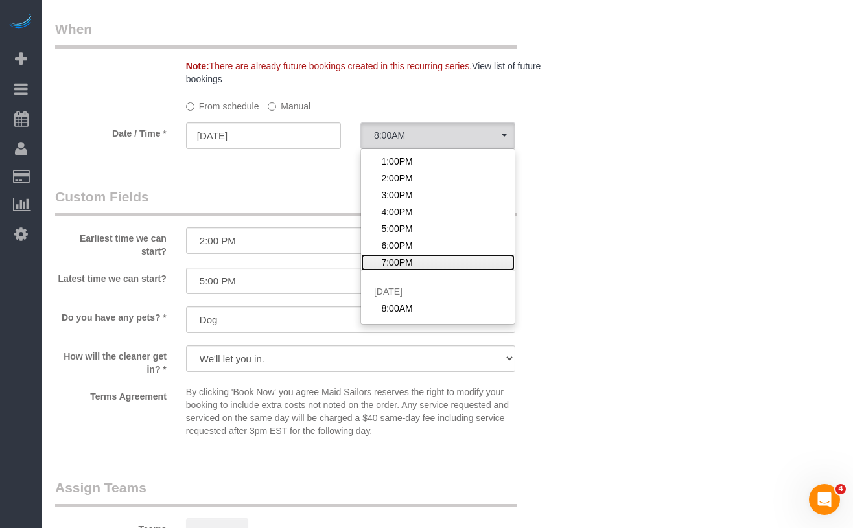
click at [421, 262] on link "7:00PM" at bounding box center [438, 262] width 154 height 17
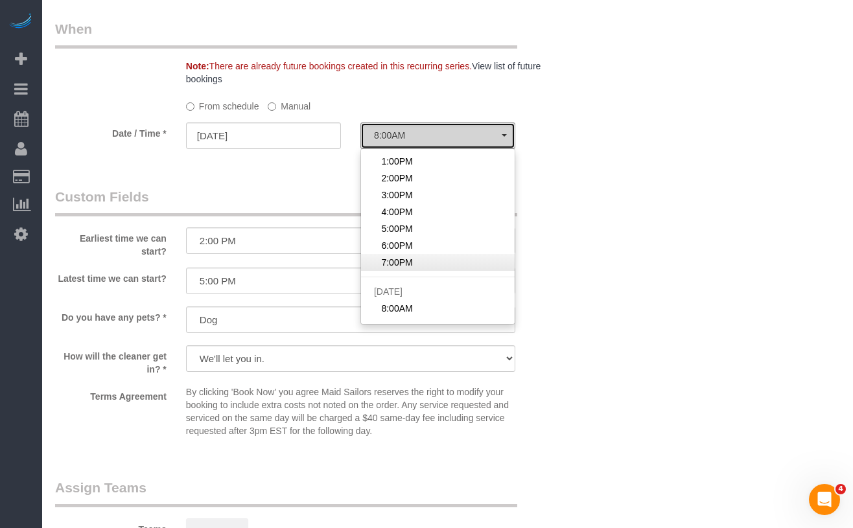
select select "spot72"
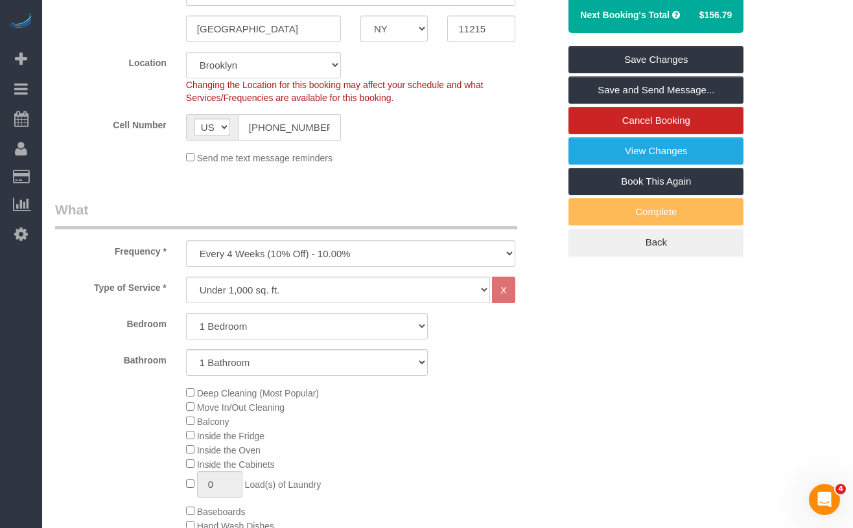
scroll to position [302, 0]
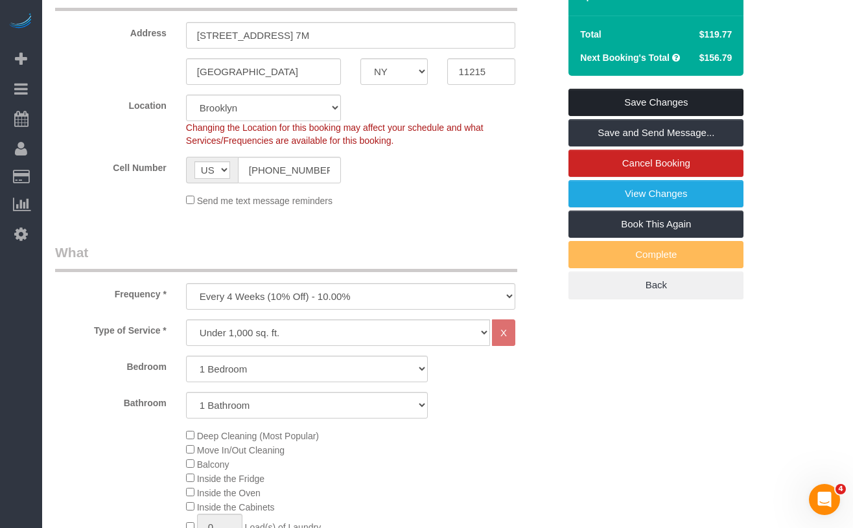
click at [609, 103] on link "Save Changes" at bounding box center [655, 102] width 175 height 27
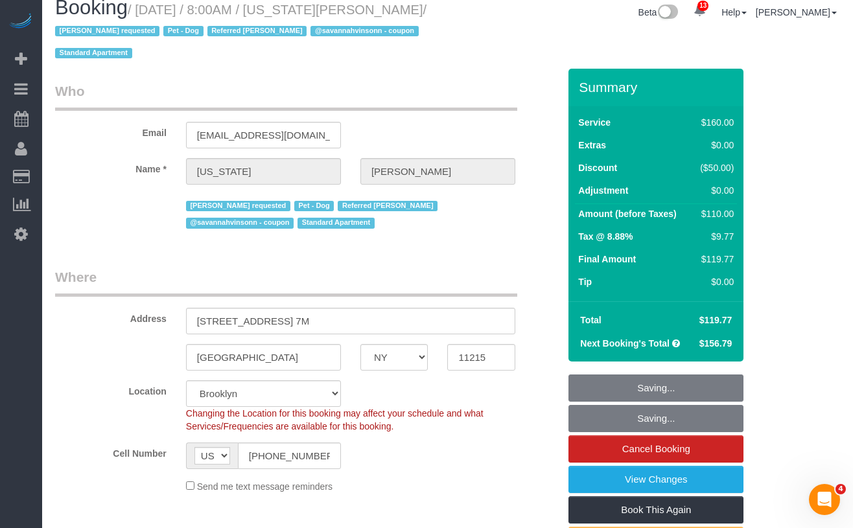
scroll to position [0, 0]
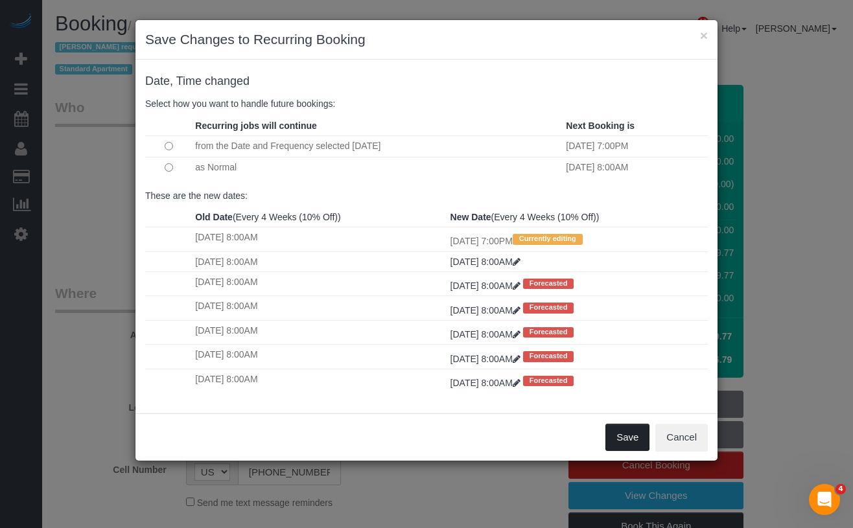
click at [614, 437] on button "Save" at bounding box center [627, 437] width 44 height 27
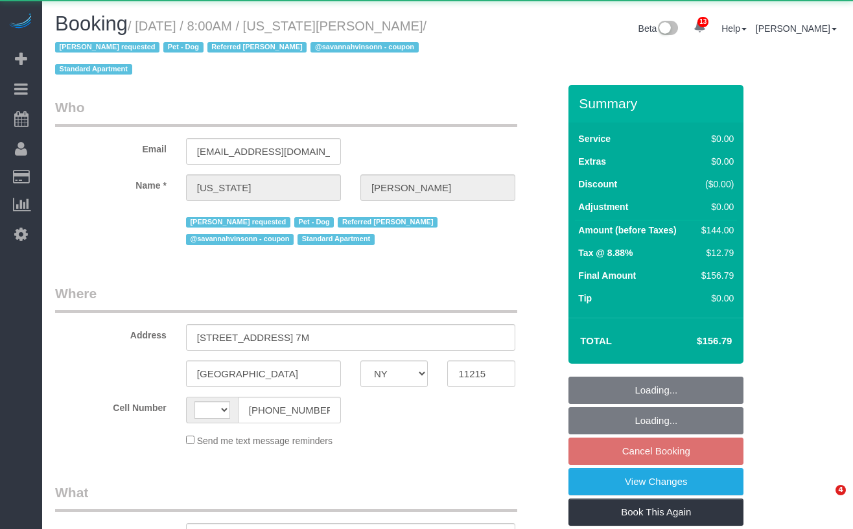
select select "NY"
select select "string:[GEOGRAPHIC_DATA]"
select select "object:1003"
select select "1"
select select "spot1"
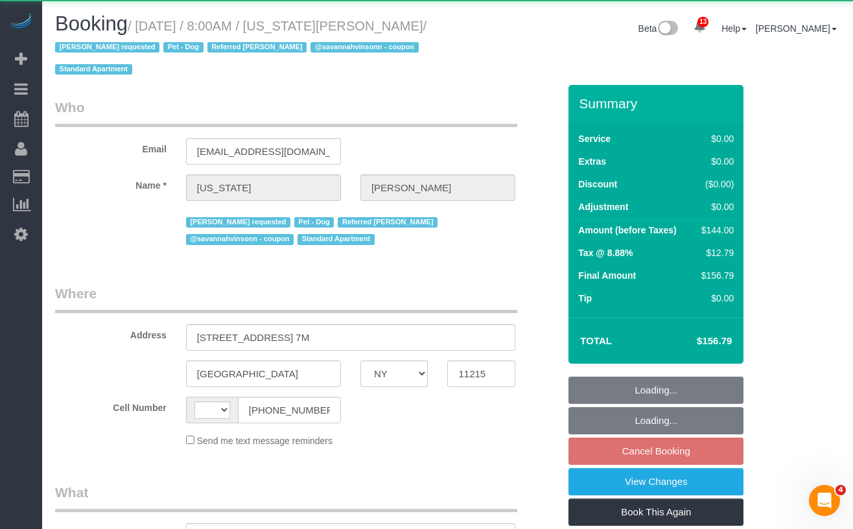
select select "number:62"
select select "number:77"
select select "number:13"
select select "number:5"
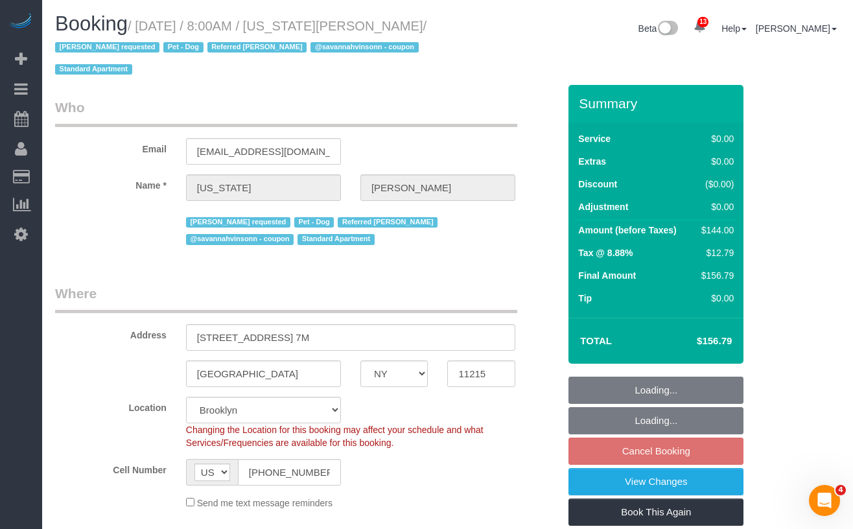
select select "object:1411"
select select "string:stripe-pm_1R8R544VGloSiKo771RbQQGf"
select select "1"
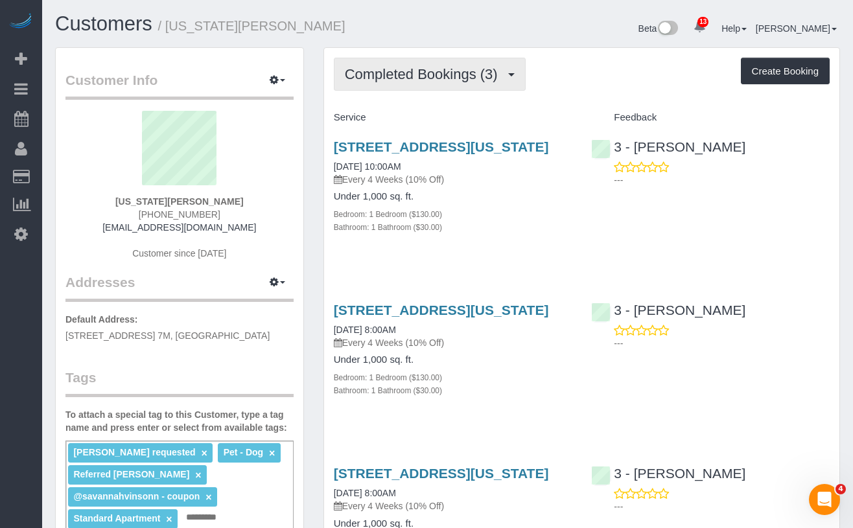
click at [417, 83] on button "Completed Bookings (3)" at bounding box center [430, 74] width 192 height 33
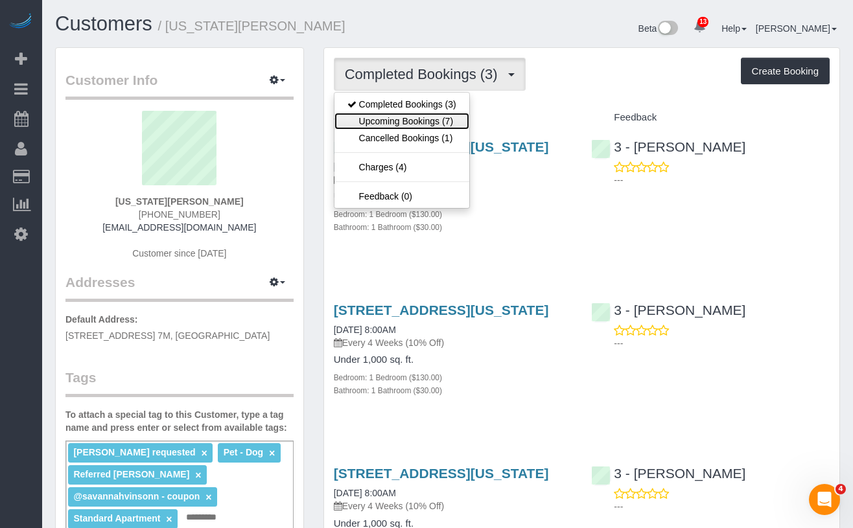
click at [408, 118] on link "Upcoming Bookings (7)" at bounding box center [401, 121] width 135 height 17
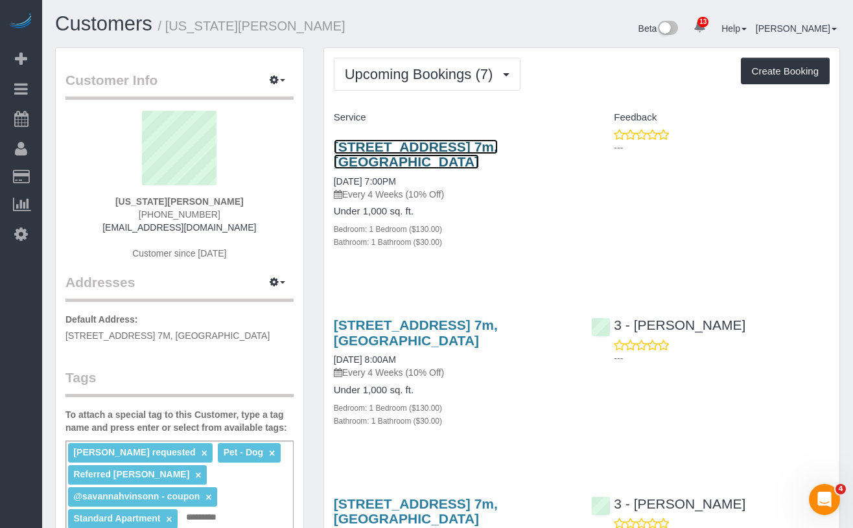
click at [366, 165] on link "[STREET_ADDRESS] 7m, [GEOGRAPHIC_DATA]" at bounding box center [416, 154] width 164 height 30
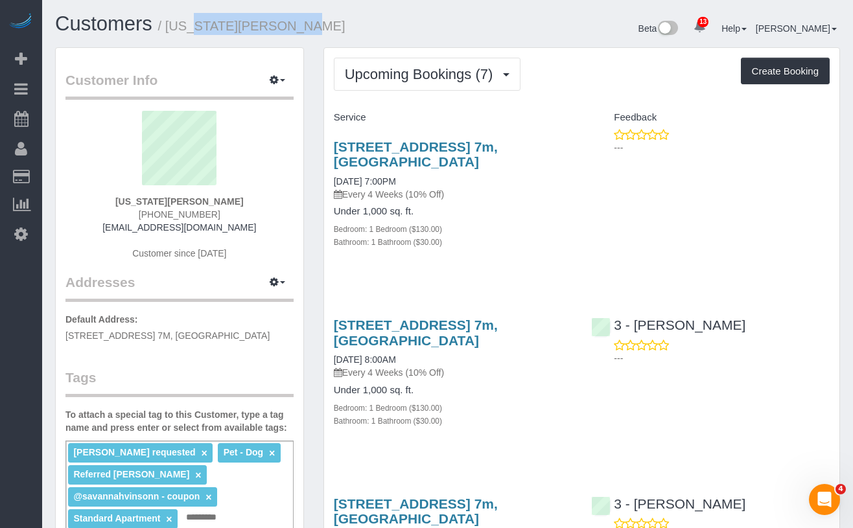
drag, startPoint x: 286, startPoint y: 30, endPoint x: 176, endPoint y: 29, distance: 110.2
click at [176, 29] on h1 "Customers / Virginia Newsome" at bounding box center [246, 24] width 383 height 22
copy small "[US_STATE][PERSON_NAME]"
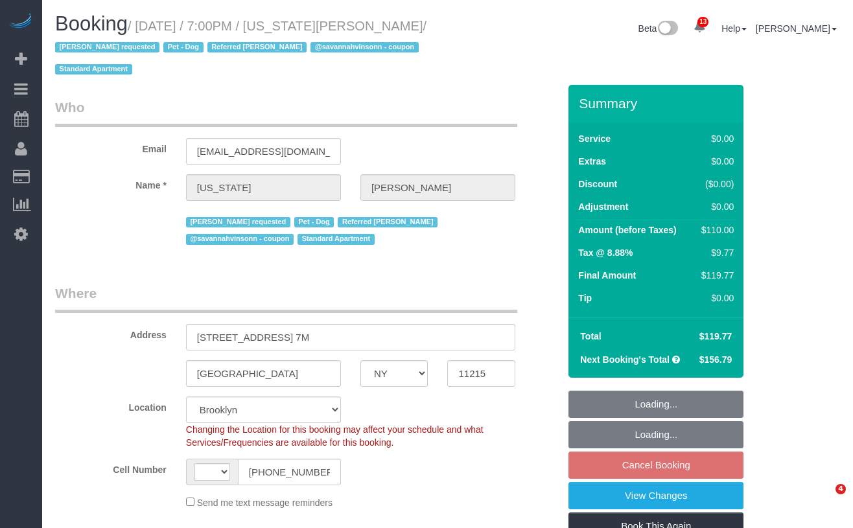
select select "NY"
select select "string:stripe-pm_1R8R544VGloSiKo771RbQQGf"
select select "1"
select select "object:863"
select select "string:[GEOGRAPHIC_DATA]"
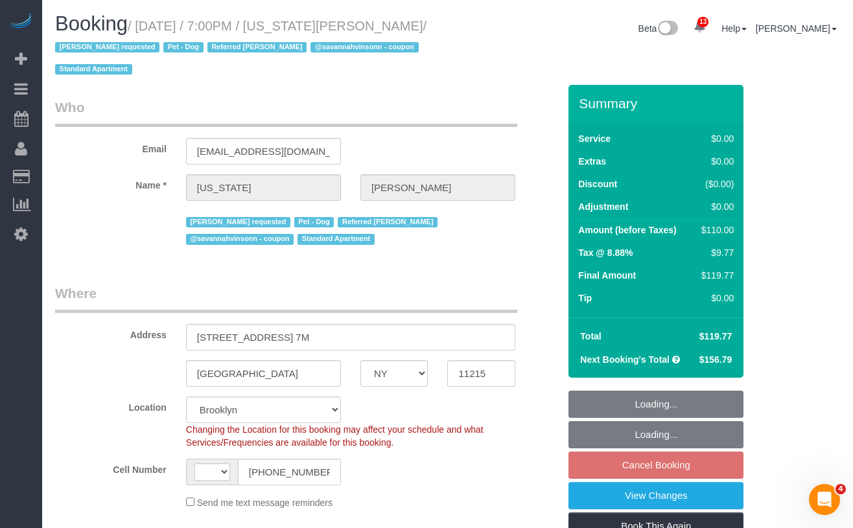
select select "spot12"
select select "number:62"
select select "number:77"
select select "number:13"
select select "number:5"
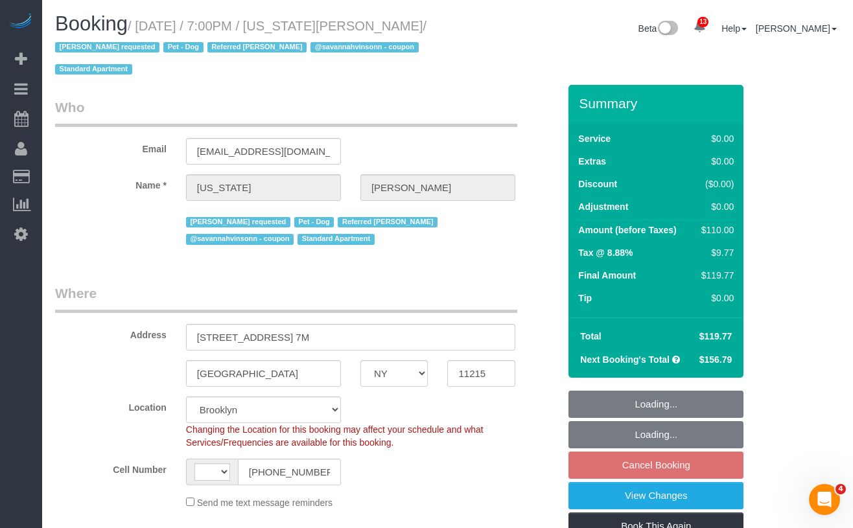
select select "1"
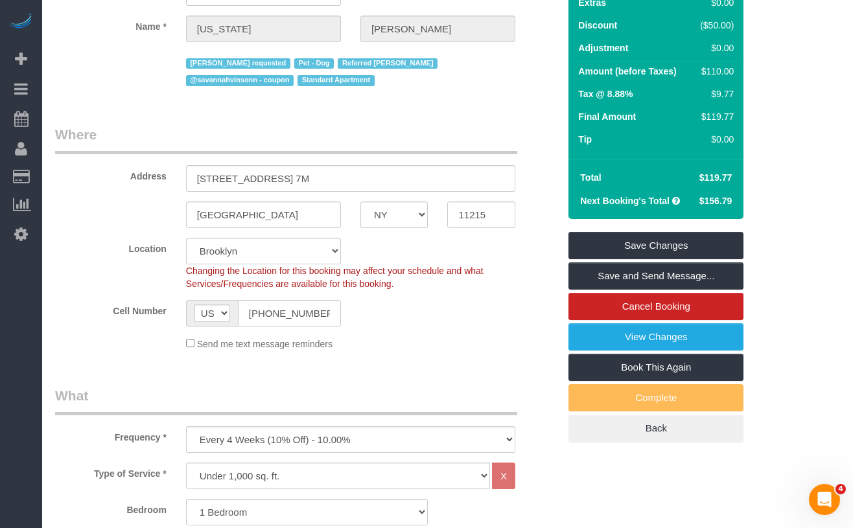
scroll to position [156, 0]
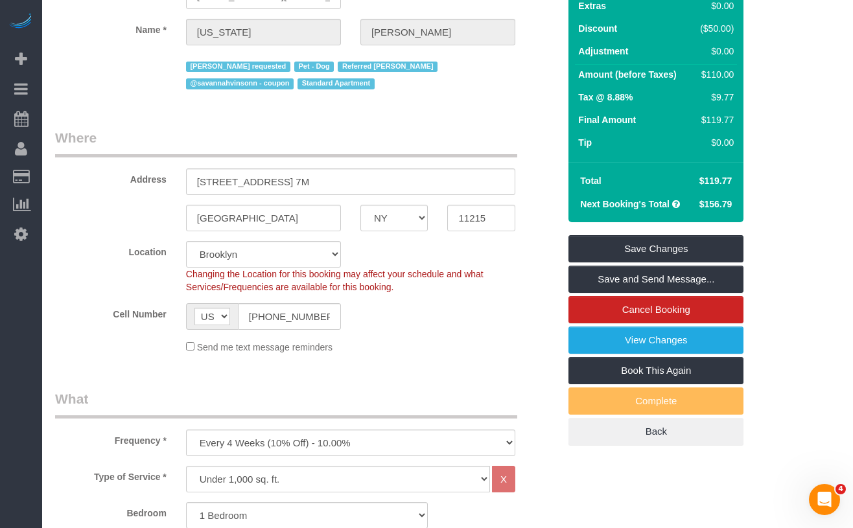
drag, startPoint x: 730, startPoint y: 181, endPoint x: 698, endPoint y: 183, distance: 31.8
click at [699, 183] on span "$119.77" at bounding box center [715, 181] width 33 height 10
copy span "$119.77"
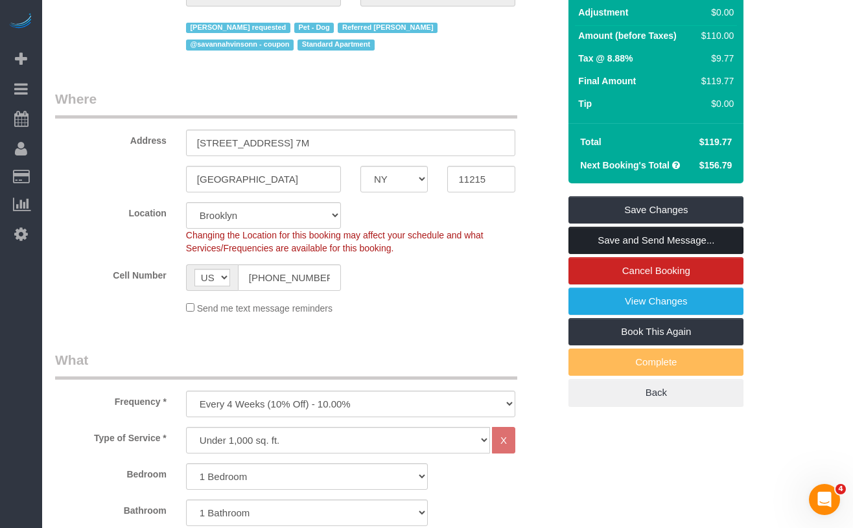
scroll to position [200, 0]
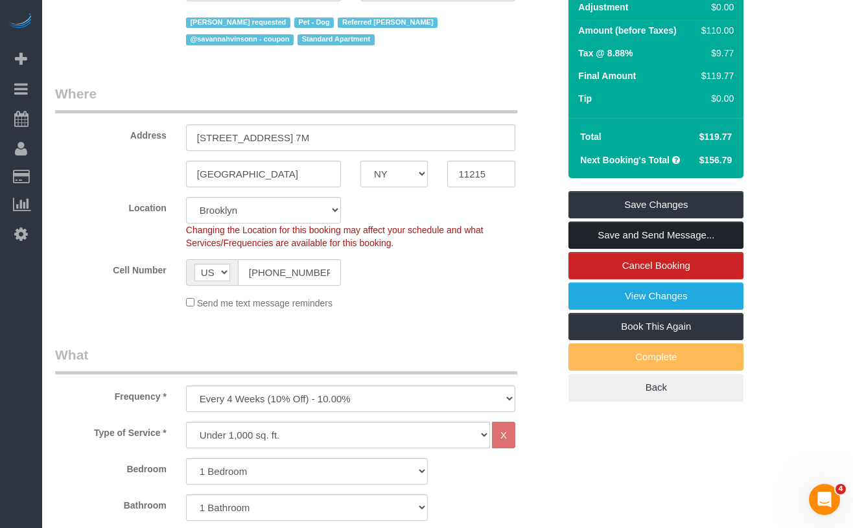
click at [598, 235] on link "Save and Send Message..." at bounding box center [655, 235] width 175 height 27
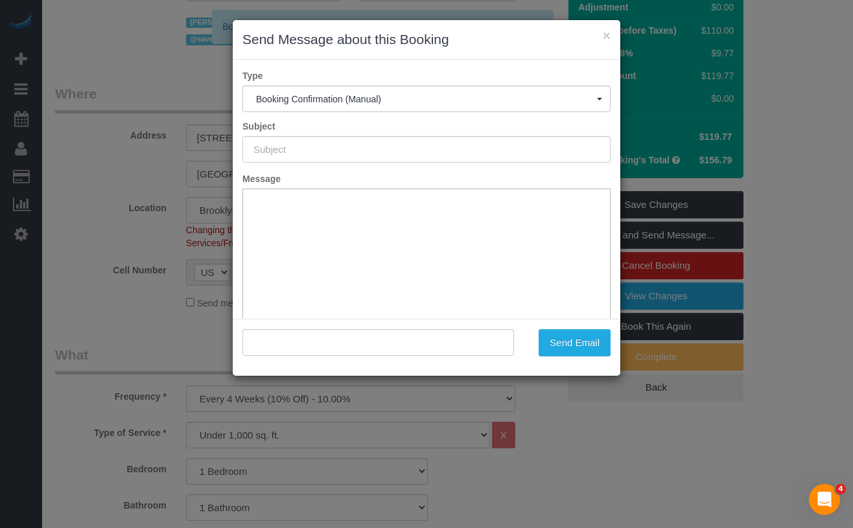
type input "Cleaning Confirmed for [DATE] 7:00pm"
type input ""[US_STATE][PERSON_NAME]" <[EMAIL_ADDRESS][DOMAIN_NAME]>"
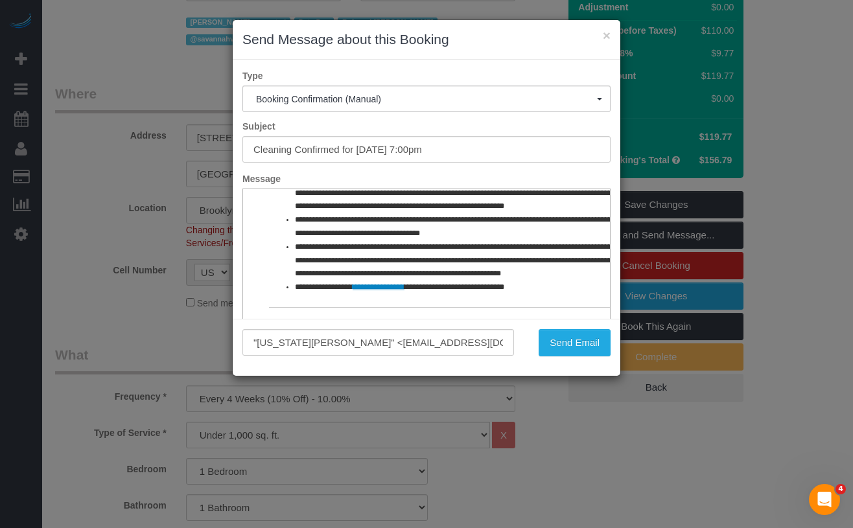
scroll to position [95, 0]
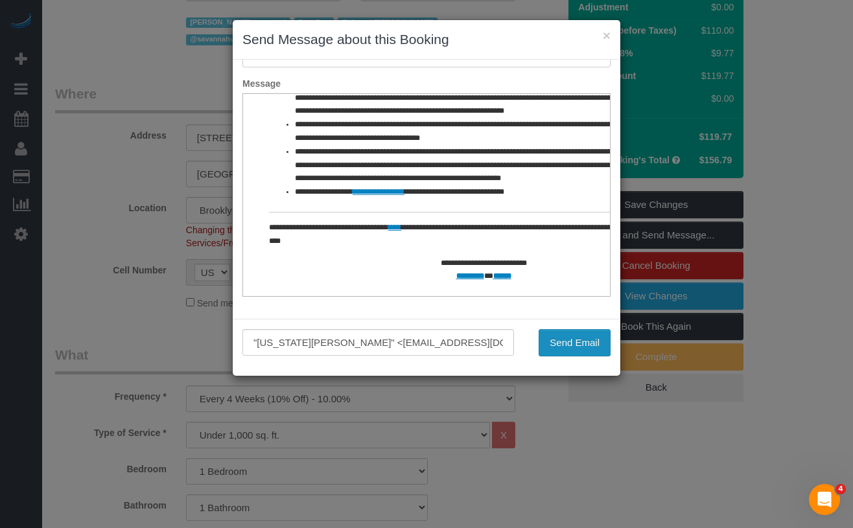
click at [550, 338] on button "Send Email" at bounding box center [575, 342] width 72 height 27
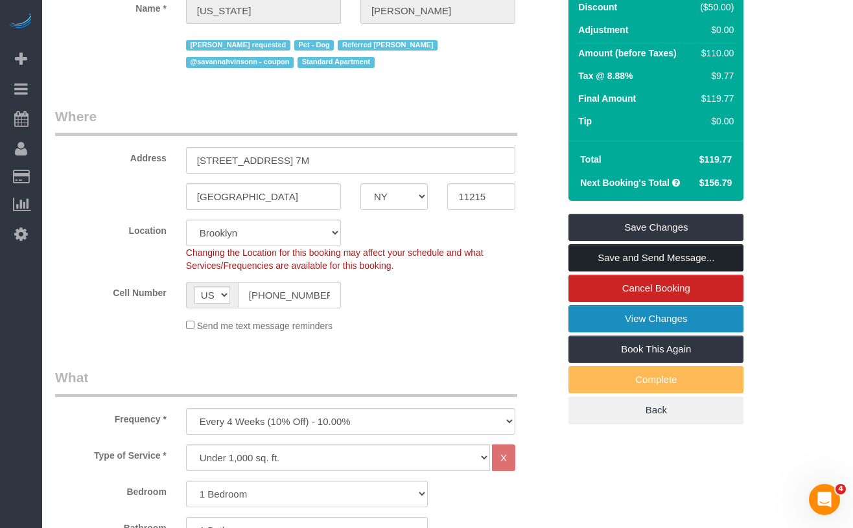
scroll to position [243, 0]
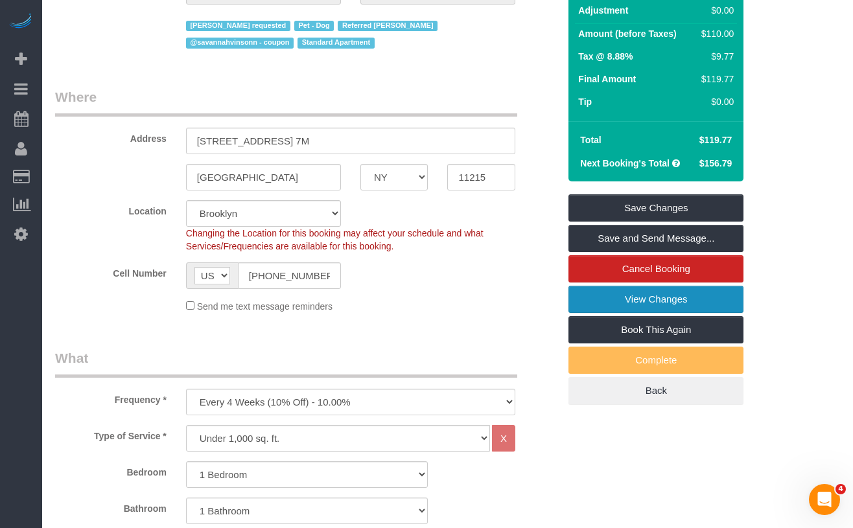
click at [612, 300] on link "View Changes" at bounding box center [655, 299] width 175 height 27
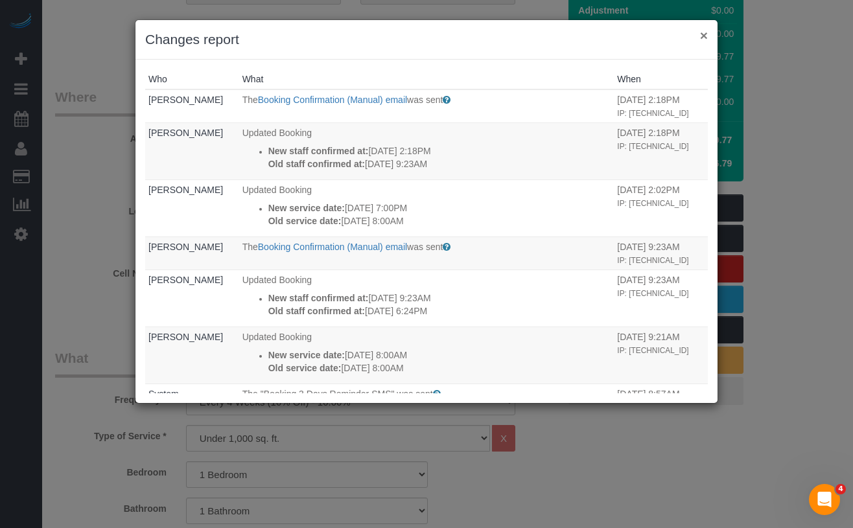
click at [706, 38] on button "×" at bounding box center [704, 36] width 8 height 14
